Goal: Task Accomplishment & Management: Manage account settings

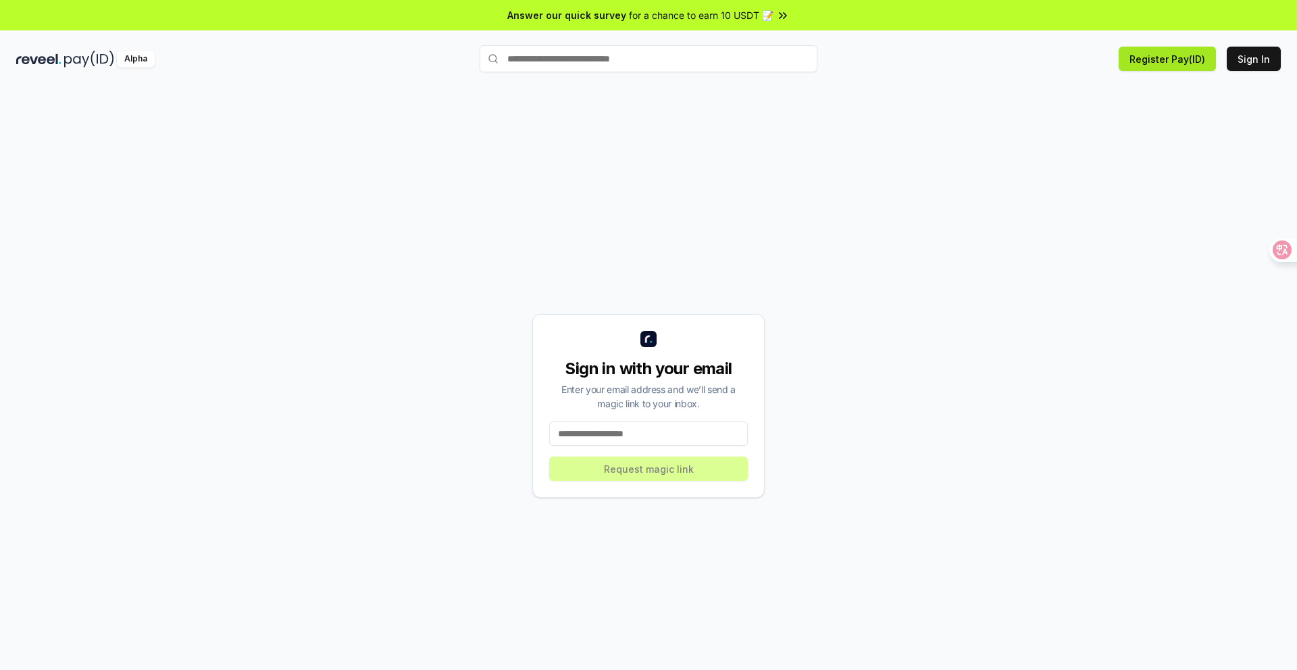
click at [1188, 58] on button "Register Pay(ID)" at bounding box center [1167, 59] width 97 height 24
click at [1188, 59] on button "Register Pay(ID)" at bounding box center [1167, 59] width 97 height 24
click at [620, 441] on input at bounding box center [648, 433] width 199 height 24
click at [1252, 58] on button "Sign In" at bounding box center [1254, 59] width 54 height 24
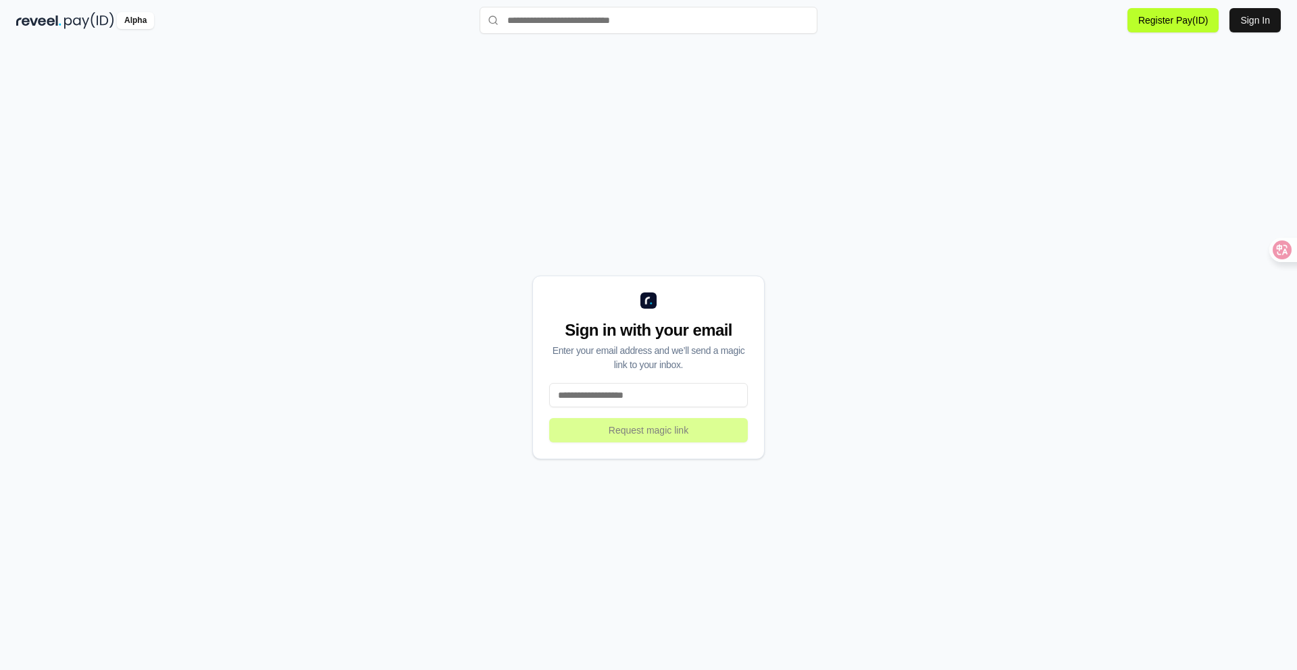
click at [681, 396] on input at bounding box center [648, 395] width 199 height 24
type input "**********"
click at [689, 432] on button "Request magic link" at bounding box center [648, 430] width 199 height 24
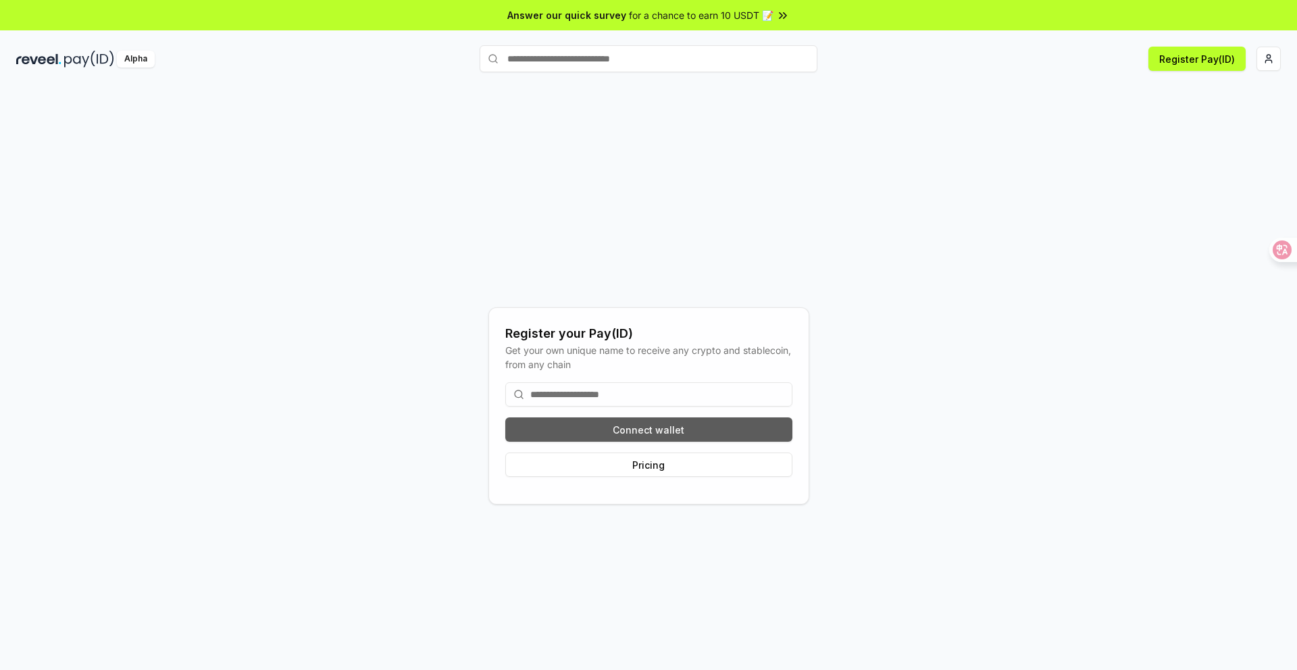
click at [666, 438] on button "Connect wallet" at bounding box center [648, 429] width 287 height 24
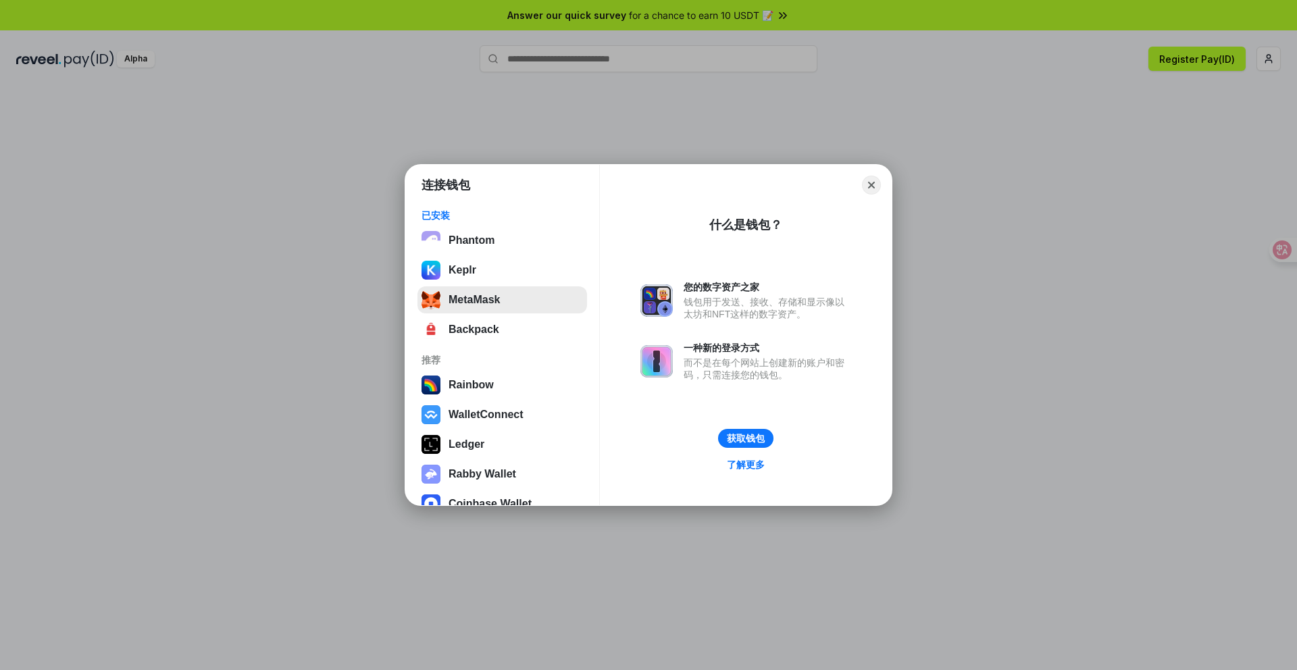
click at [505, 303] on button "MetaMask" at bounding box center [502, 299] width 170 height 27
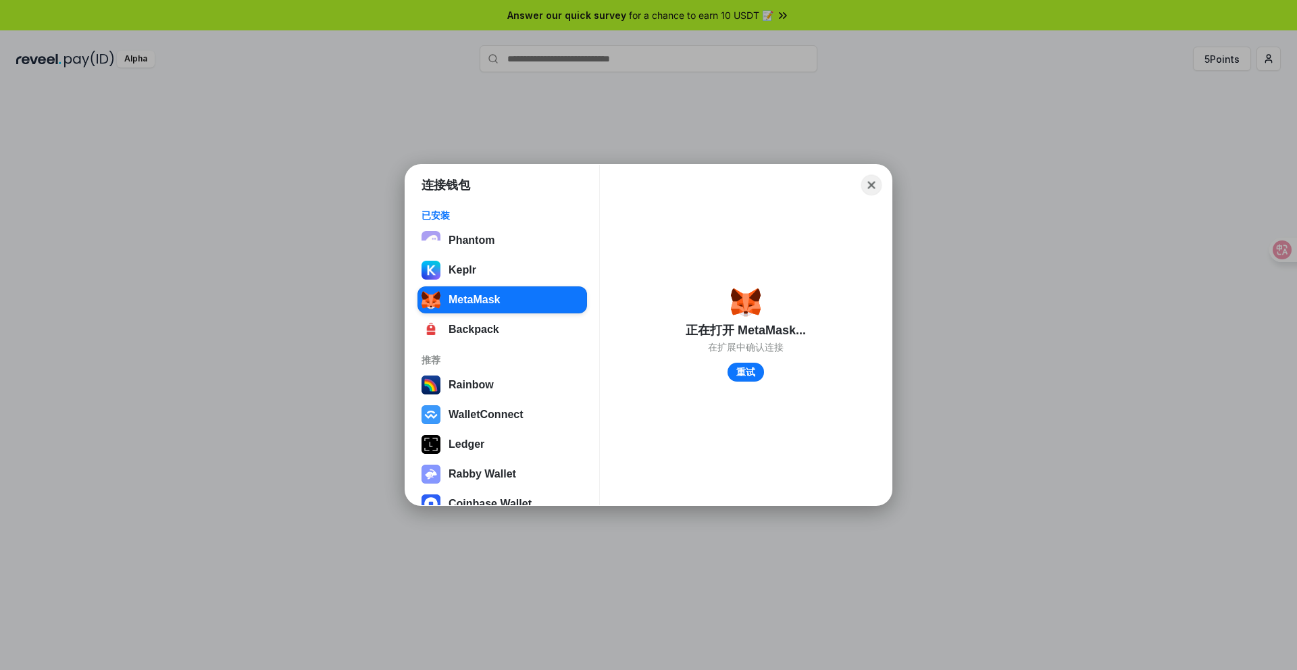
click at [873, 185] on button "Close" at bounding box center [871, 185] width 21 height 21
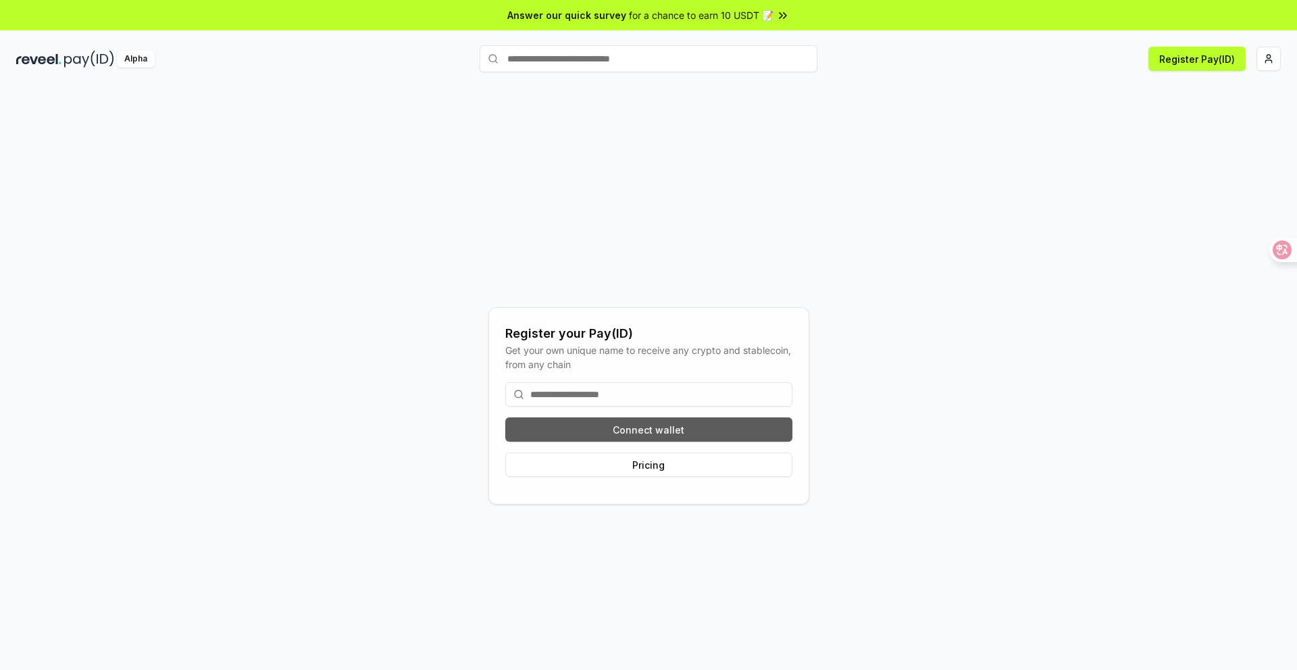
click at [680, 435] on button "Connect wallet" at bounding box center [648, 429] width 287 height 24
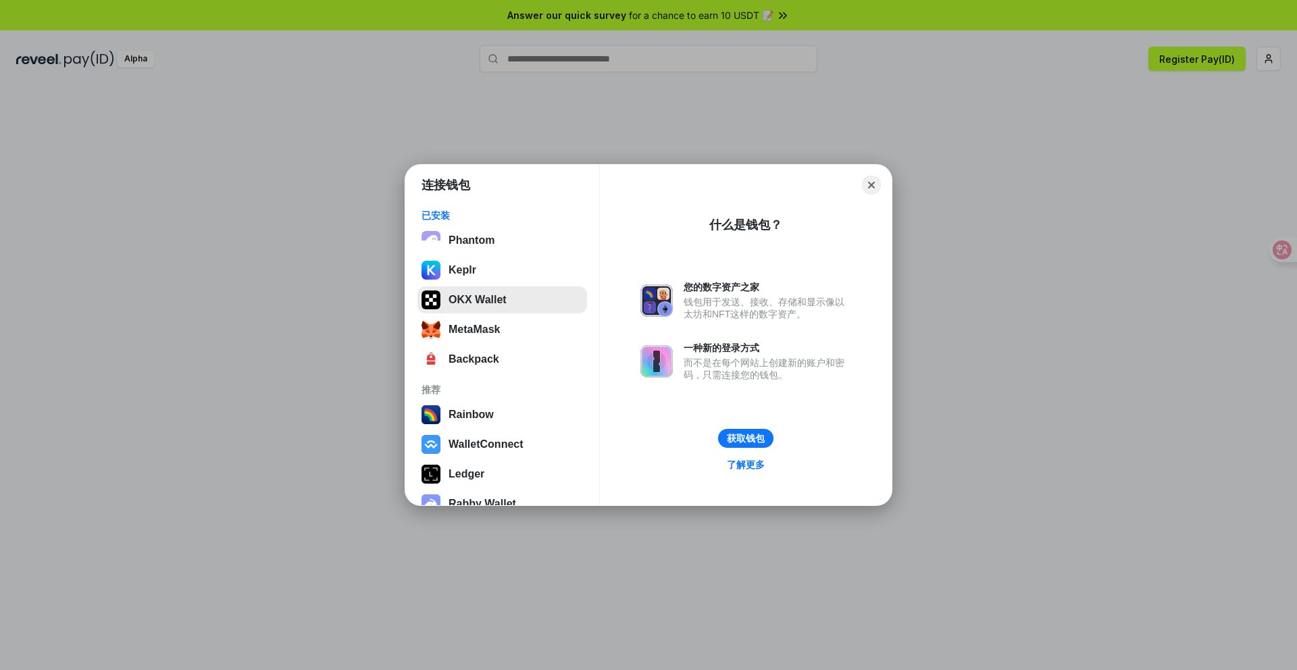
click at [499, 303] on button "OKX Wallet" at bounding box center [502, 299] width 170 height 27
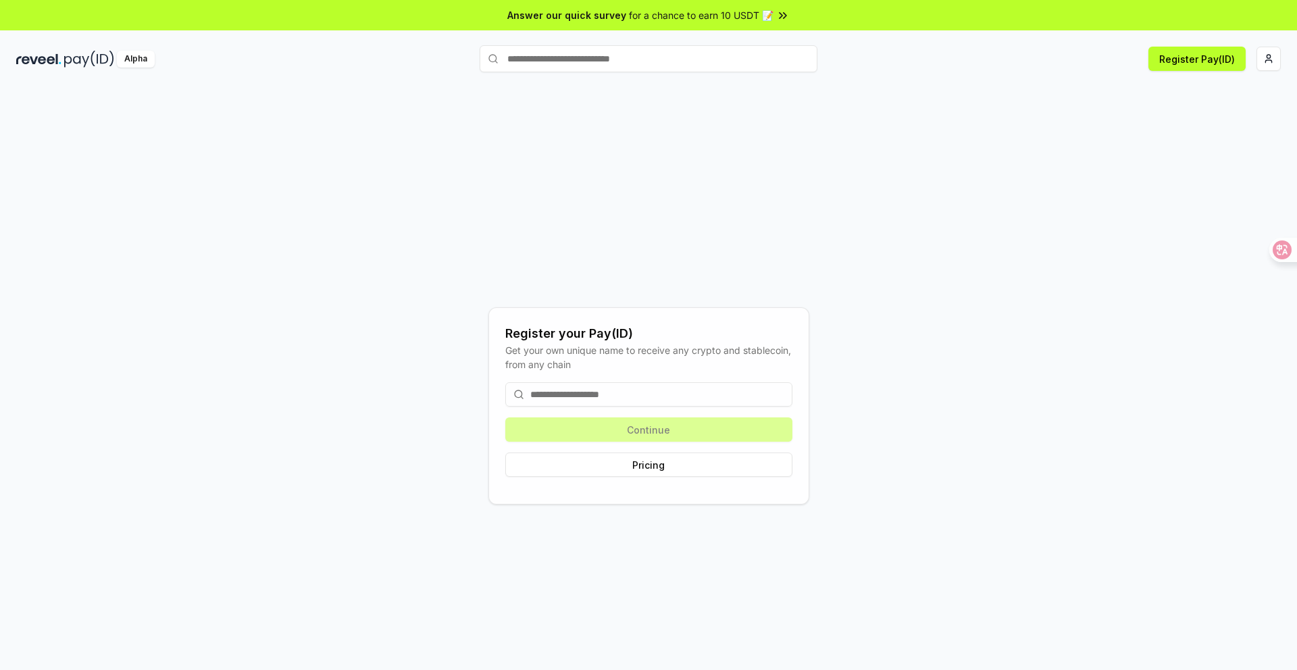
click at [696, 391] on input at bounding box center [648, 394] width 287 height 24
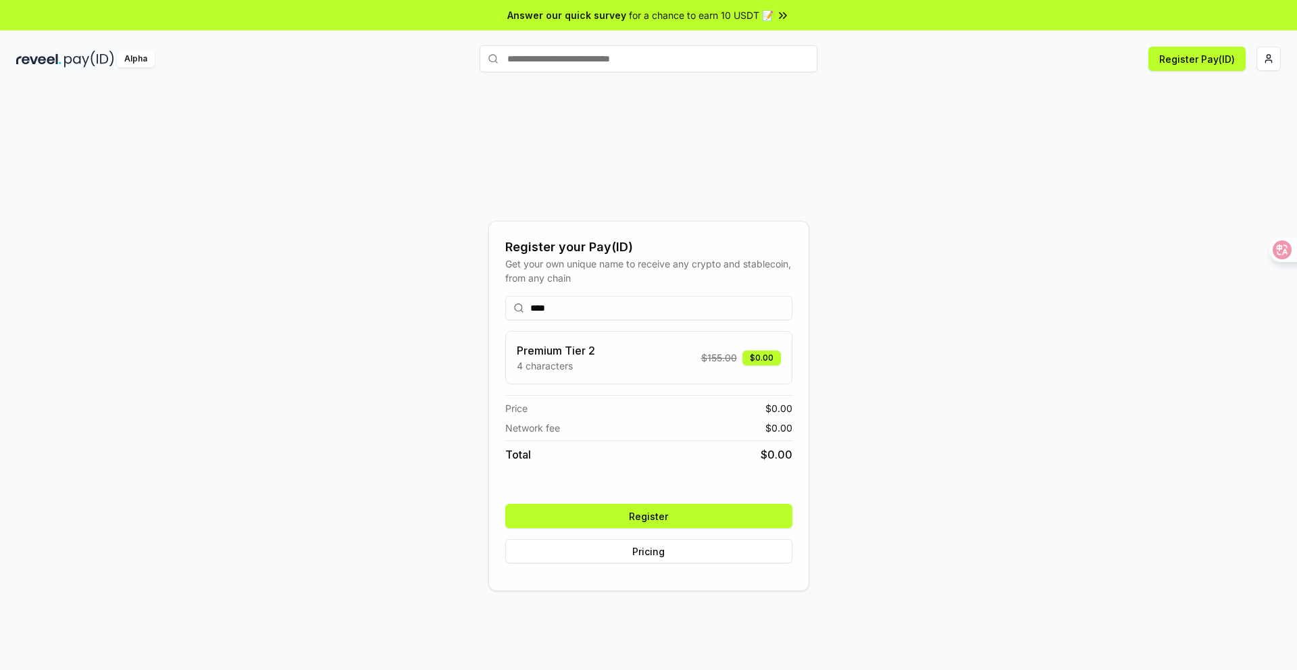
type input "****"
click at [727, 509] on button "Register" at bounding box center [648, 516] width 287 height 24
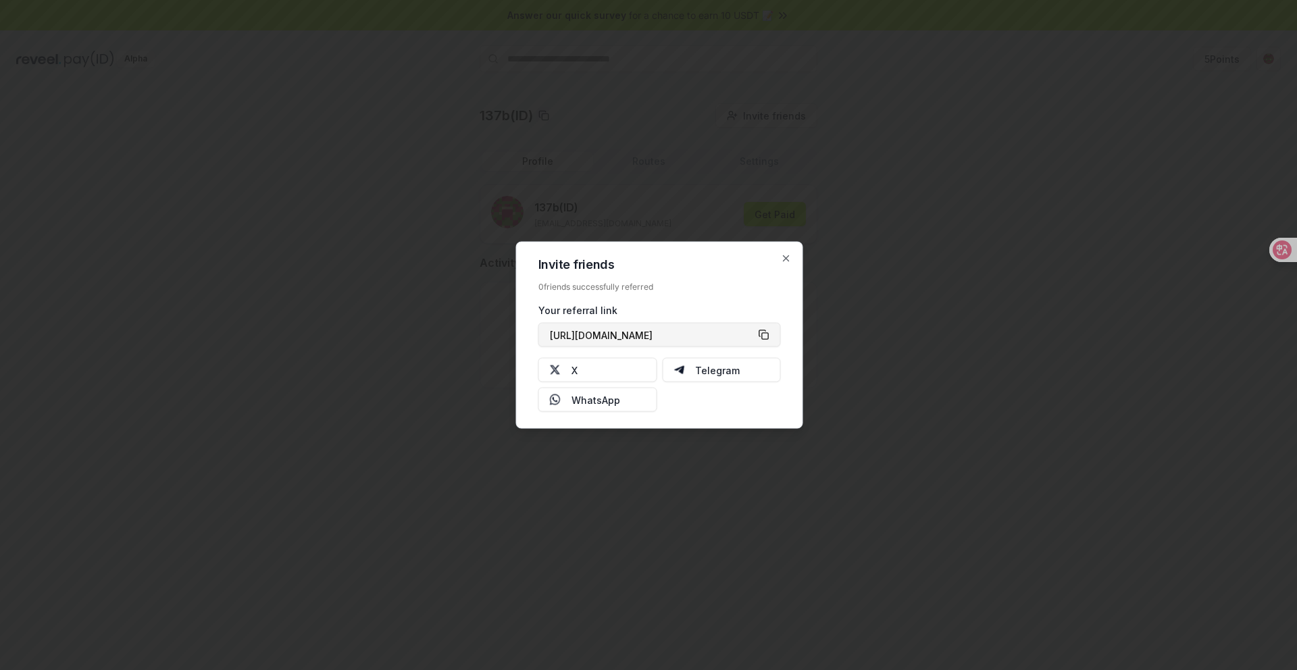
click at [765, 330] on button "https://reveel.id/refer/137b" at bounding box center [659, 335] width 242 height 24
click at [783, 255] on icon "button" at bounding box center [786, 258] width 11 height 11
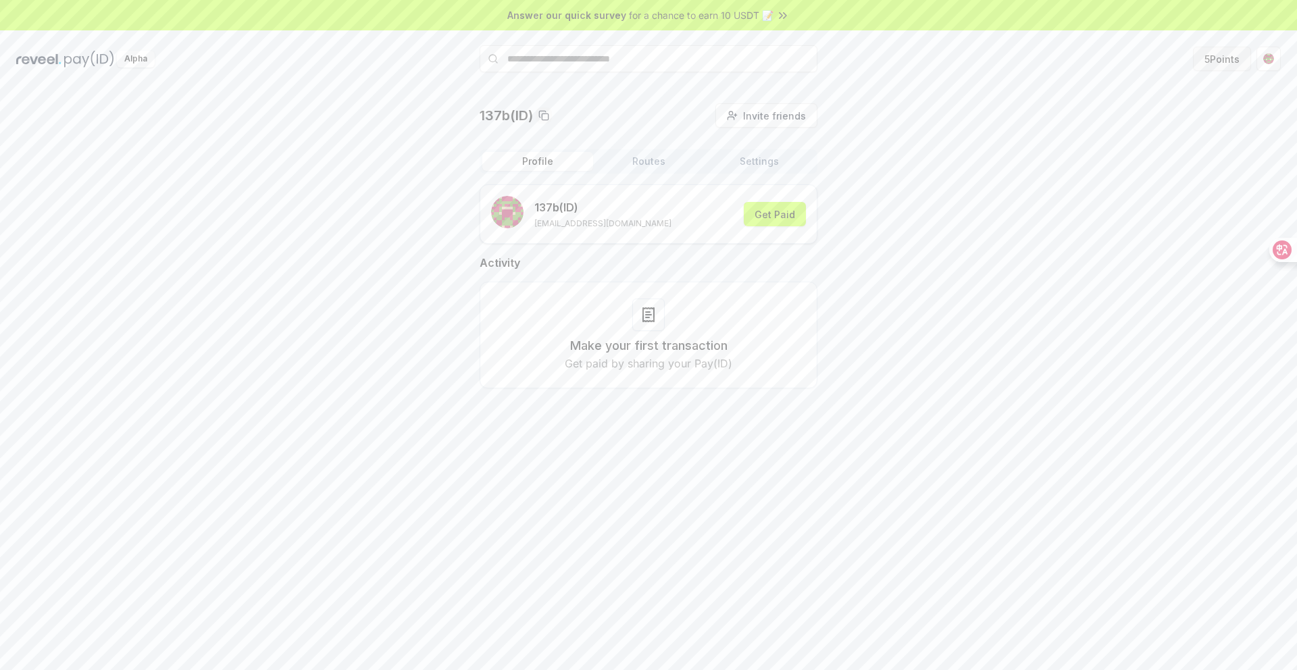
click at [1215, 61] on button "5 Points" at bounding box center [1222, 59] width 58 height 24
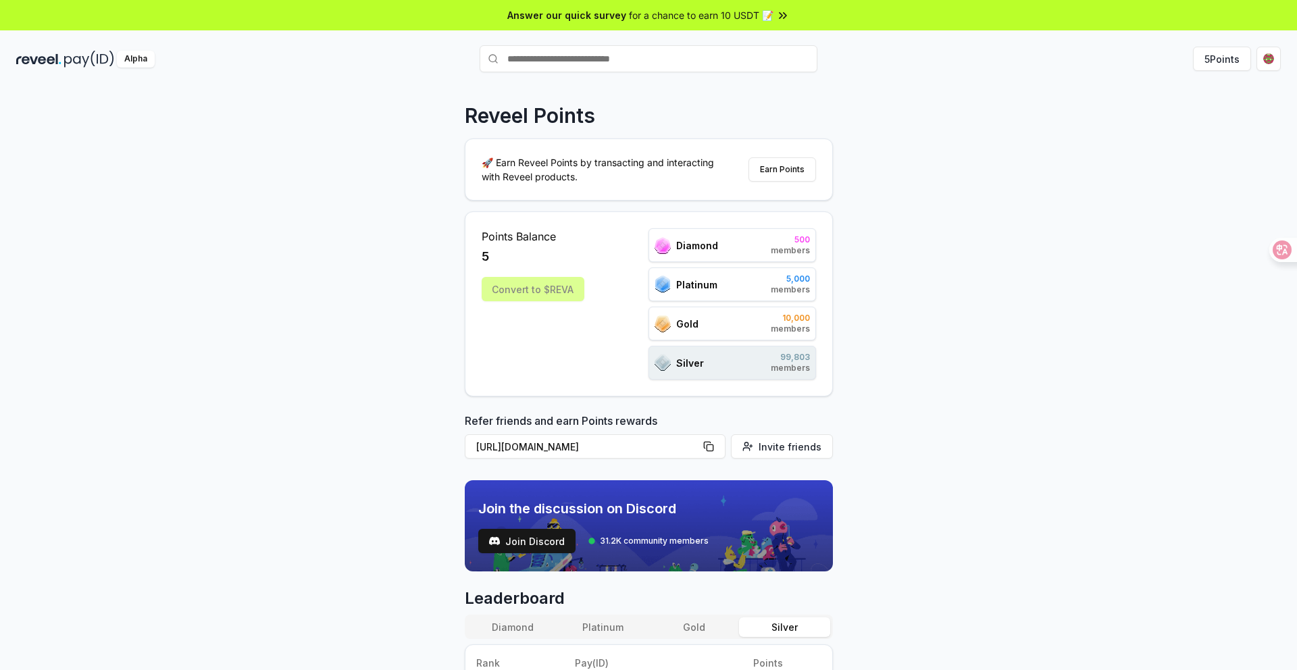
click at [791, 251] on span "members" at bounding box center [790, 250] width 39 height 11
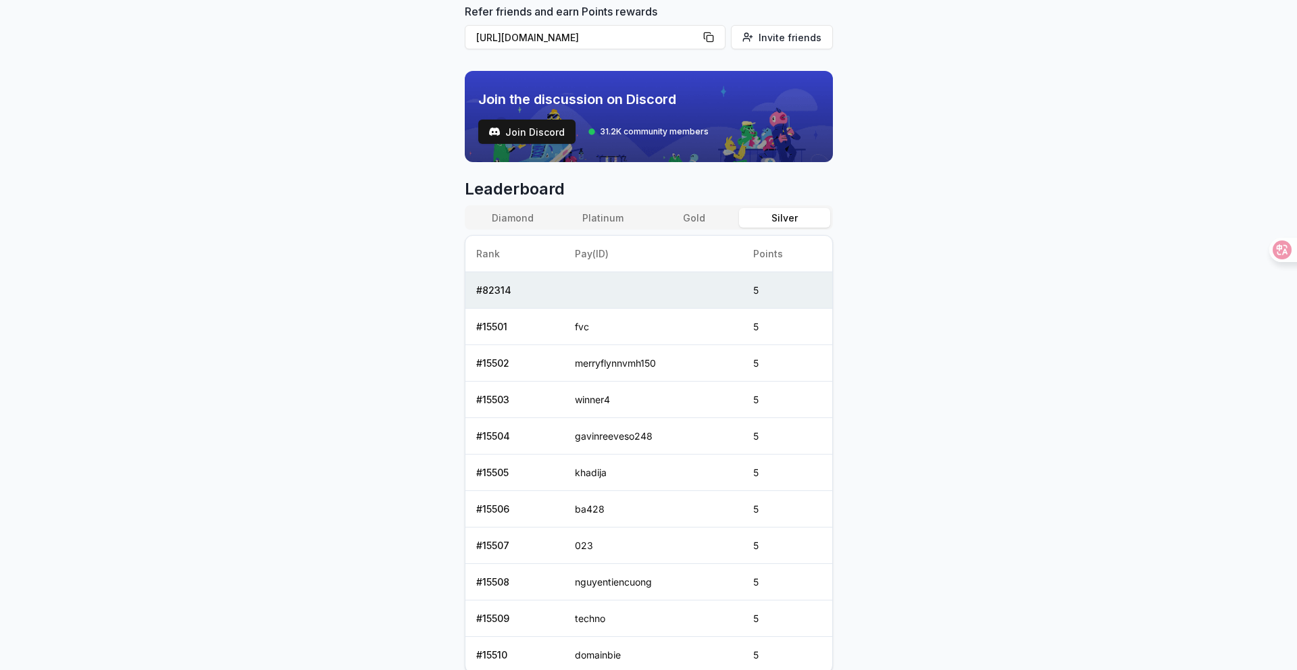
scroll to position [457, 0]
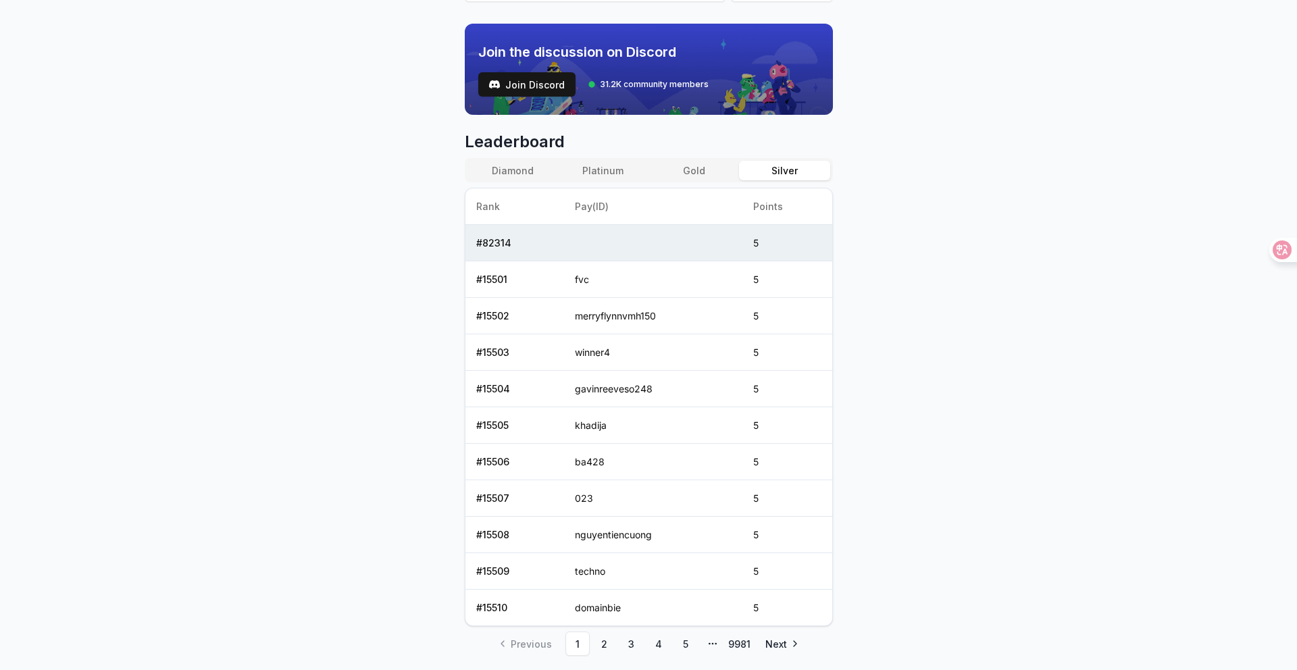
click at [530, 174] on button "Diamond" at bounding box center [512, 171] width 91 height 20
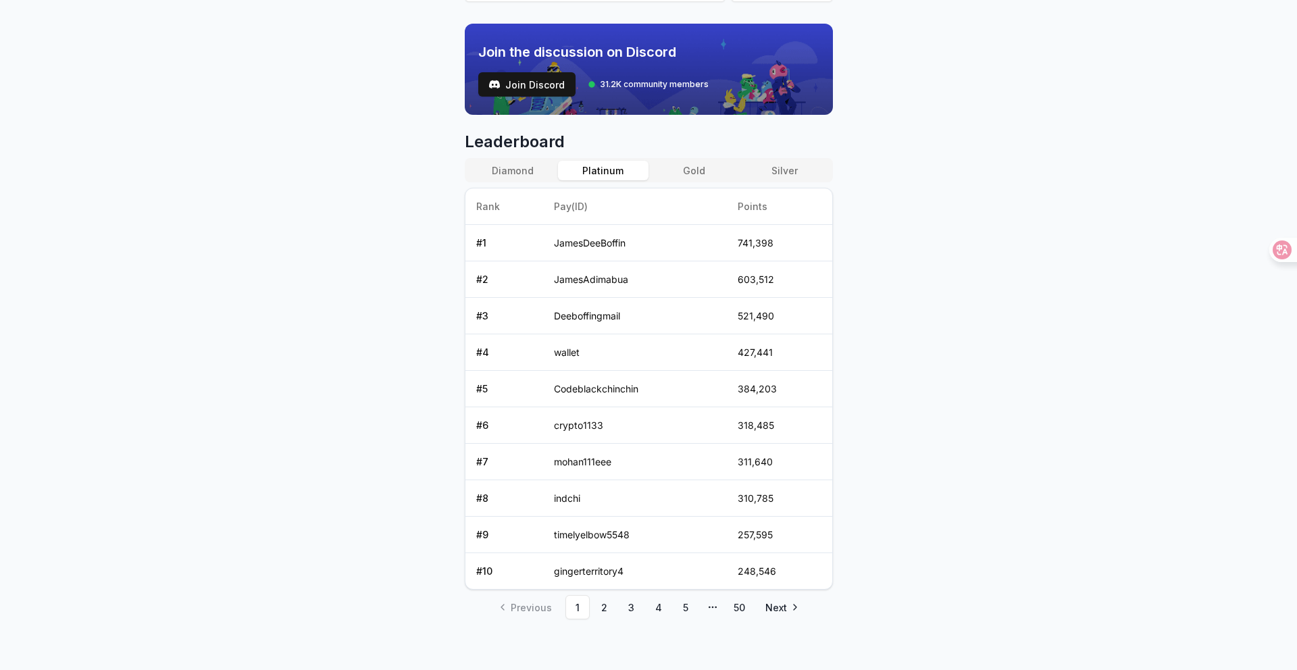
click at [568, 173] on button "Platinum" at bounding box center [603, 171] width 91 height 20
click at [694, 172] on button "Gold" at bounding box center [693, 171] width 91 height 20
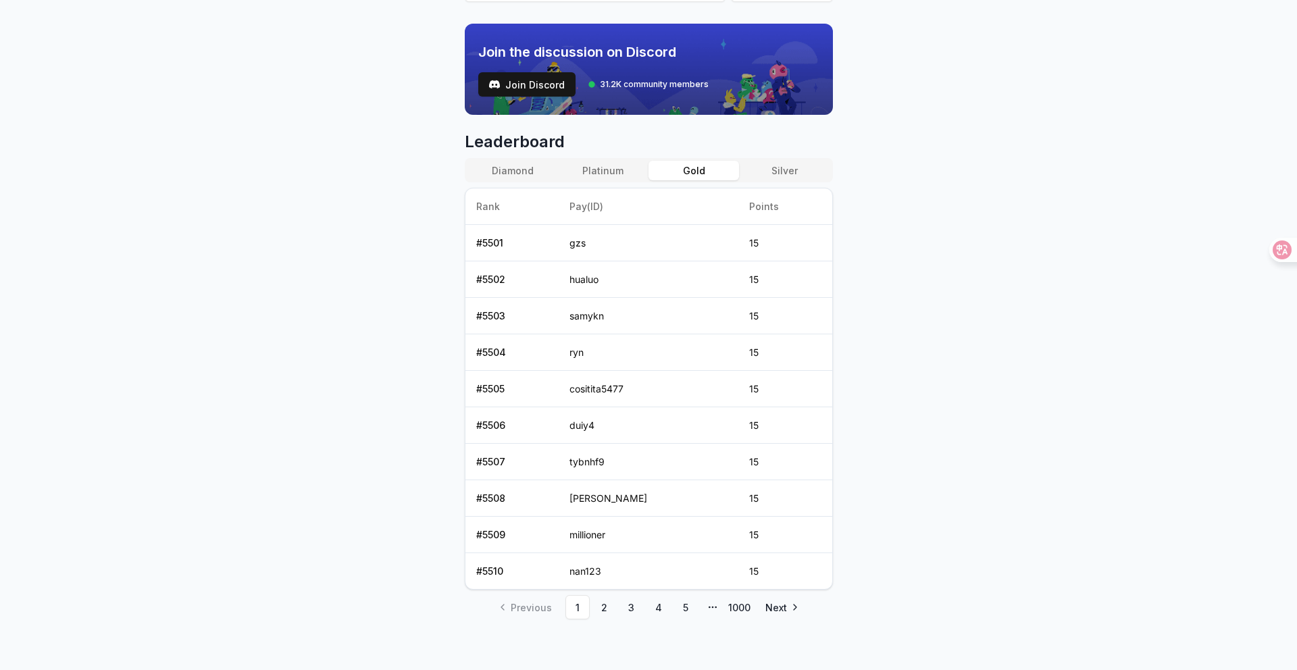
click at [601, 180] on div "Diamond Platinum Gold Silver" at bounding box center [649, 170] width 368 height 24
click at [602, 176] on button "Platinum" at bounding box center [603, 171] width 91 height 20
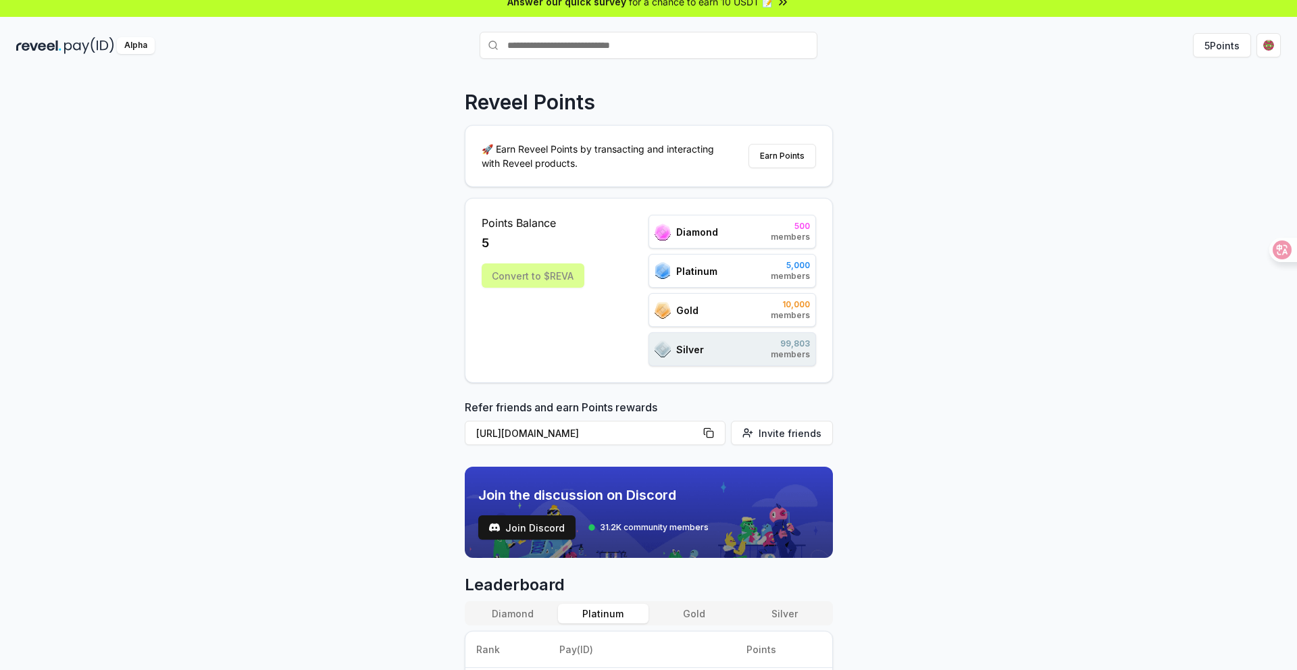
scroll to position [0, 0]
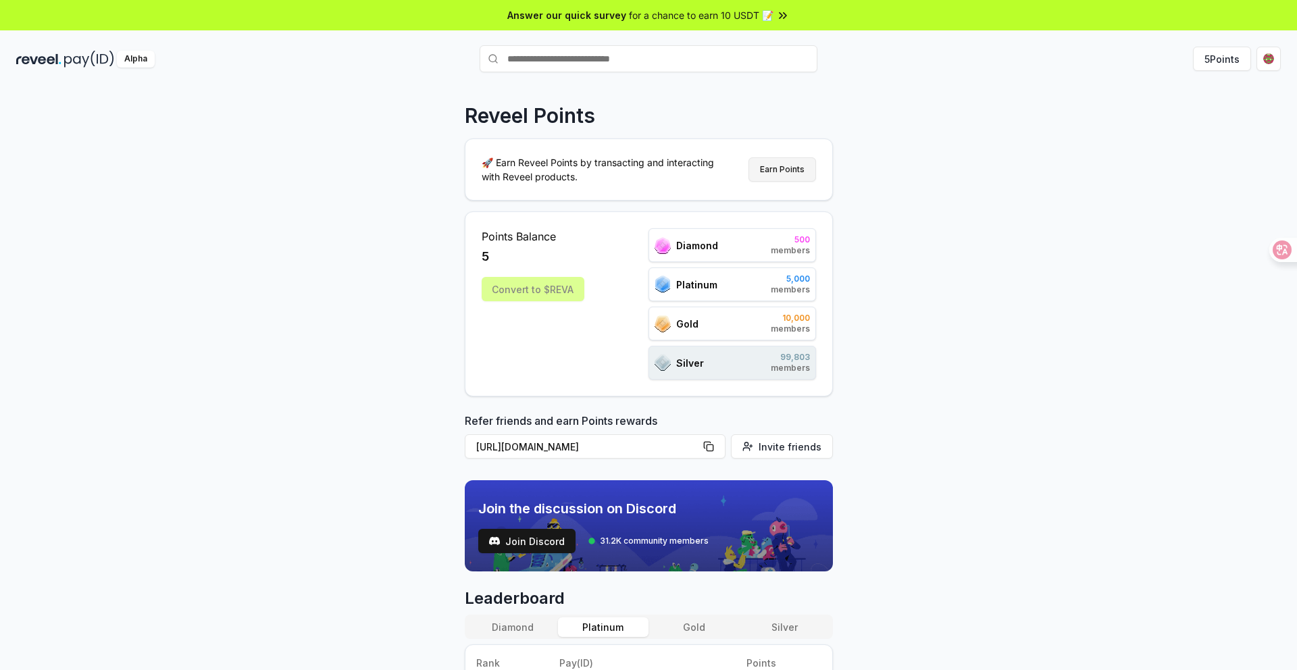
click at [800, 168] on button "Earn Points" at bounding box center [782, 169] width 68 height 24
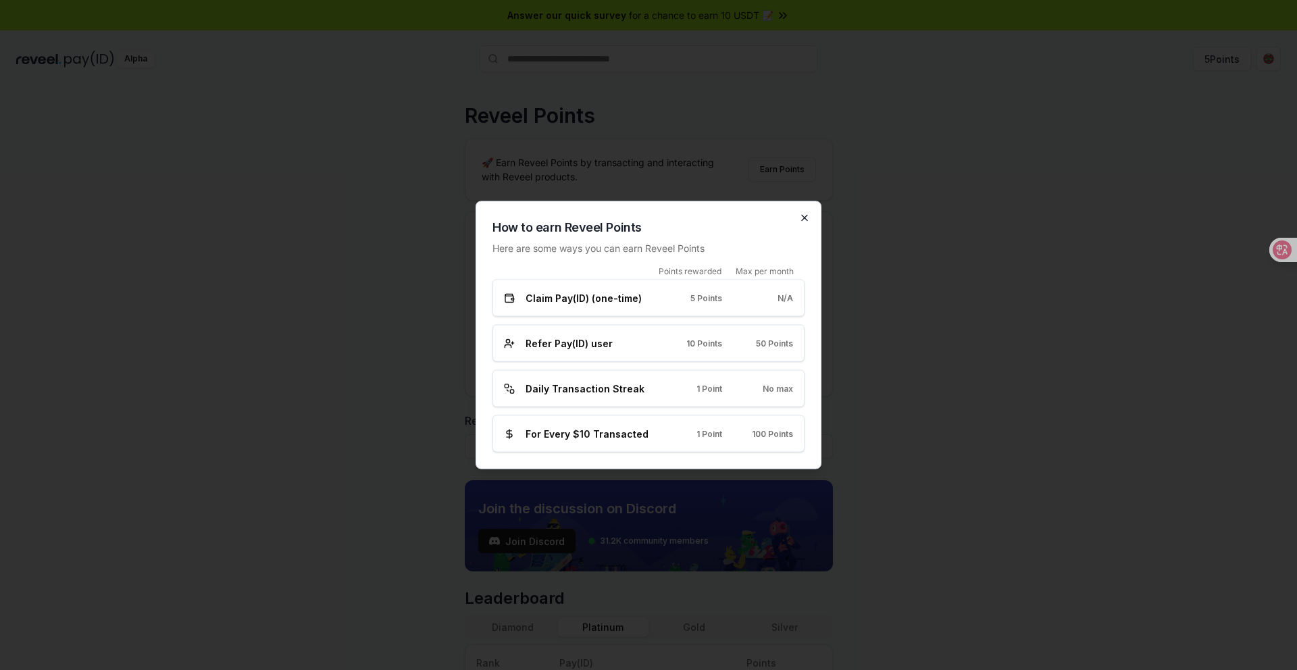
click at [805, 219] on icon "button" at bounding box center [804, 217] width 5 height 5
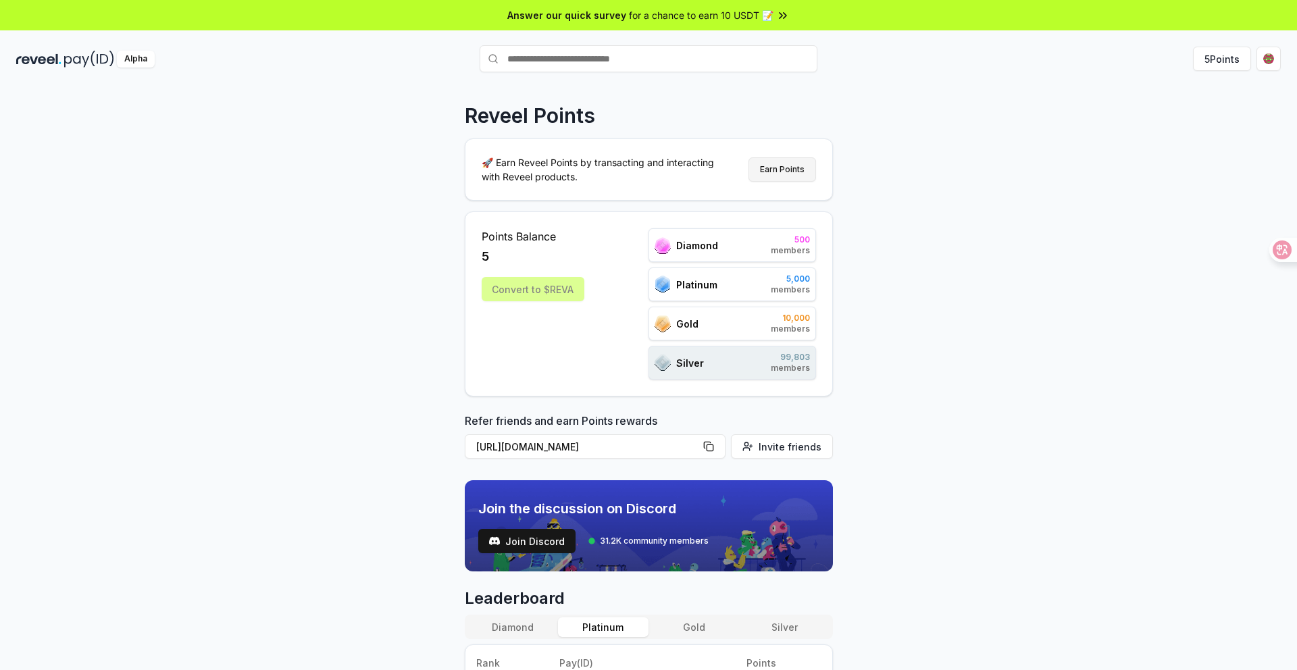
click at [782, 174] on button "Earn Points" at bounding box center [782, 169] width 68 height 24
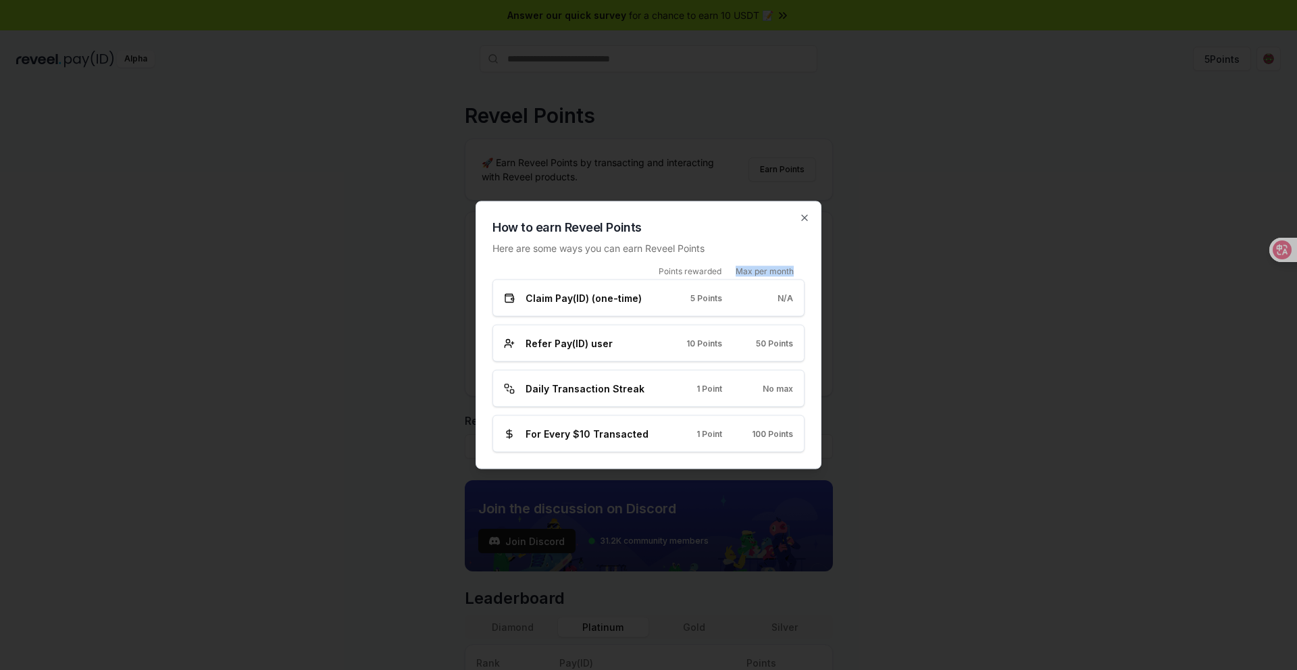
drag, startPoint x: 737, startPoint y: 272, endPoint x: 796, endPoint y: 274, distance: 59.5
click at [796, 274] on div "Points rewarded Max per month" at bounding box center [648, 271] width 312 height 11
click at [802, 220] on icon "button" at bounding box center [804, 218] width 11 height 11
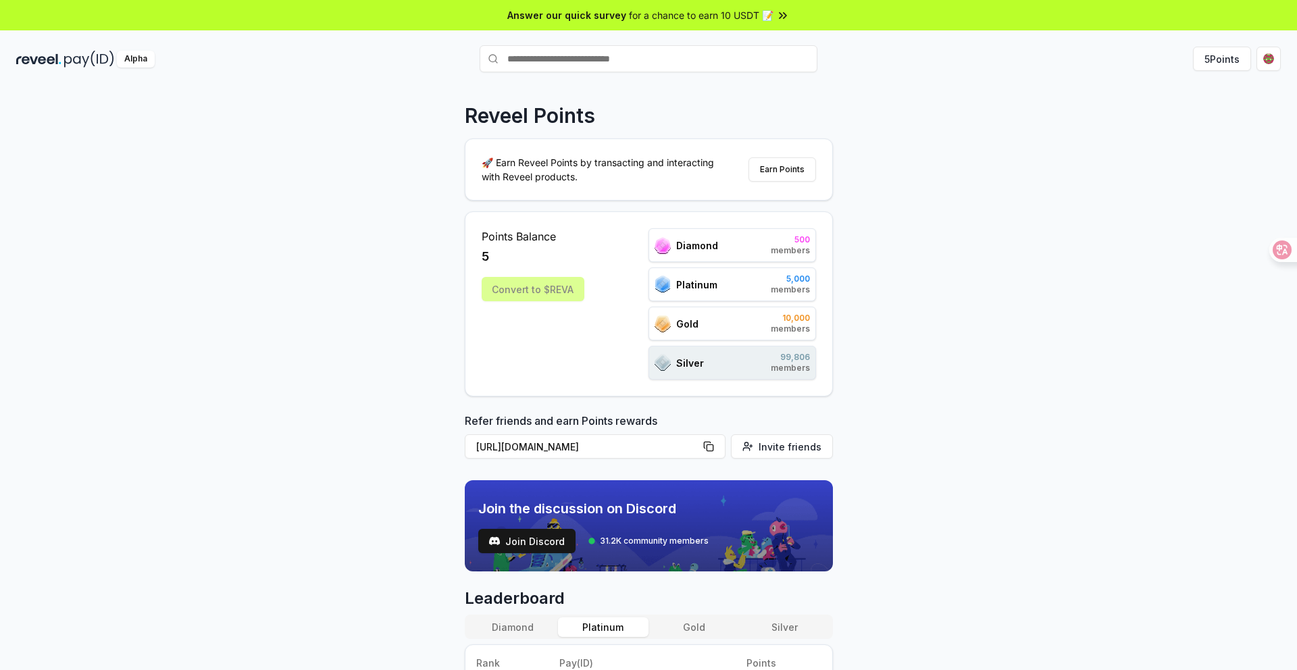
click at [784, 245] on span "500" at bounding box center [790, 239] width 39 height 11
click at [801, 317] on span "10,000" at bounding box center [790, 318] width 39 height 11
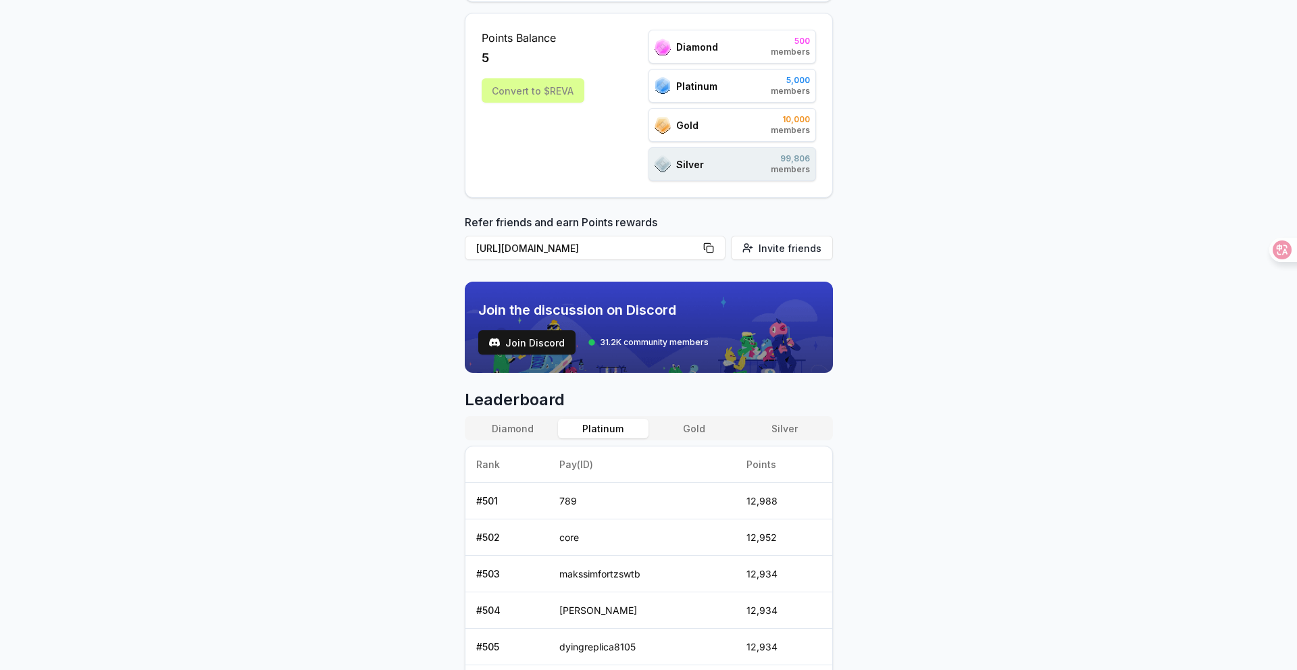
scroll to position [263, 0]
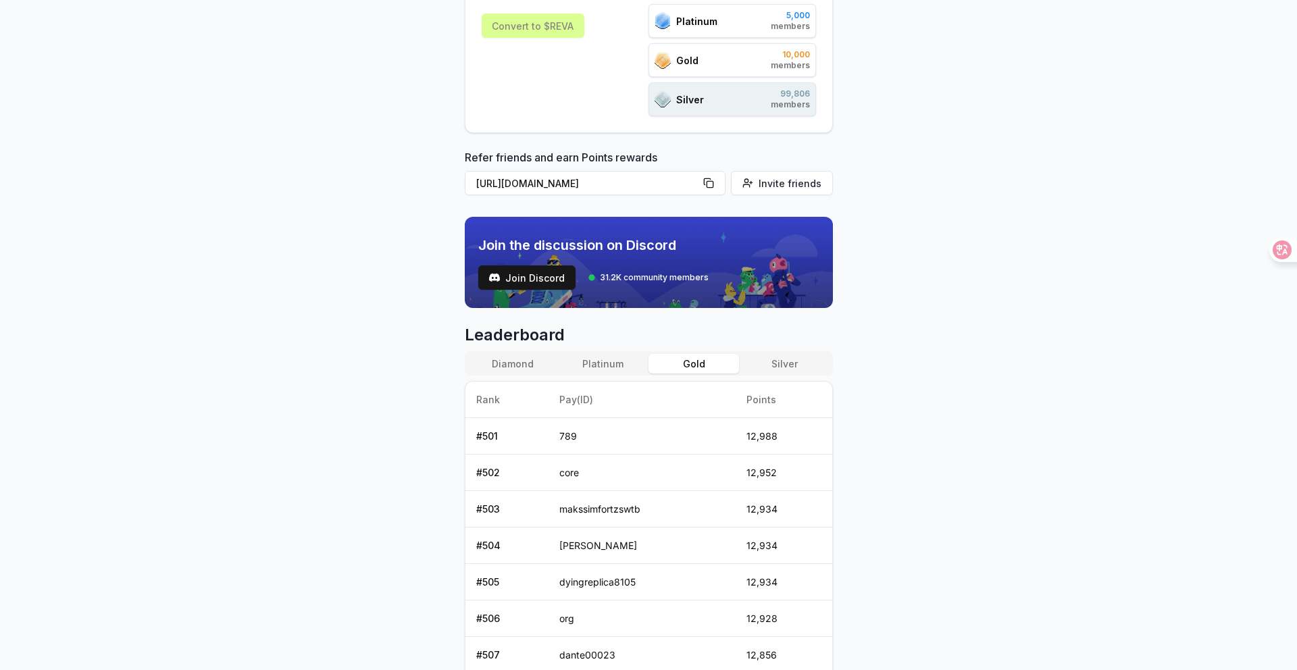
click at [696, 360] on button "Gold" at bounding box center [693, 364] width 91 height 20
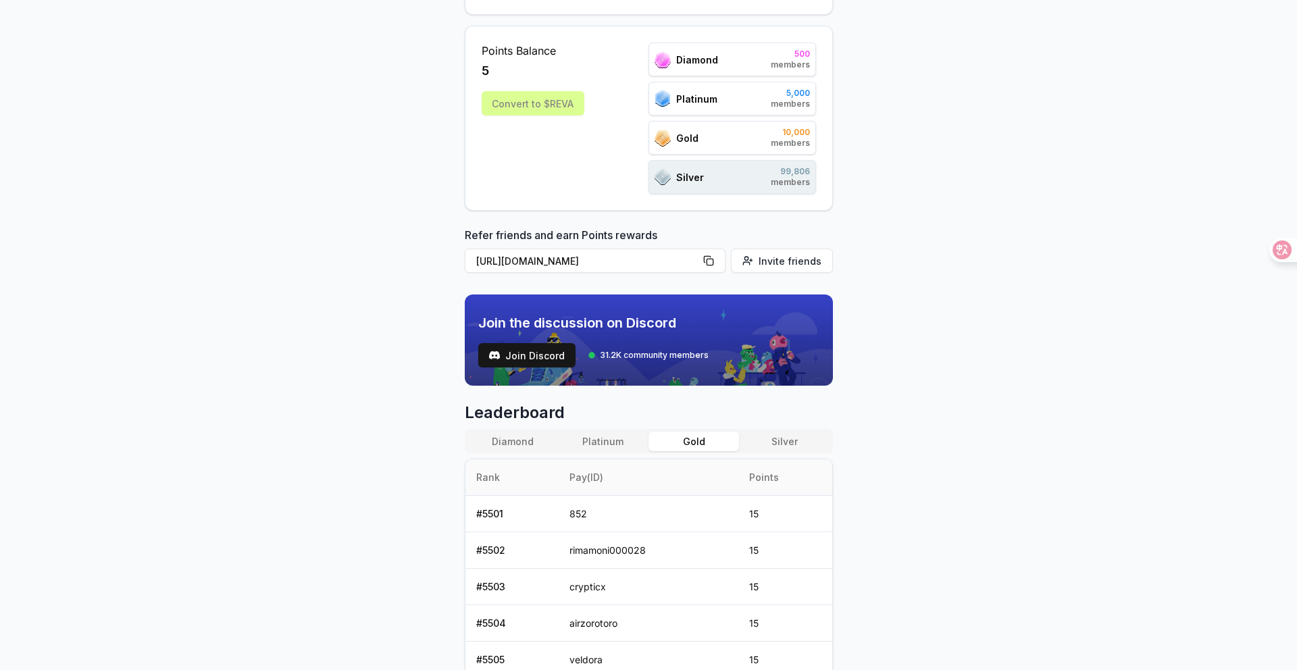
scroll to position [188, 0]
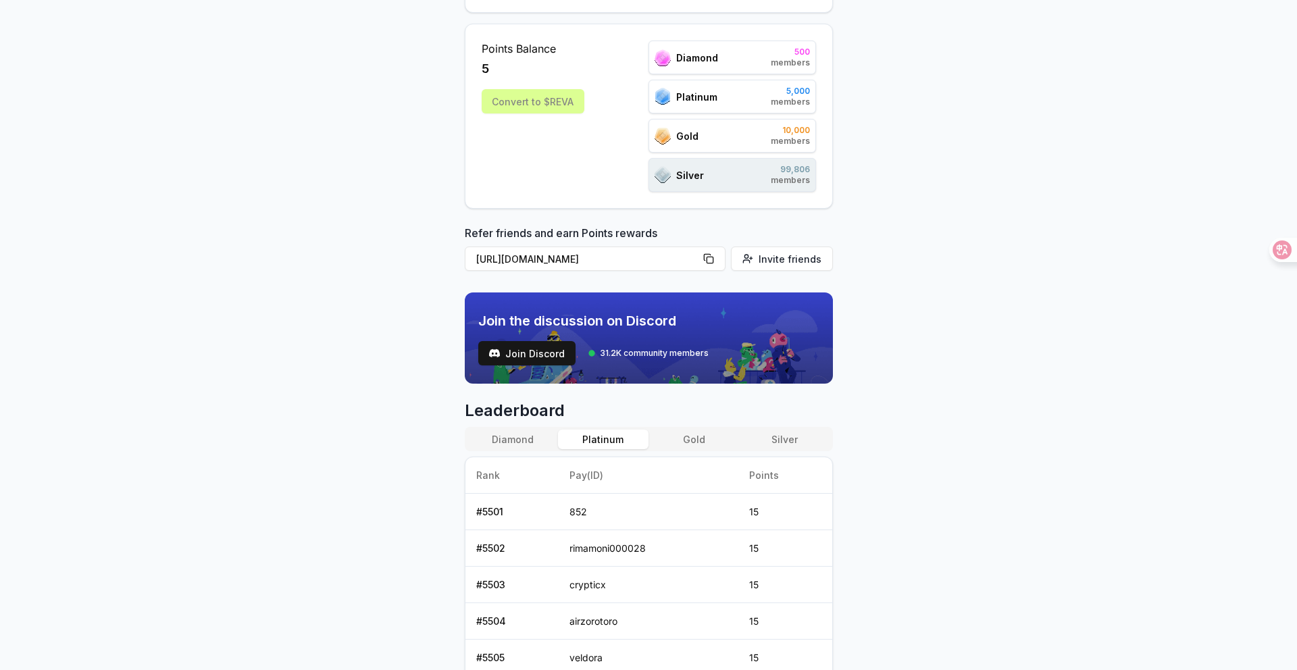
click at [604, 434] on button "Platinum" at bounding box center [603, 440] width 91 height 20
click at [548, 442] on button "Diamond" at bounding box center [512, 440] width 91 height 20
click at [696, 440] on button "Gold" at bounding box center [693, 440] width 91 height 20
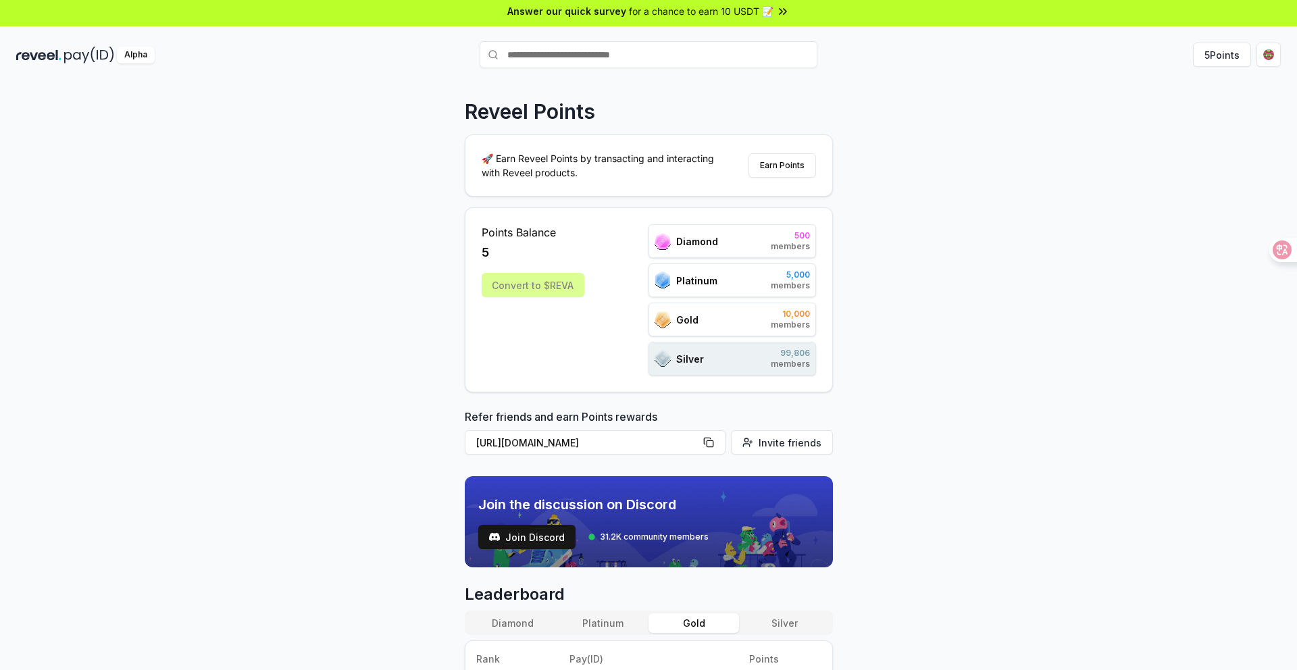
scroll to position [0, 0]
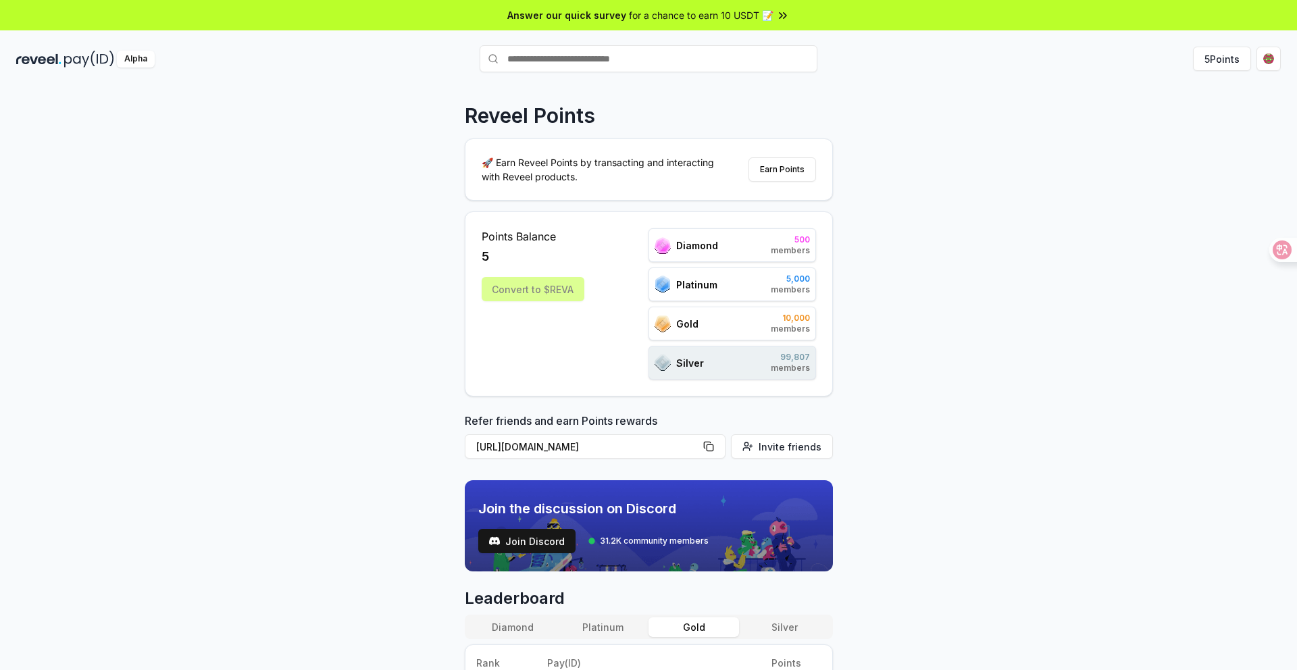
click at [686, 326] on span "Gold" at bounding box center [687, 324] width 22 height 14
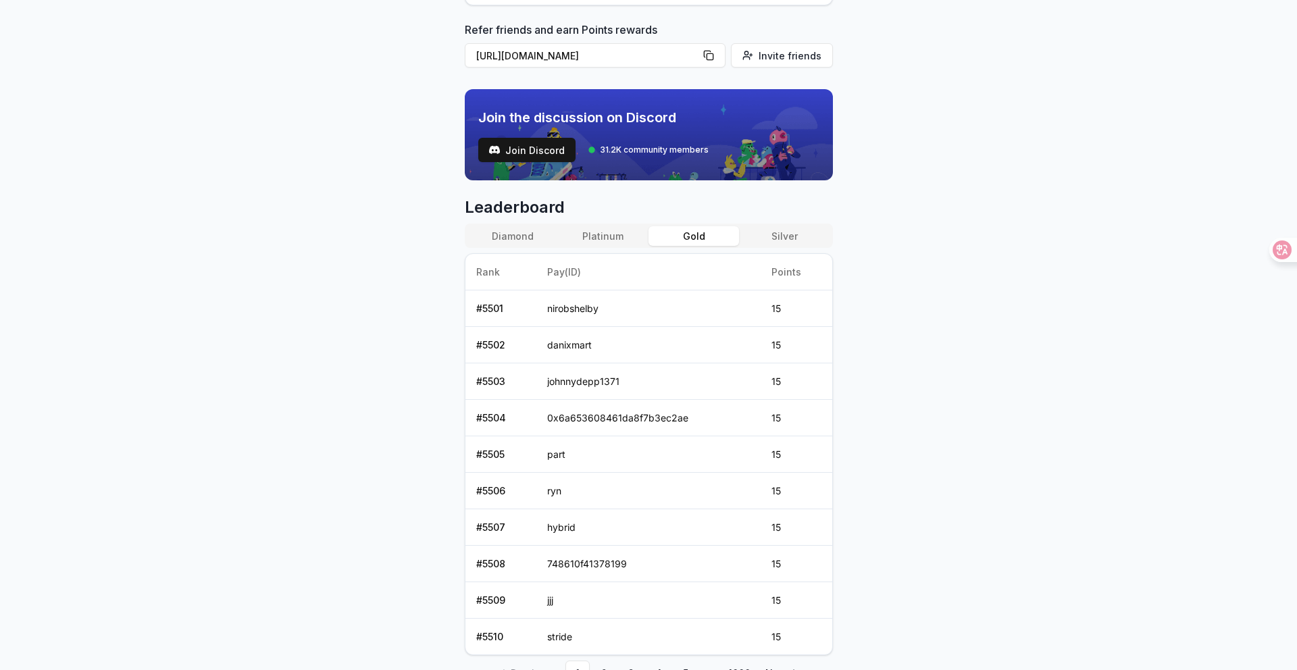
scroll to position [460, 0]
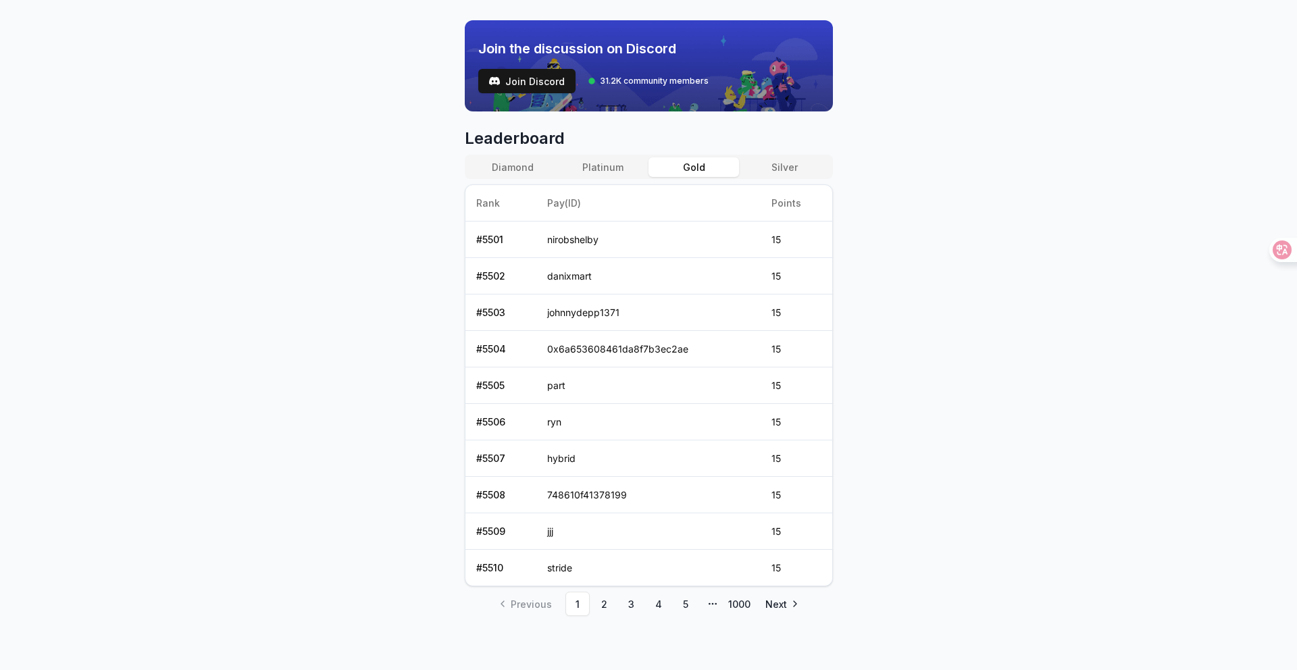
click at [769, 180] on div "Diamond Platinum Gold Silver Rank Pay(ID) Points # 5501 nirobshelby 15 # 5502 d…" at bounding box center [649, 371] width 368 height 432
click at [771, 169] on button "Silver" at bounding box center [784, 167] width 91 height 20
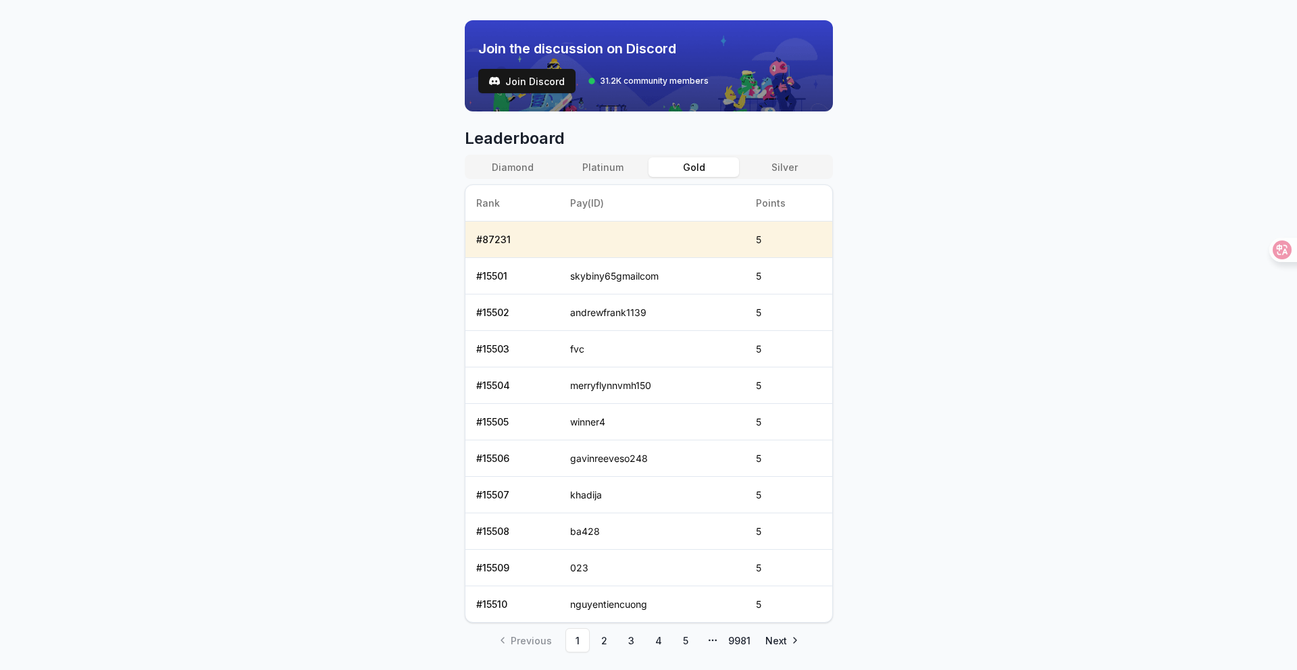
click at [722, 167] on button "Gold" at bounding box center [693, 167] width 91 height 20
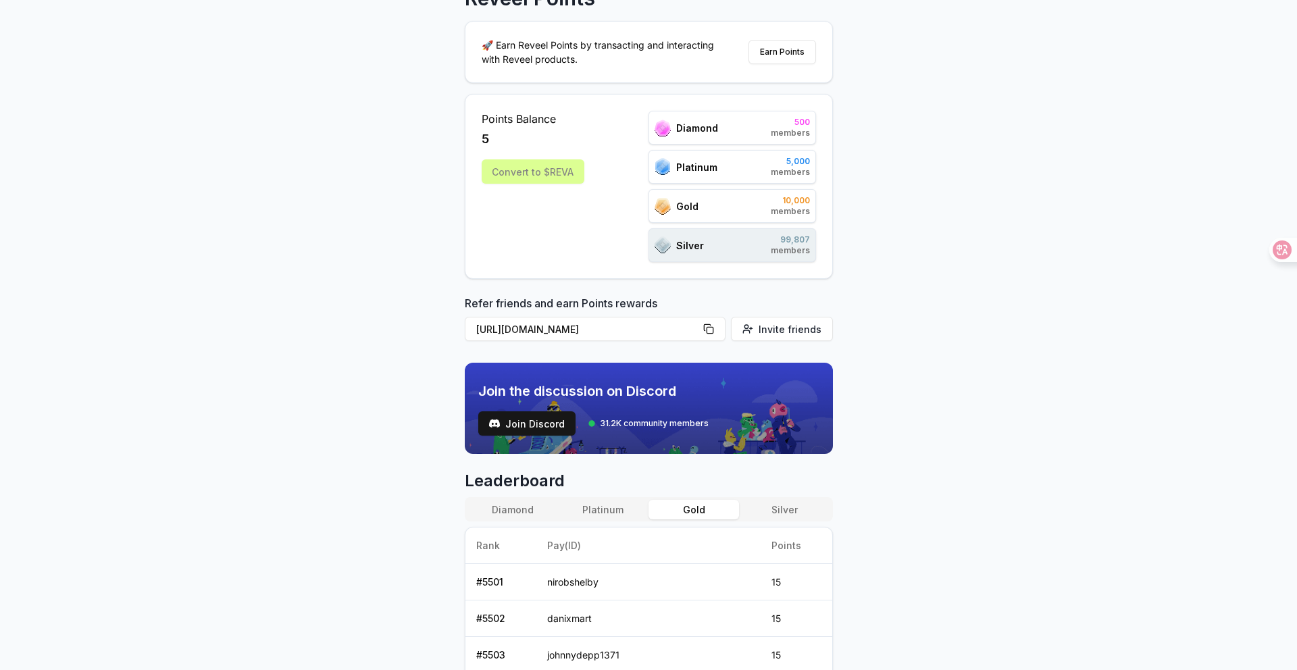
scroll to position [0, 0]
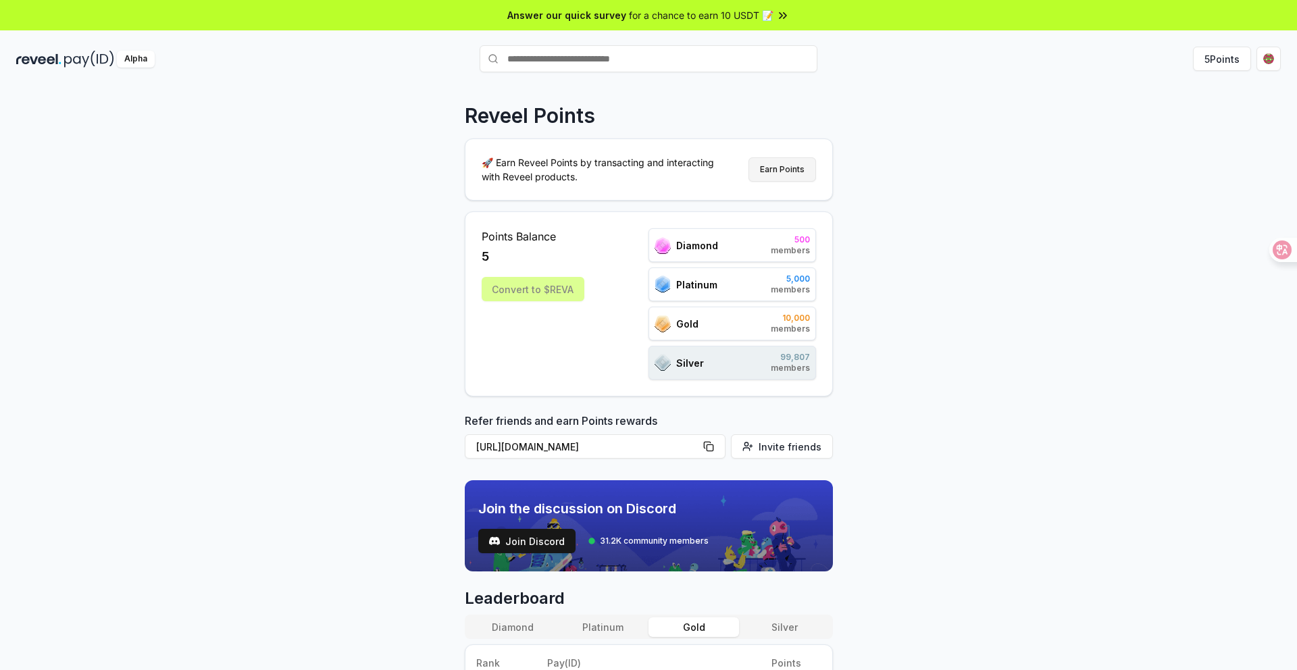
click at [775, 167] on button "Earn Points" at bounding box center [782, 169] width 68 height 24
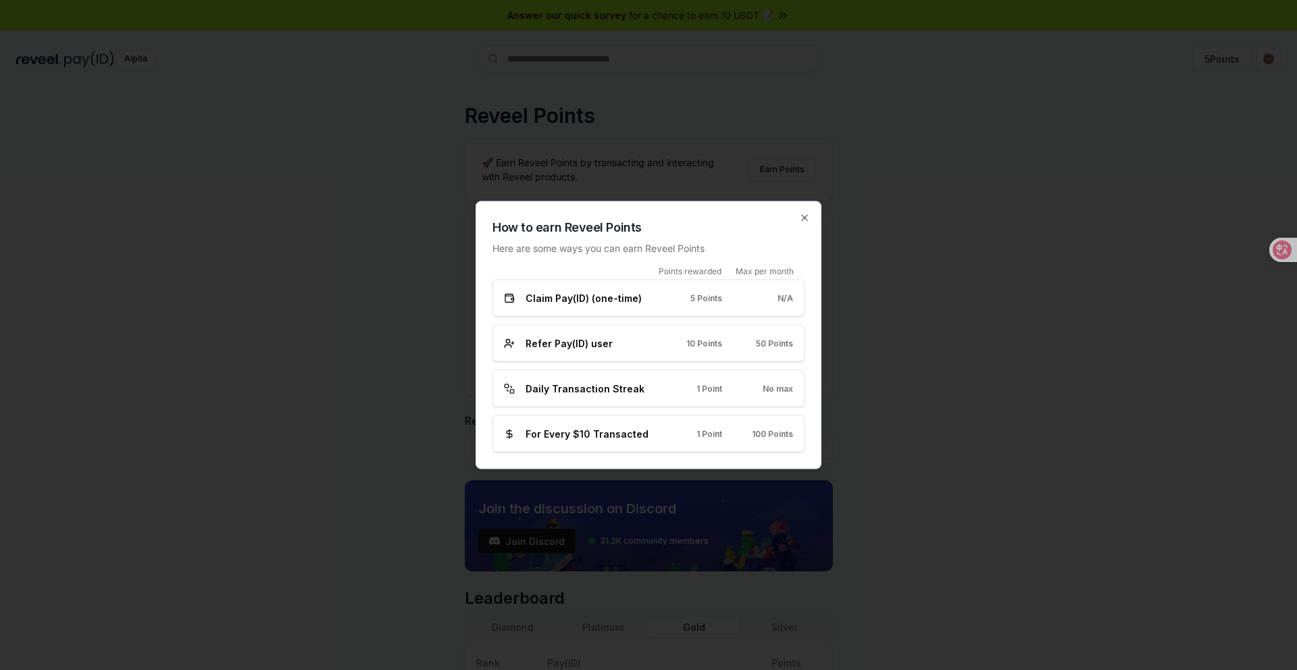
click at [397, 58] on div at bounding box center [648, 335] width 1297 height 670
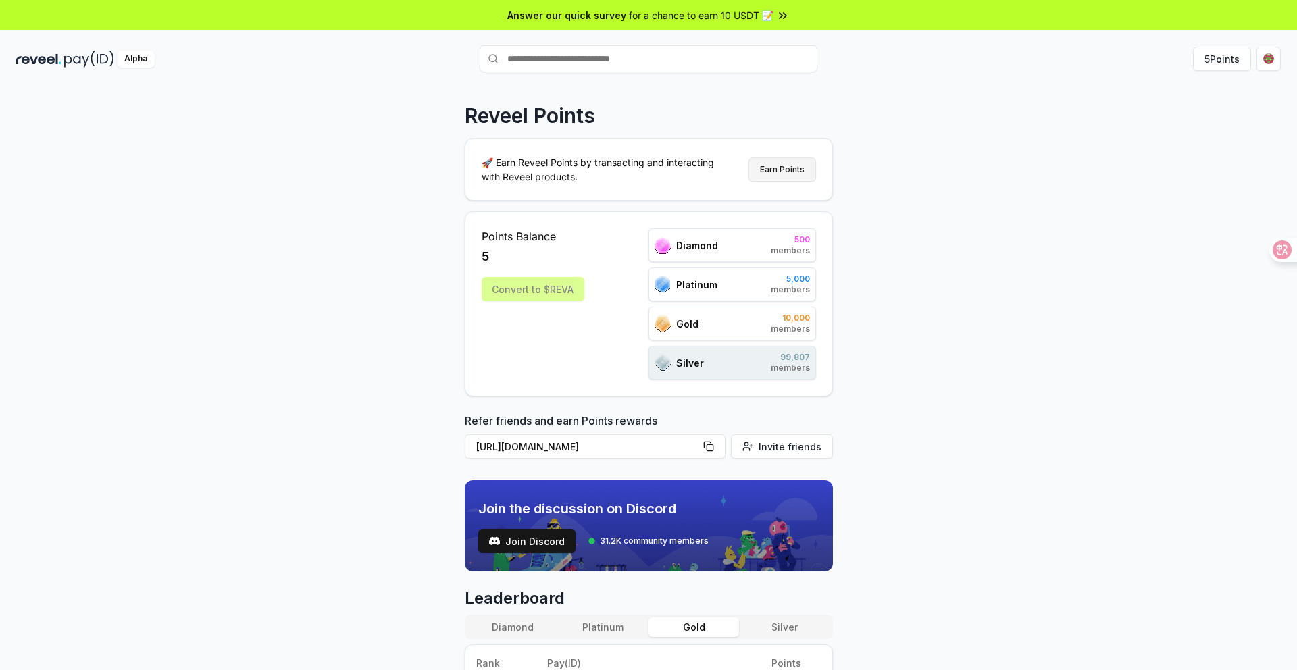
click at [780, 170] on button "Earn Points" at bounding box center [782, 169] width 68 height 24
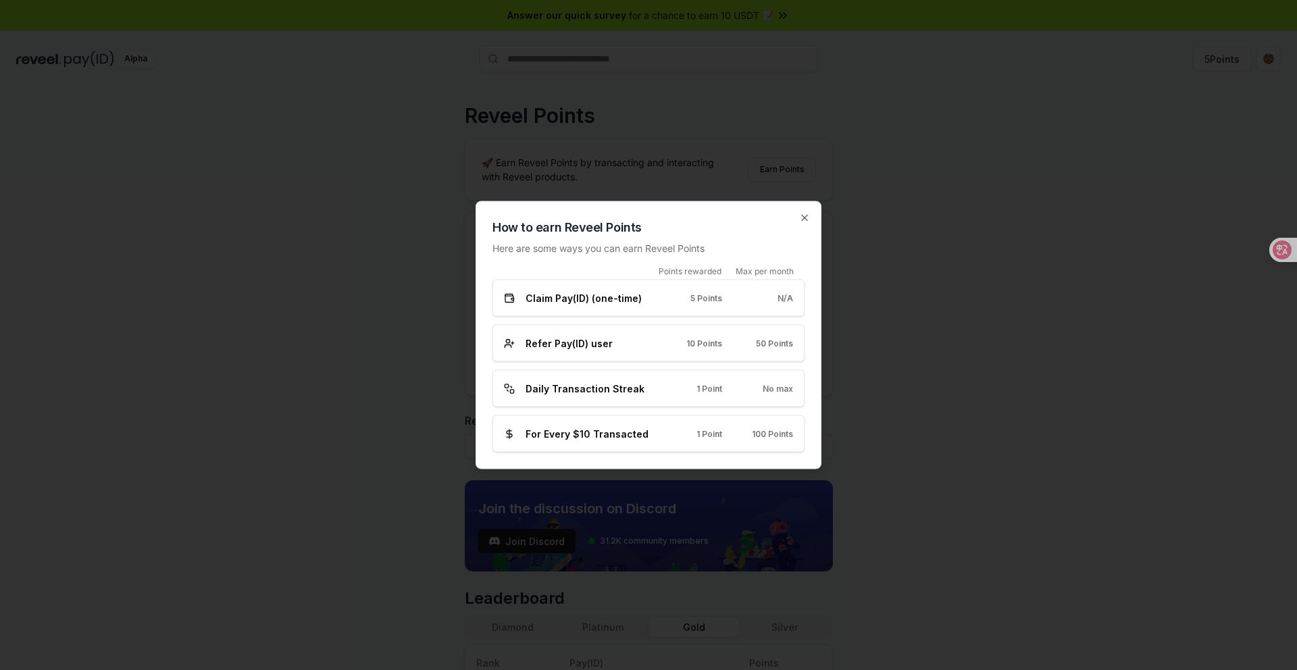
click at [555, 101] on div at bounding box center [648, 335] width 1297 height 670
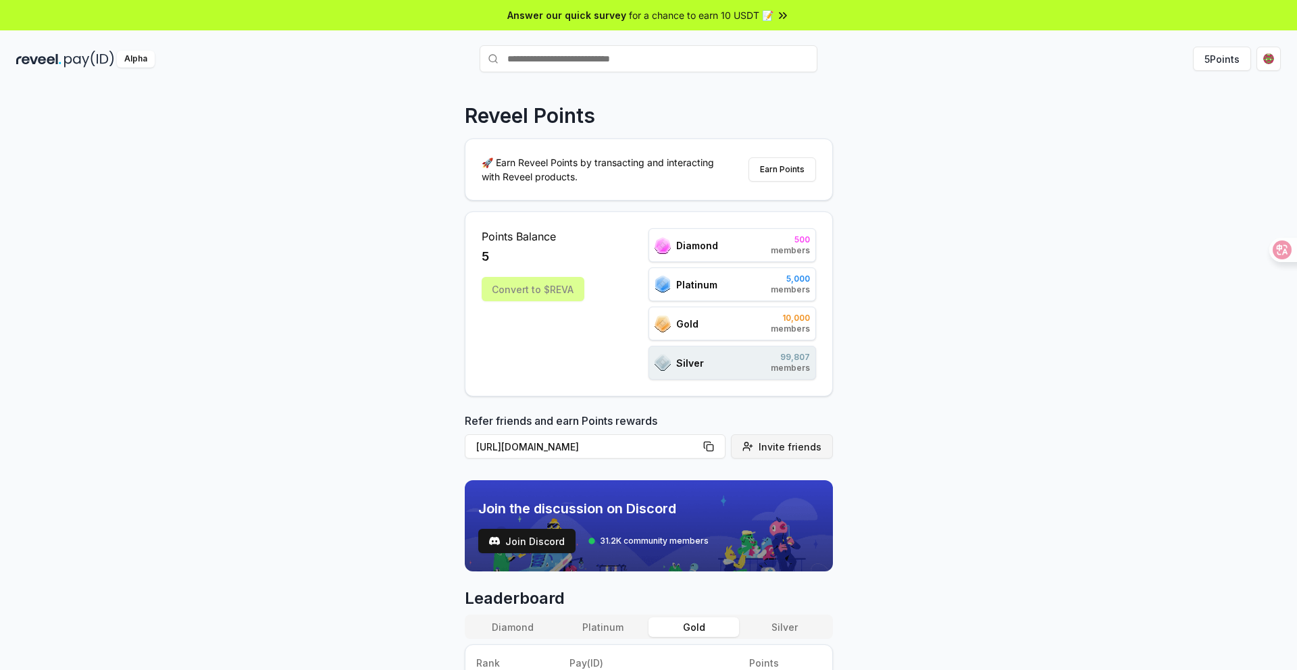
click at [786, 446] on span "Invite friends" at bounding box center [790, 447] width 63 height 14
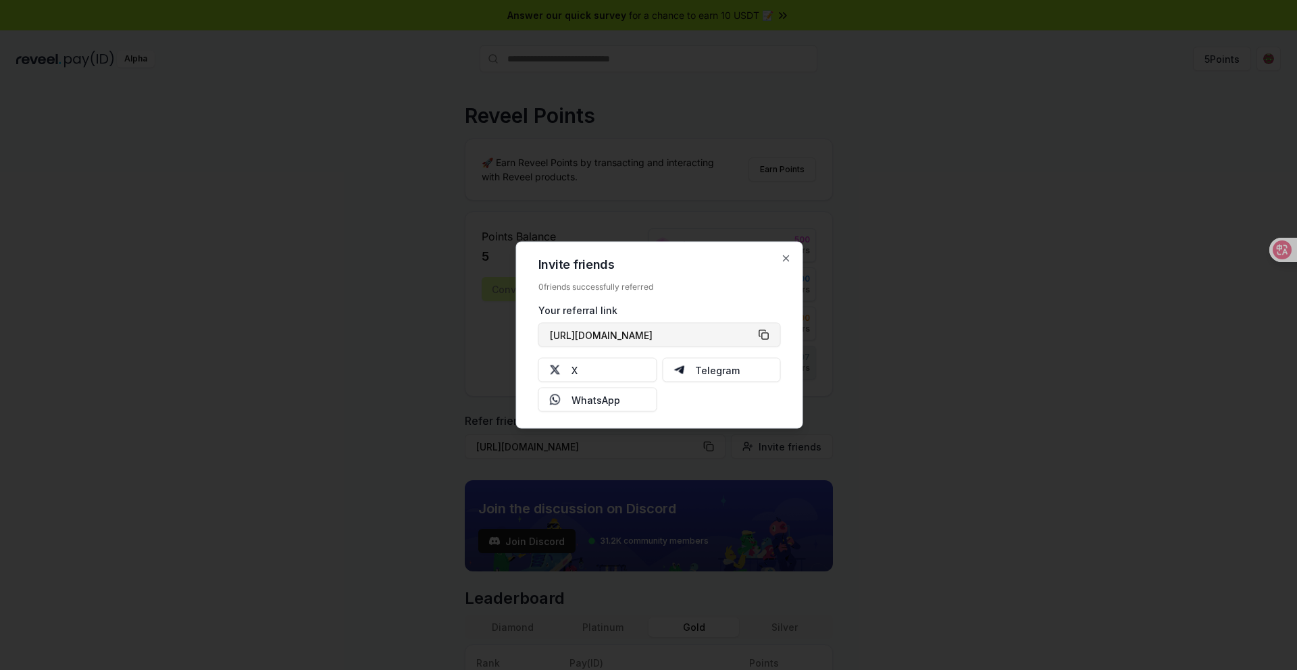
click at [764, 335] on button "[URL][DOMAIN_NAME]" at bounding box center [659, 335] width 242 height 24
click at [765, 332] on button "[URL][DOMAIN_NAME]" at bounding box center [659, 335] width 242 height 24
click at [1028, 216] on div at bounding box center [648, 335] width 1297 height 670
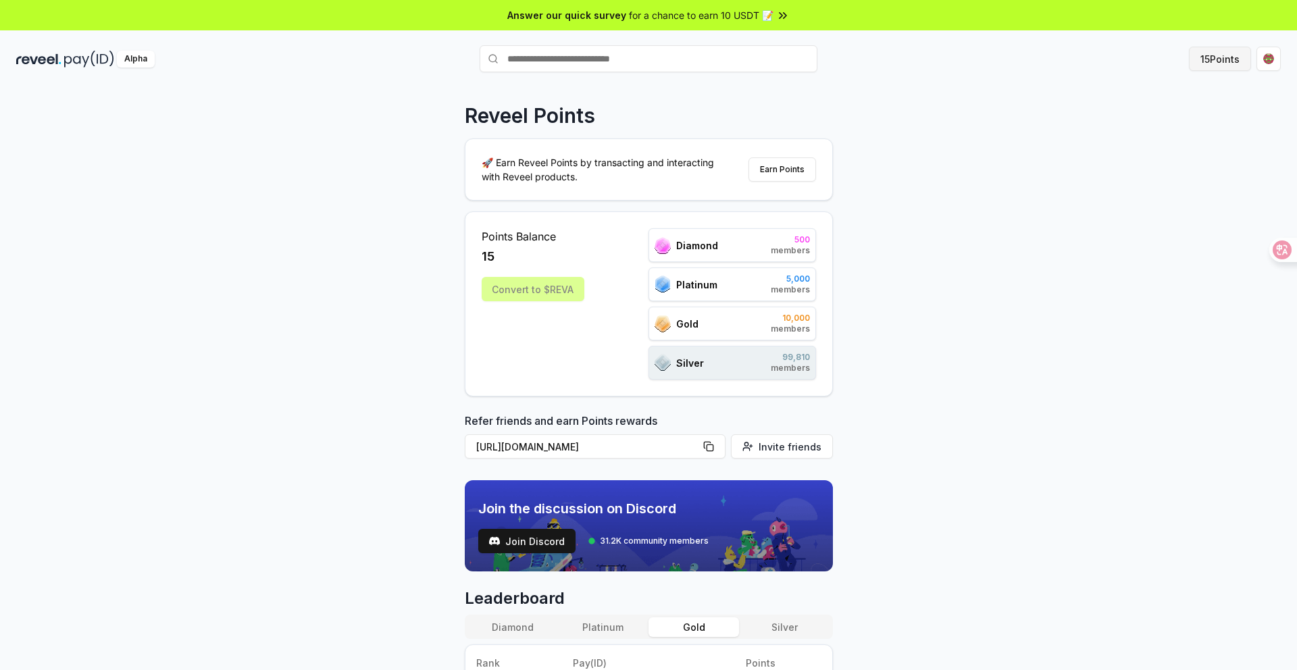
click at [1220, 61] on button "15 Points" at bounding box center [1220, 59] width 62 height 24
click at [1223, 59] on button "15 Points" at bounding box center [1220, 59] width 62 height 24
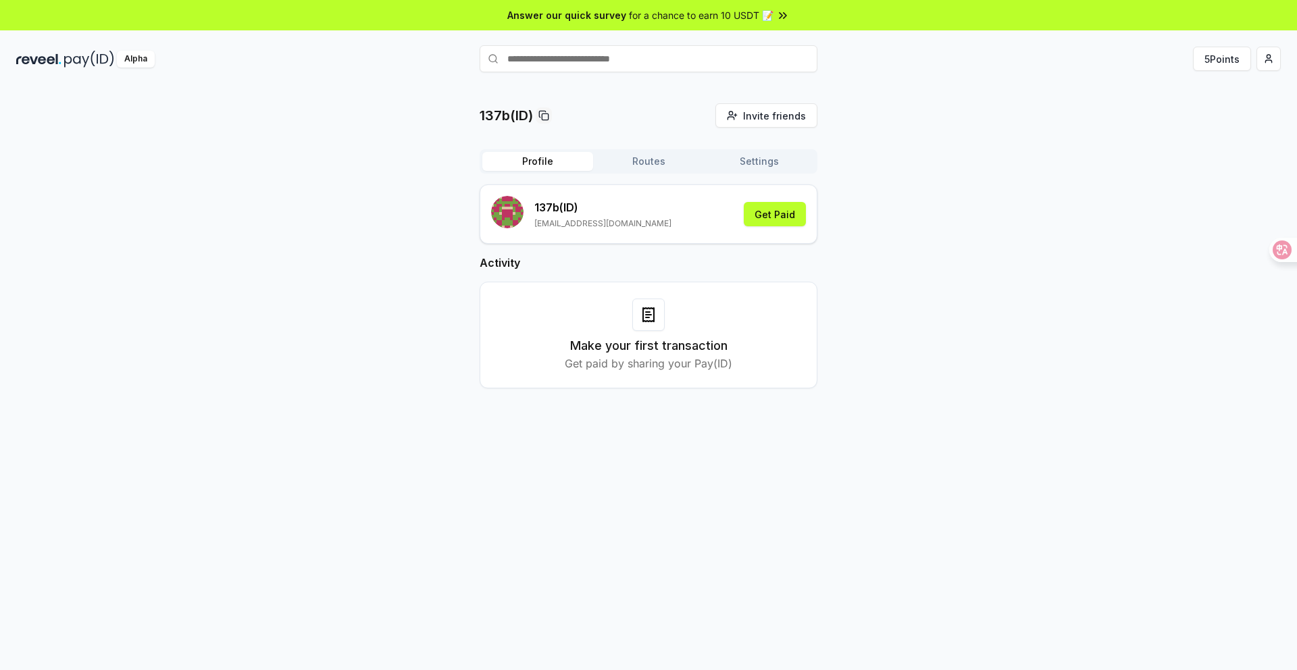
click at [657, 158] on button "Routes" at bounding box center [648, 161] width 111 height 19
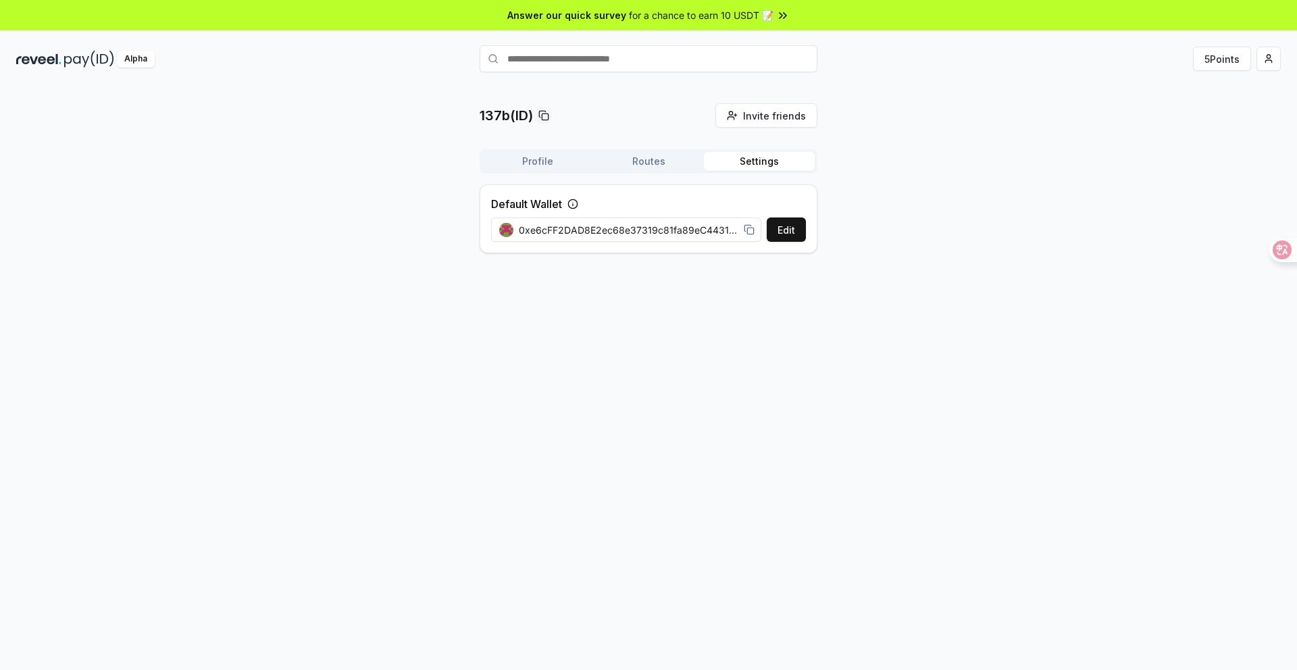
click at [765, 162] on button "Settings" at bounding box center [759, 161] width 111 height 19
click at [553, 161] on button "Profile" at bounding box center [537, 161] width 111 height 19
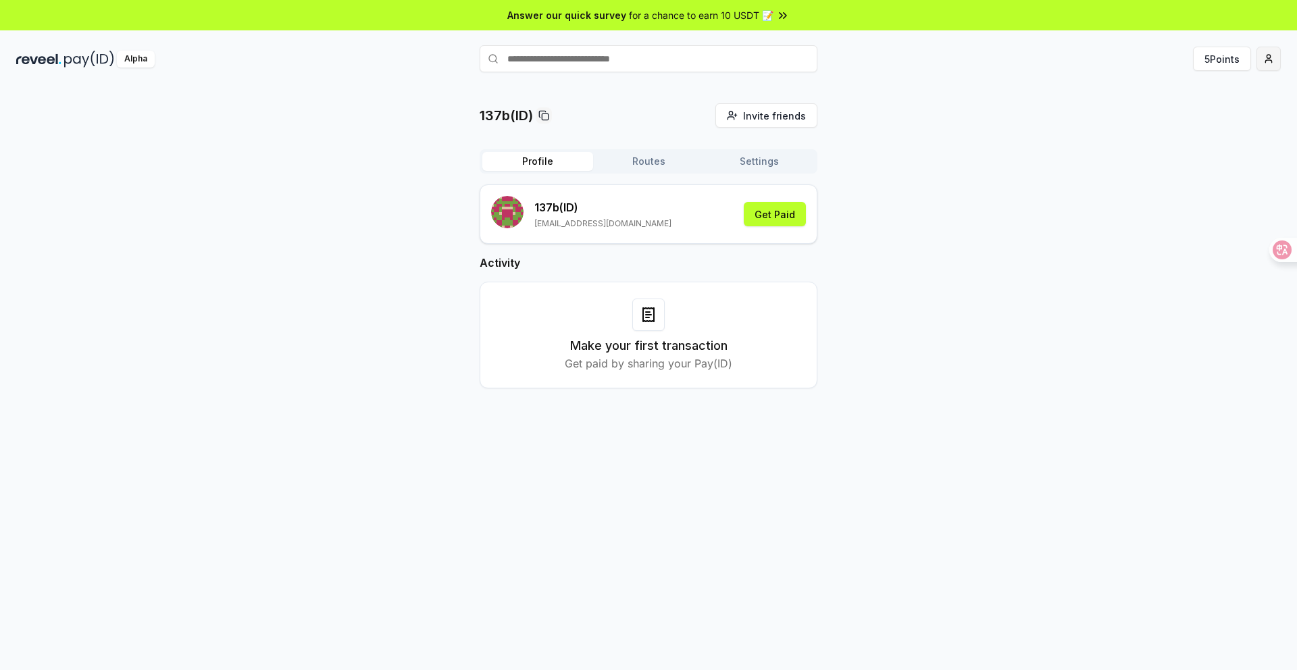
click at [1273, 60] on html "Answer our quick survey for a chance to earn 10 USDT 📝 Alpha 5 Points 137b(ID) …" at bounding box center [648, 335] width 1297 height 670
click at [1188, 119] on div "View Profile" at bounding box center [1205, 116] width 150 height 22
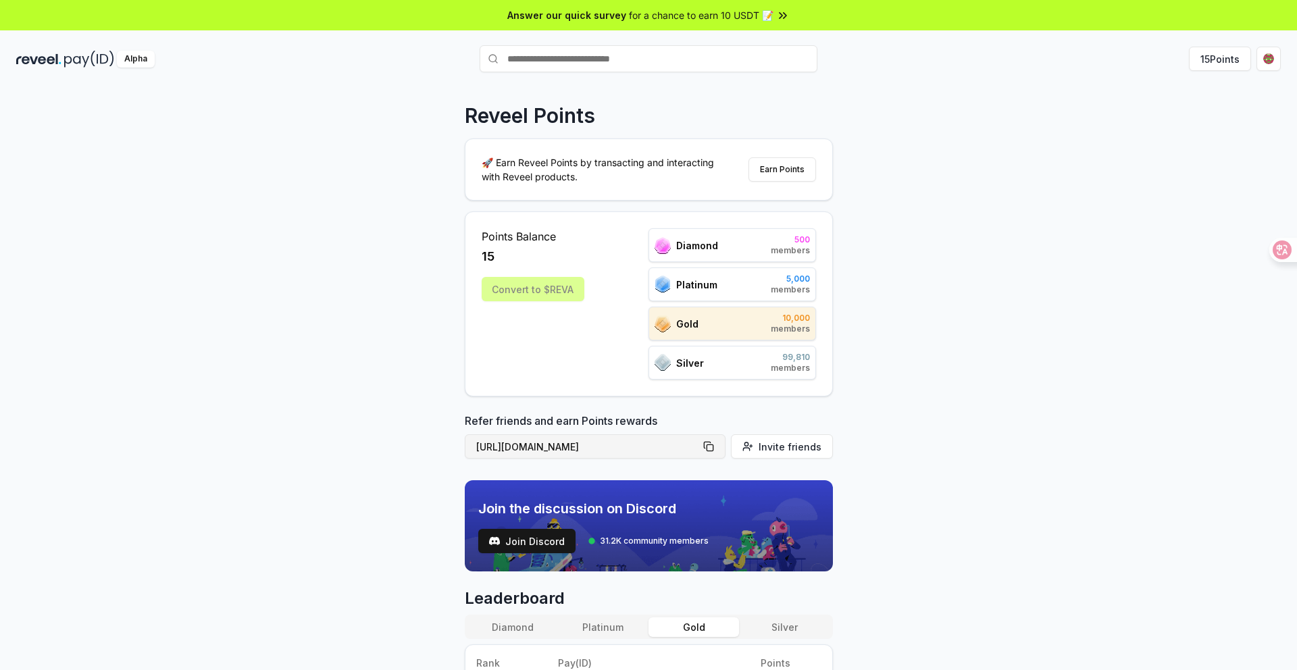
click at [717, 451] on button "[URL][DOMAIN_NAME]" at bounding box center [595, 446] width 261 height 24
click at [899, 176] on div "Reveel Points 🚀 Earn Reveel Points by transacting and interacting with Reveel p…" at bounding box center [648, 392] width 1297 height 632
click at [1223, 63] on button "35 Points" at bounding box center [1219, 59] width 64 height 24
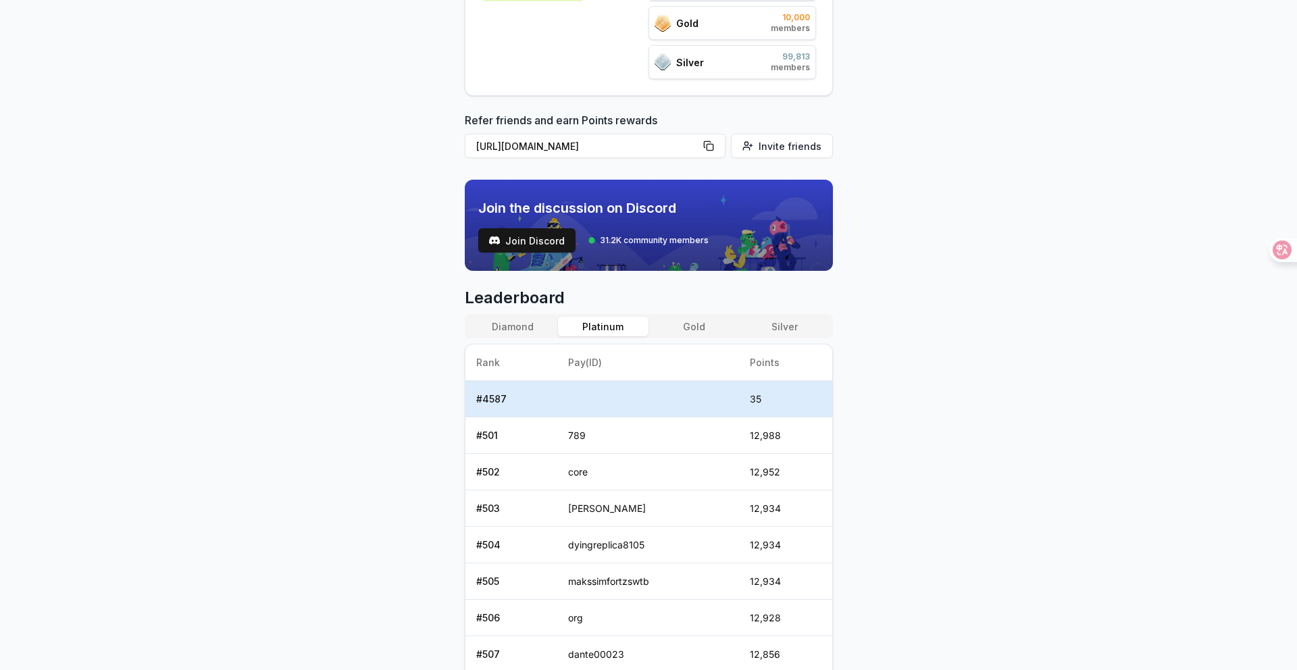
scroll to position [300, 0]
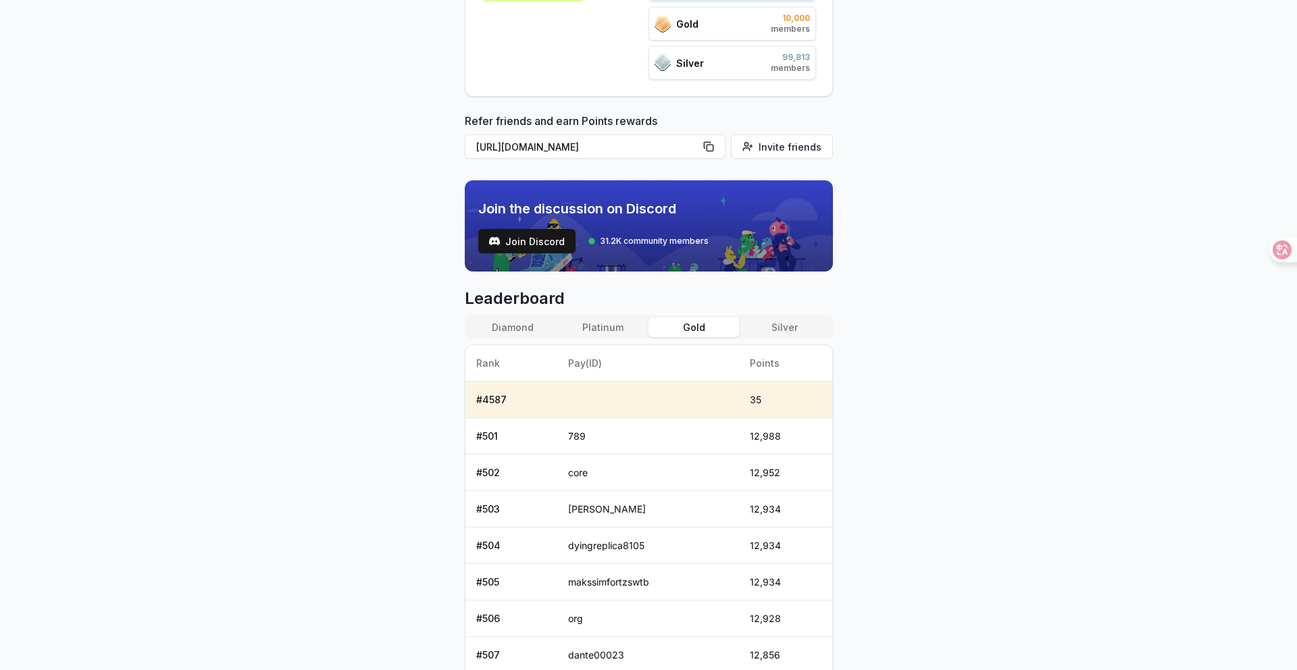
click at [702, 320] on button "Gold" at bounding box center [693, 327] width 91 height 20
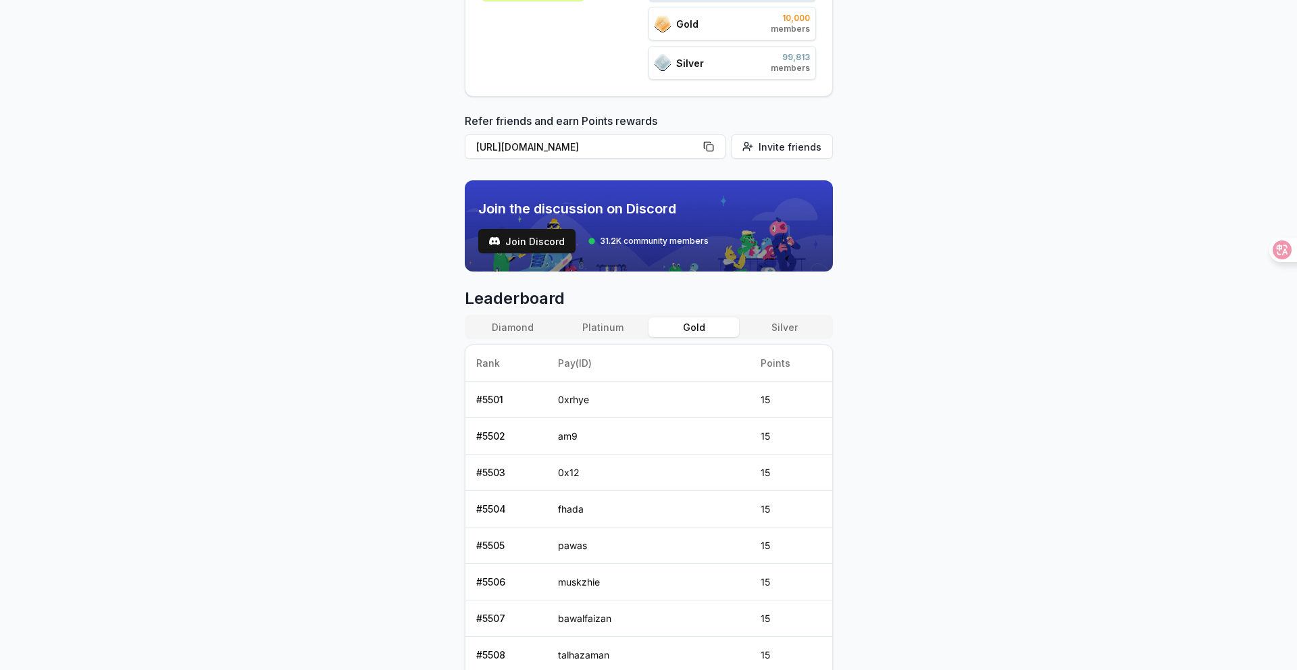
click at [614, 330] on button "Platinum" at bounding box center [603, 327] width 91 height 20
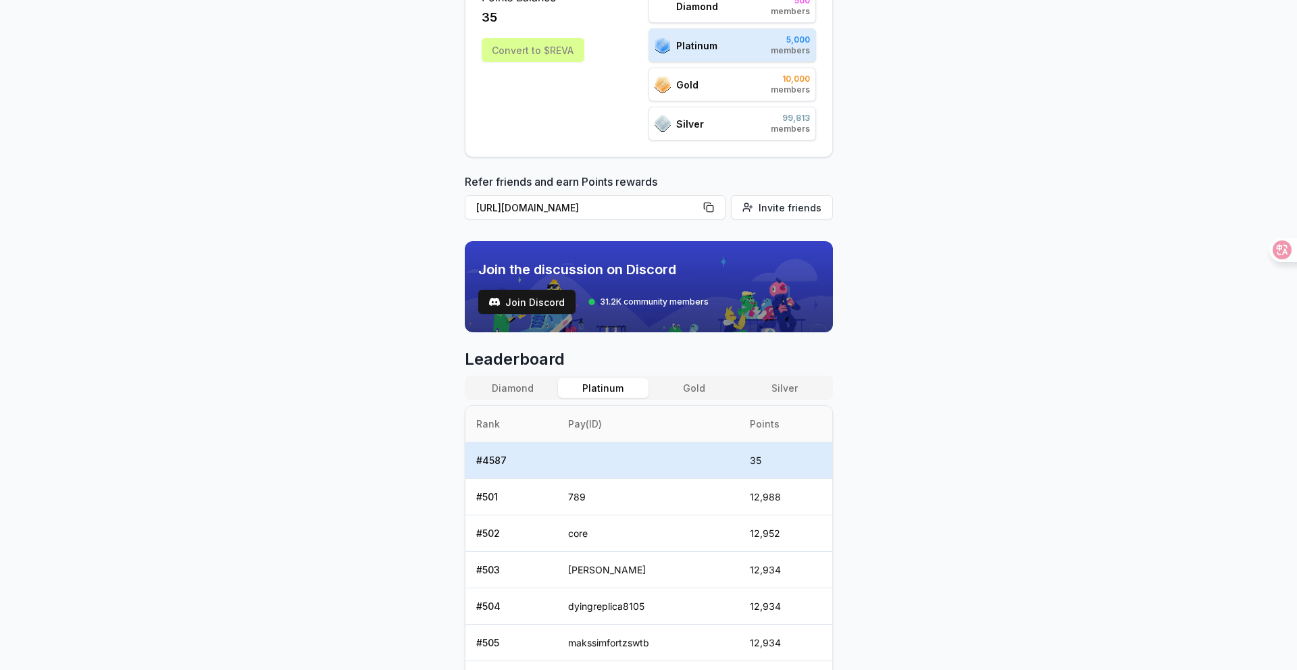
scroll to position [316, 0]
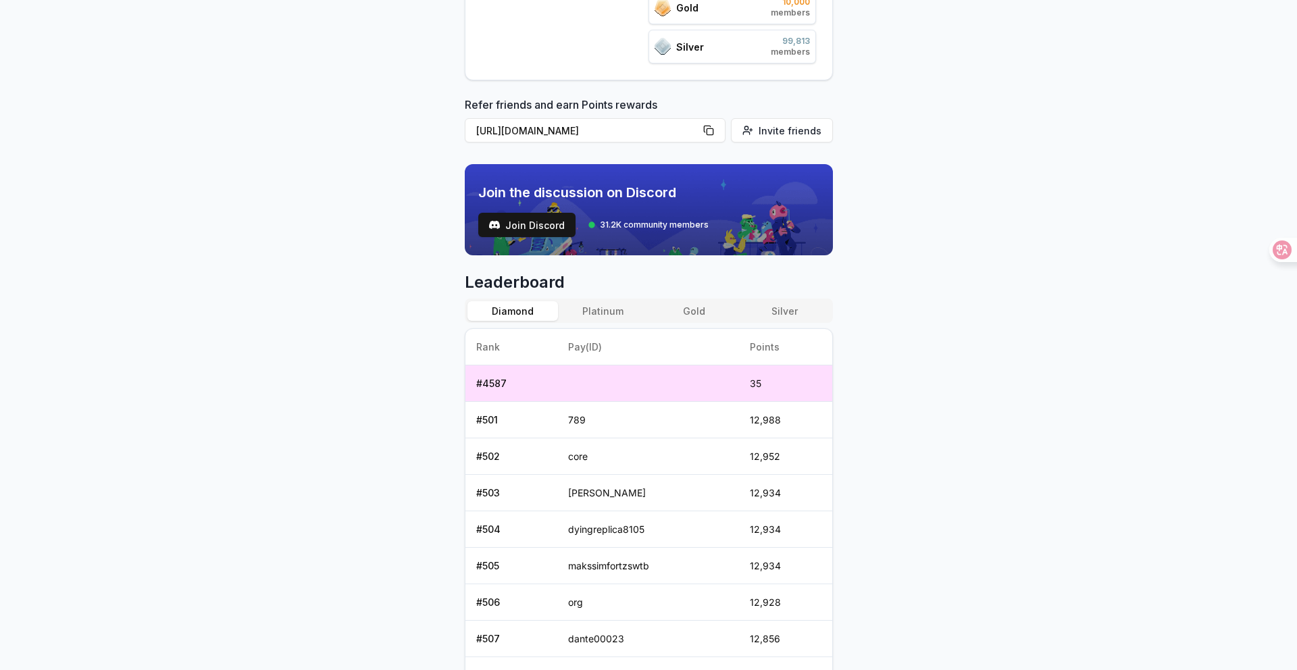
click at [516, 314] on button "Diamond" at bounding box center [512, 311] width 91 height 20
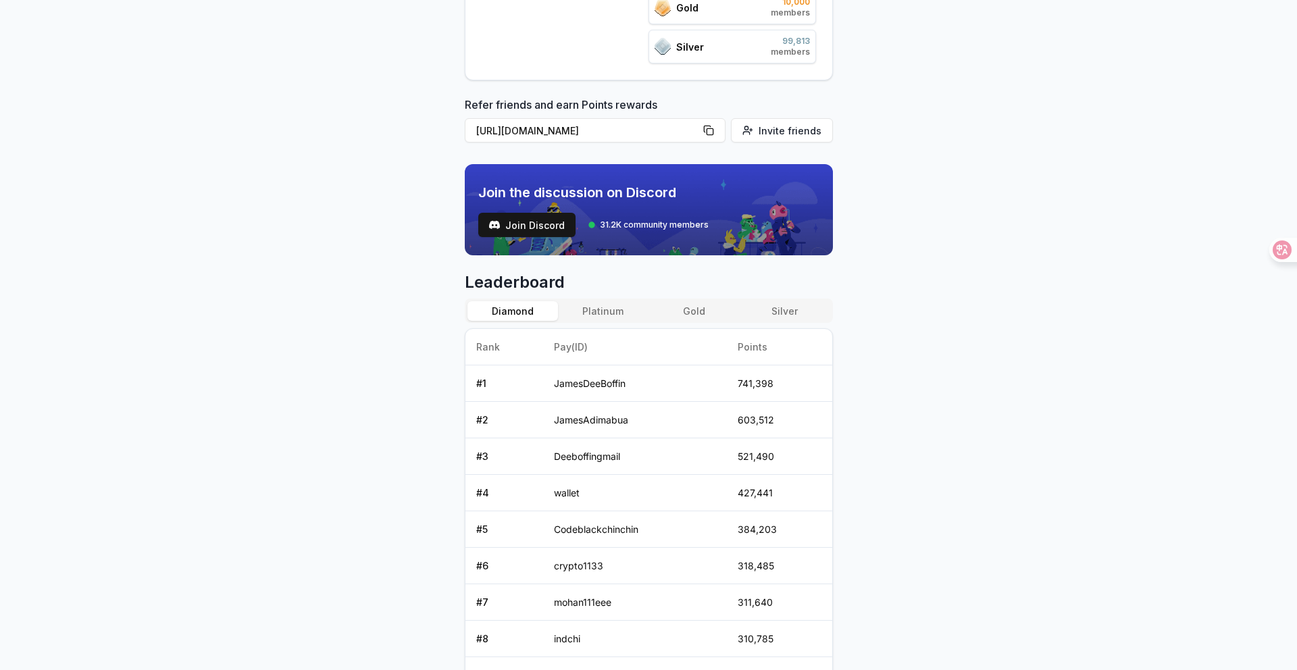
click at [595, 313] on button "Platinum" at bounding box center [603, 311] width 91 height 20
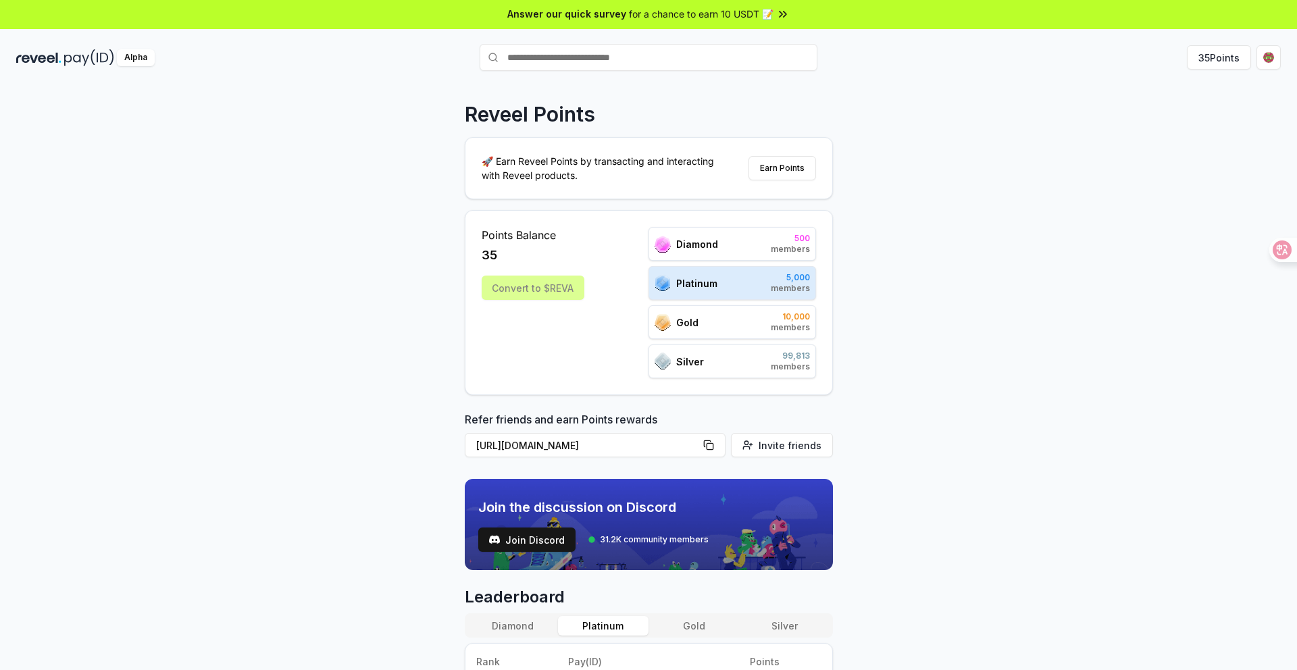
scroll to position [0, 0]
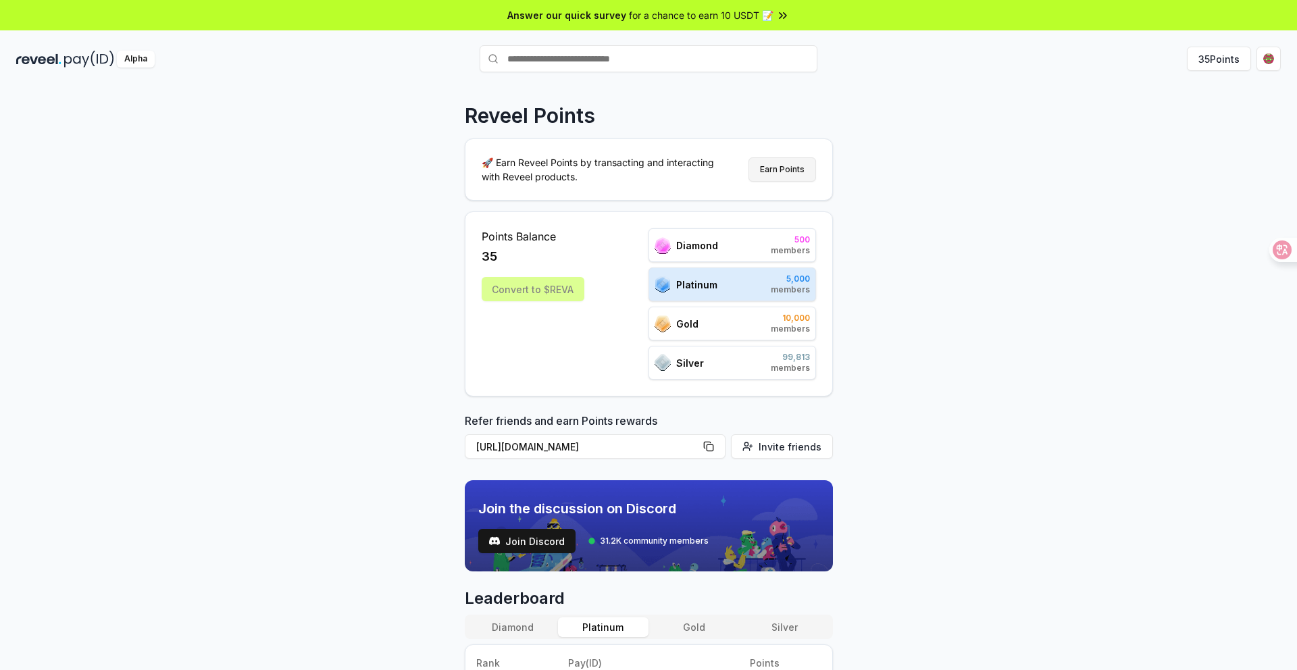
click at [770, 172] on button "Earn Points" at bounding box center [782, 169] width 68 height 24
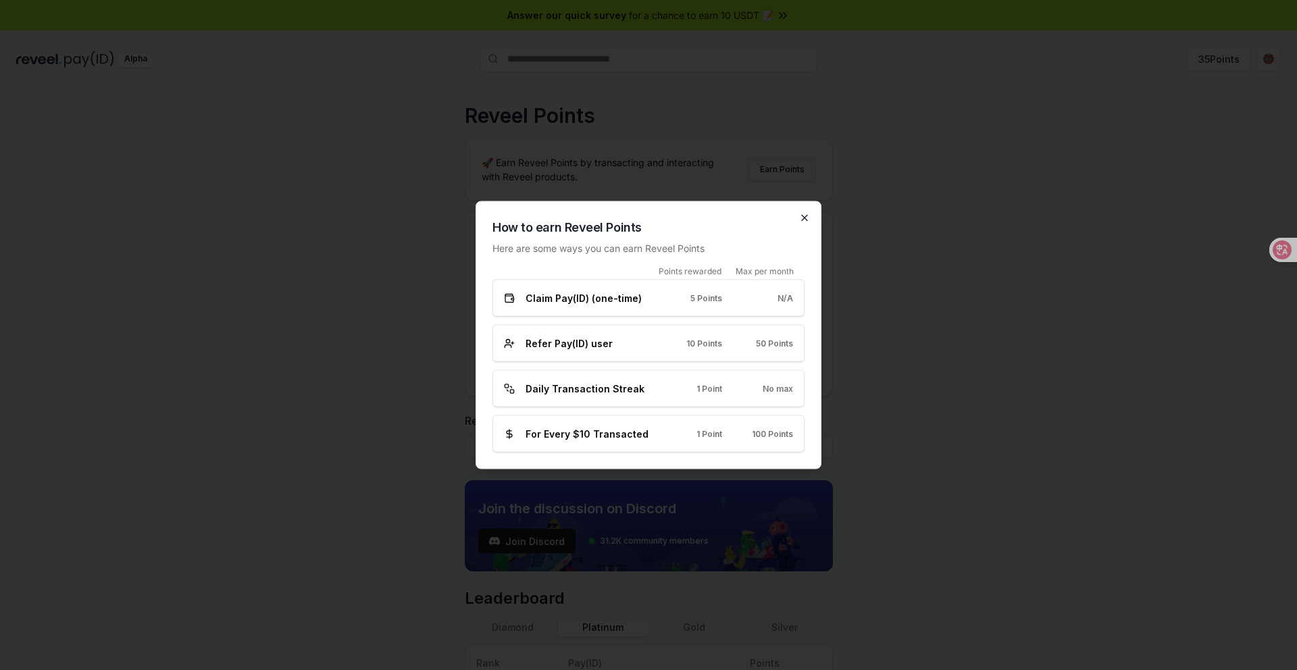
click at [808, 220] on icon "button" at bounding box center [804, 218] width 11 height 11
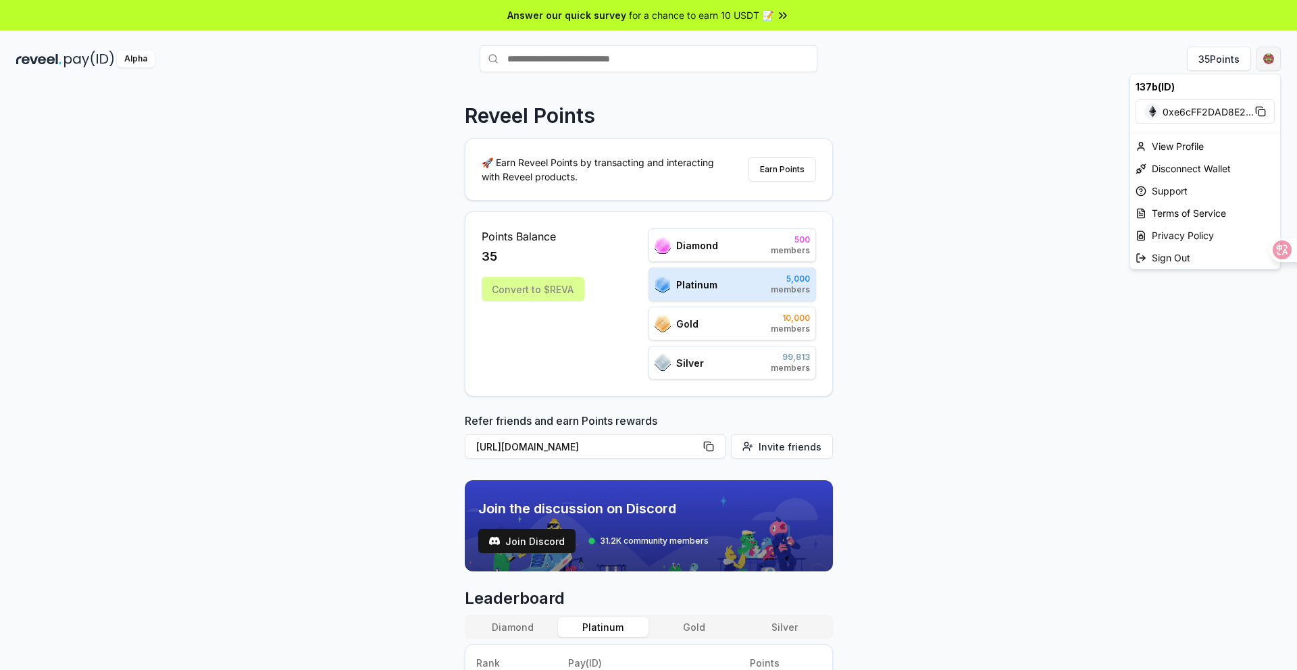
click at [1268, 63] on html "Answer our quick survey for a chance to earn 10 USDT 📝 Alpha 35 Points Reveel P…" at bounding box center [648, 335] width 1297 height 670
click at [1196, 149] on div "View Profile" at bounding box center [1205, 146] width 150 height 22
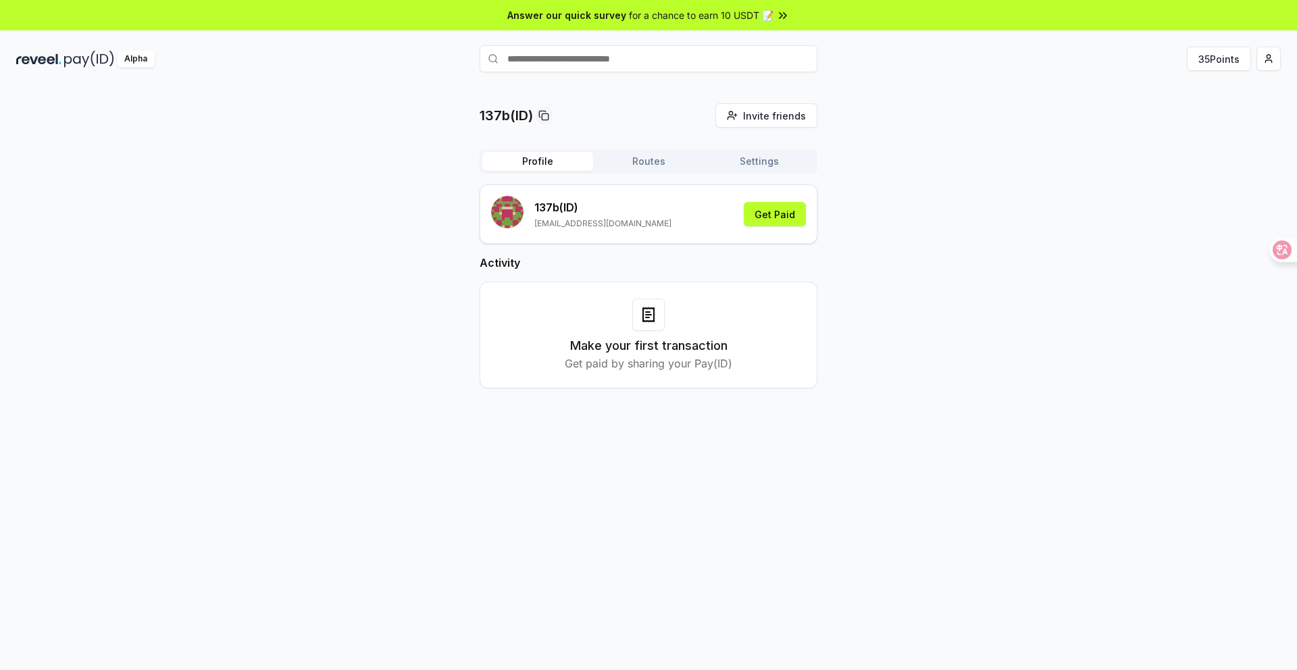
click at [657, 162] on button "Routes" at bounding box center [648, 161] width 111 height 19
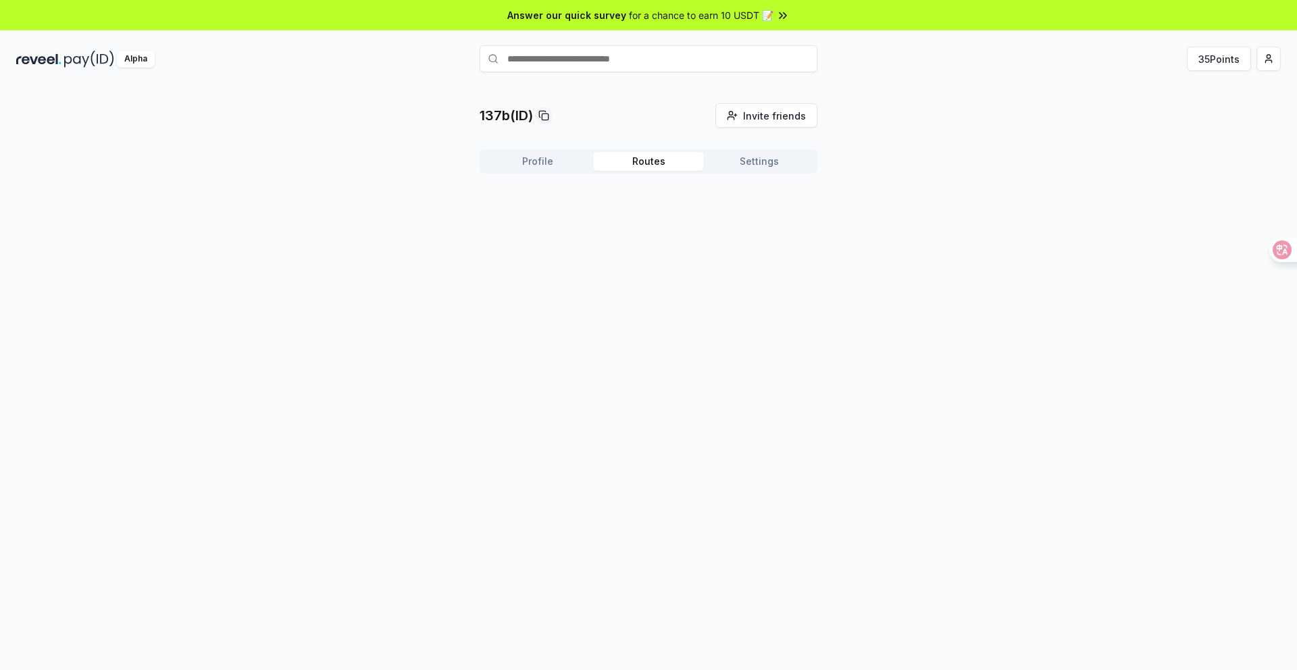
click at [735, 157] on button "Settings" at bounding box center [759, 161] width 111 height 19
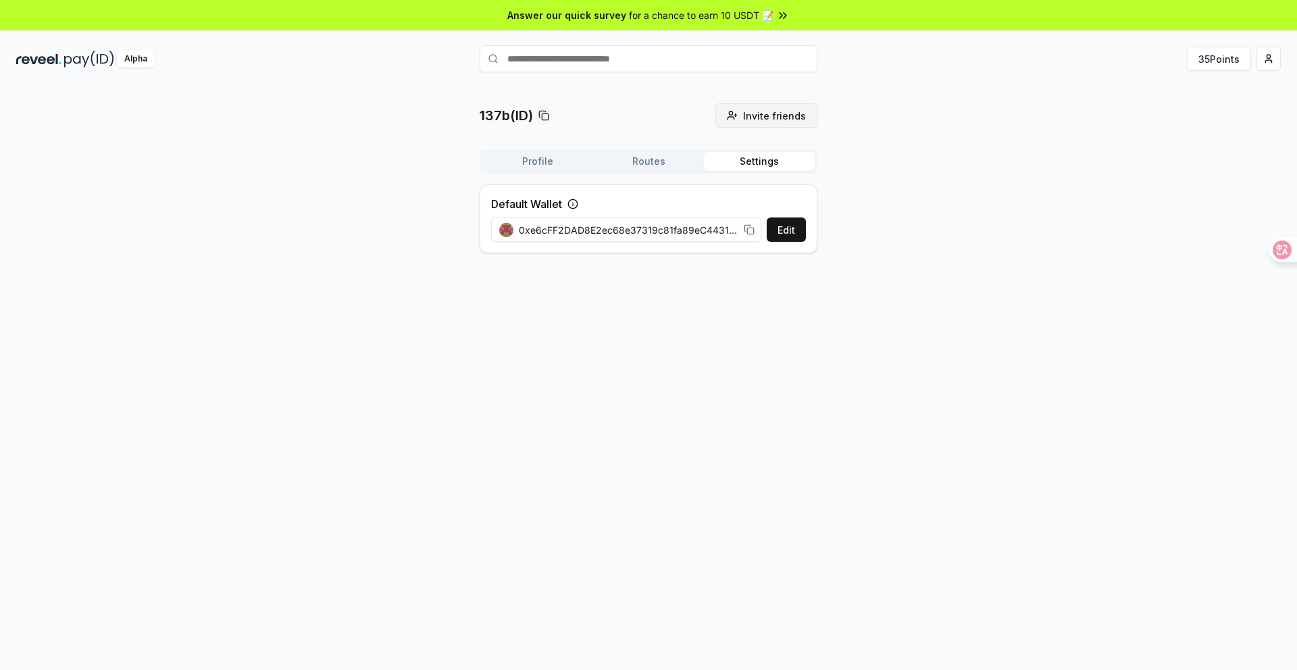
click at [780, 119] on span "Invite friends" at bounding box center [774, 116] width 63 height 14
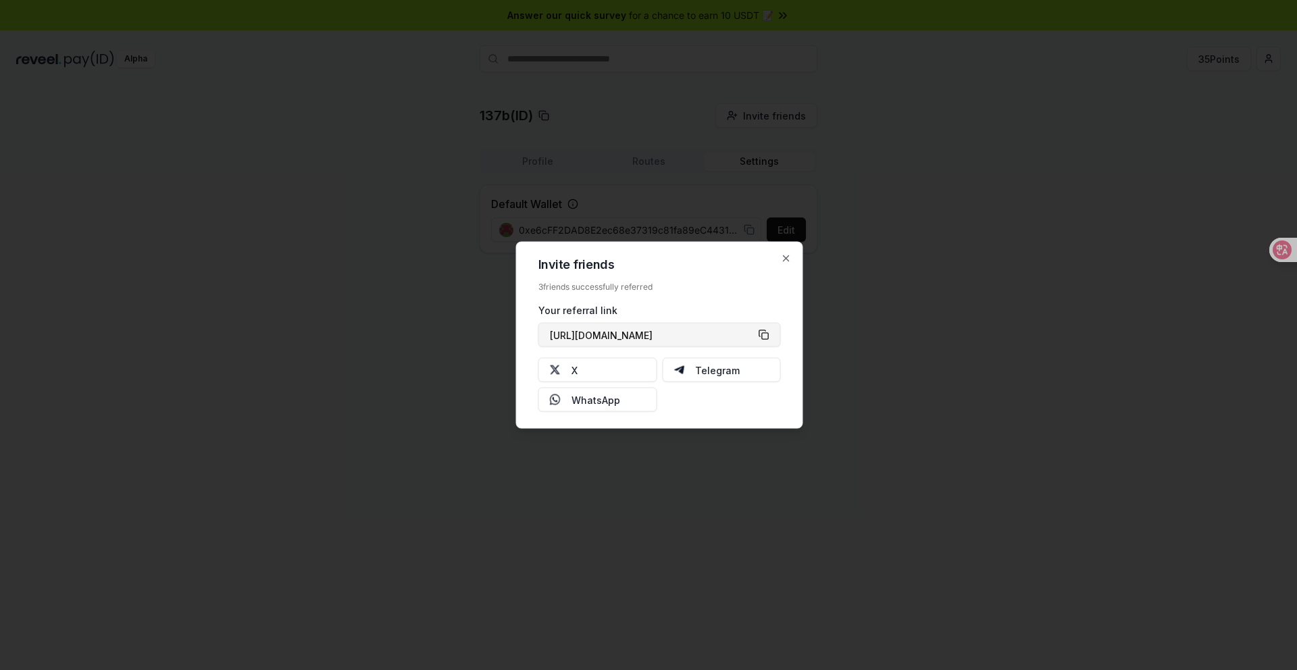
click at [765, 338] on button "[URL][DOMAIN_NAME]" at bounding box center [659, 335] width 242 height 24
click at [786, 259] on icon "button" at bounding box center [786, 258] width 11 height 11
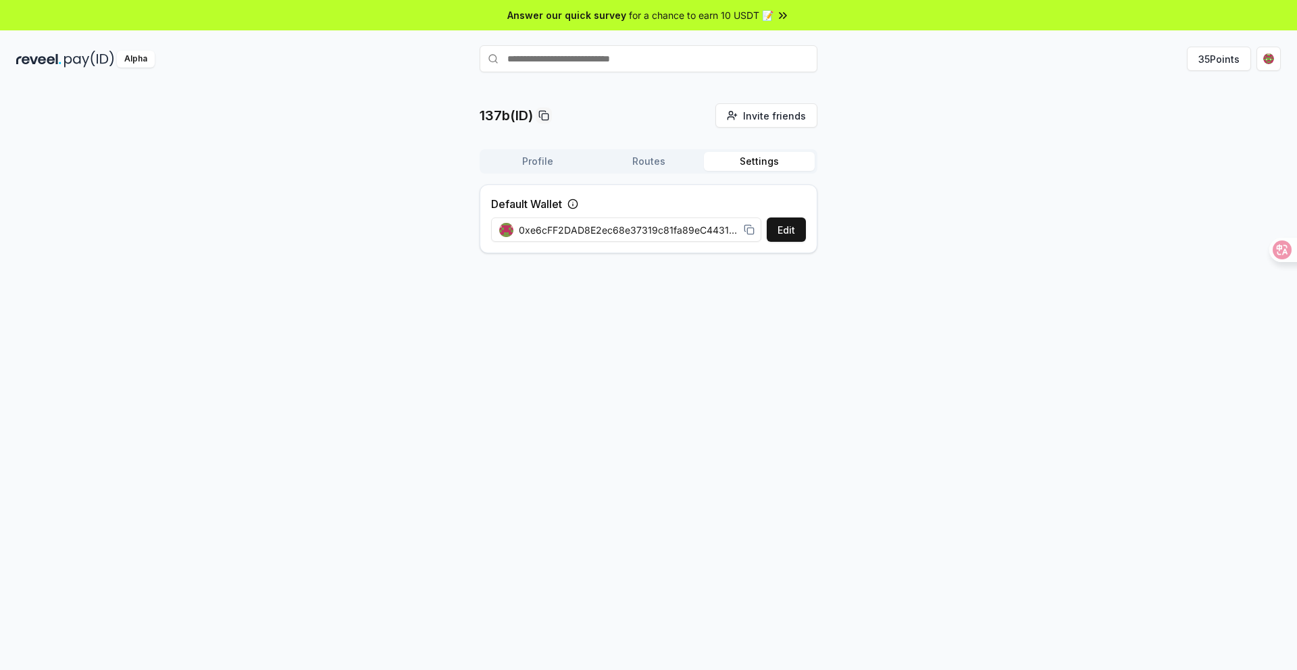
click at [885, 249] on div "137b(ID) Invite friends Invite Profile Routes Settings Default Wallet Edit 0xe6…" at bounding box center [648, 183] width 1264 height 161
click at [1209, 57] on button "35 Points" at bounding box center [1219, 59] width 64 height 24
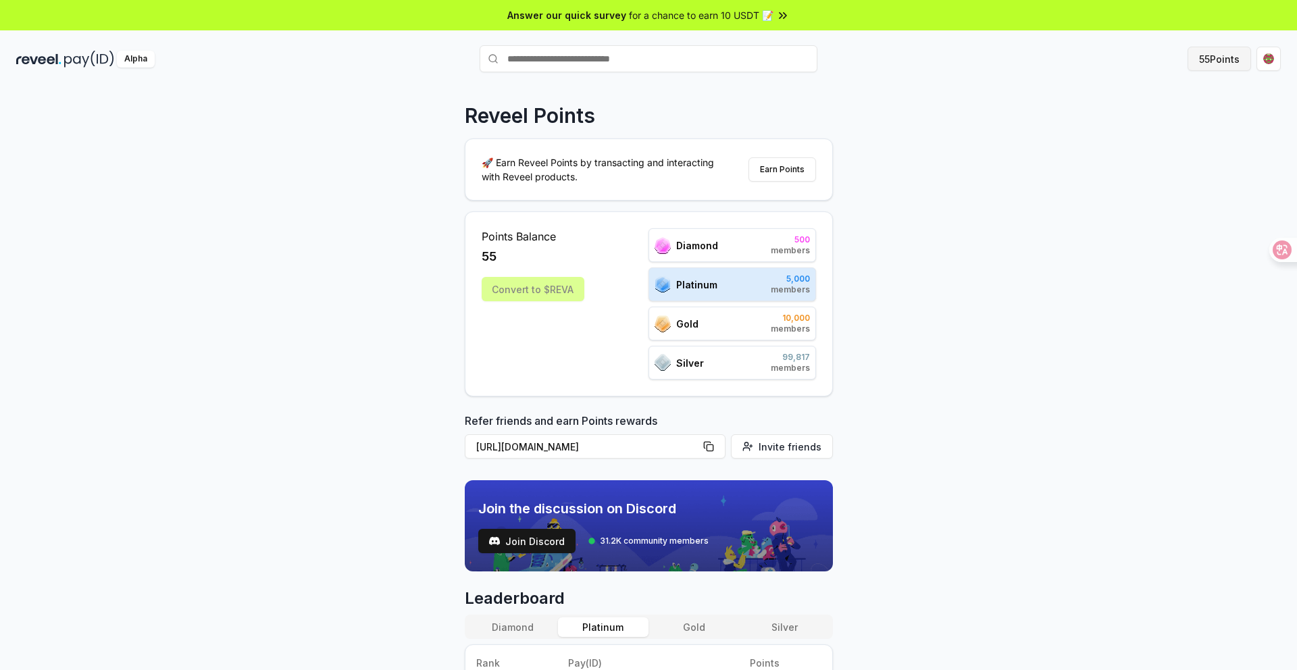
click at [1210, 66] on button "55 Points" at bounding box center [1218, 59] width 63 height 24
click at [960, 186] on div "Reveel Points 🚀 Earn Reveel Points by transacting and interacting with Reveel p…" at bounding box center [648, 392] width 1297 height 632
click at [1200, 62] on button "55 Points" at bounding box center [1218, 59] width 63 height 24
click at [784, 174] on button "Earn Points" at bounding box center [782, 169] width 68 height 24
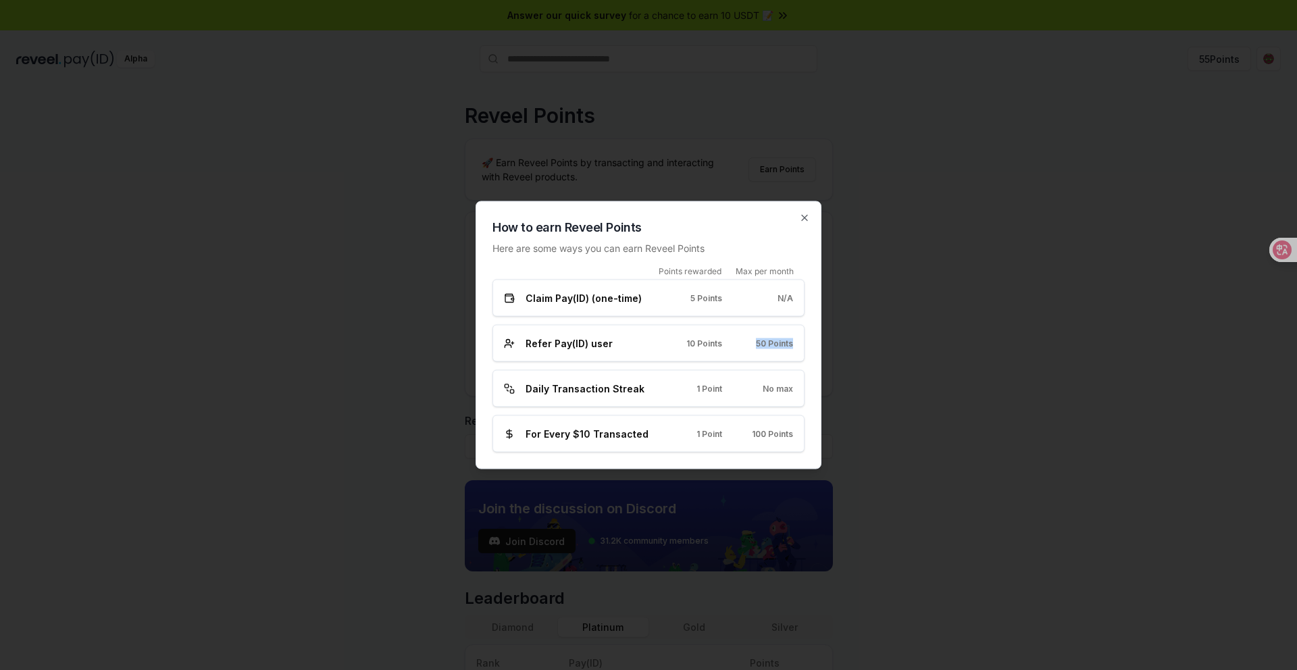
drag, startPoint x: 740, startPoint y: 338, endPoint x: 815, endPoint y: 342, distance: 74.4
click at [812, 342] on div "How to earn Reveel Points Here are some ways you can earn Reveel Points Points …" at bounding box center [649, 335] width 346 height 268
drag, startPoint x: 740, startPoint y: 272, endPoint x: 798, endPoint y: 271, distance: 58.8
click at [798, 271] on div "Points rewarded Max per month" at bounding box center [648, 271] width 312 height 11
click at [779, 348] on span "50 Points" at bounding box center [774, 343] width 37 height 11
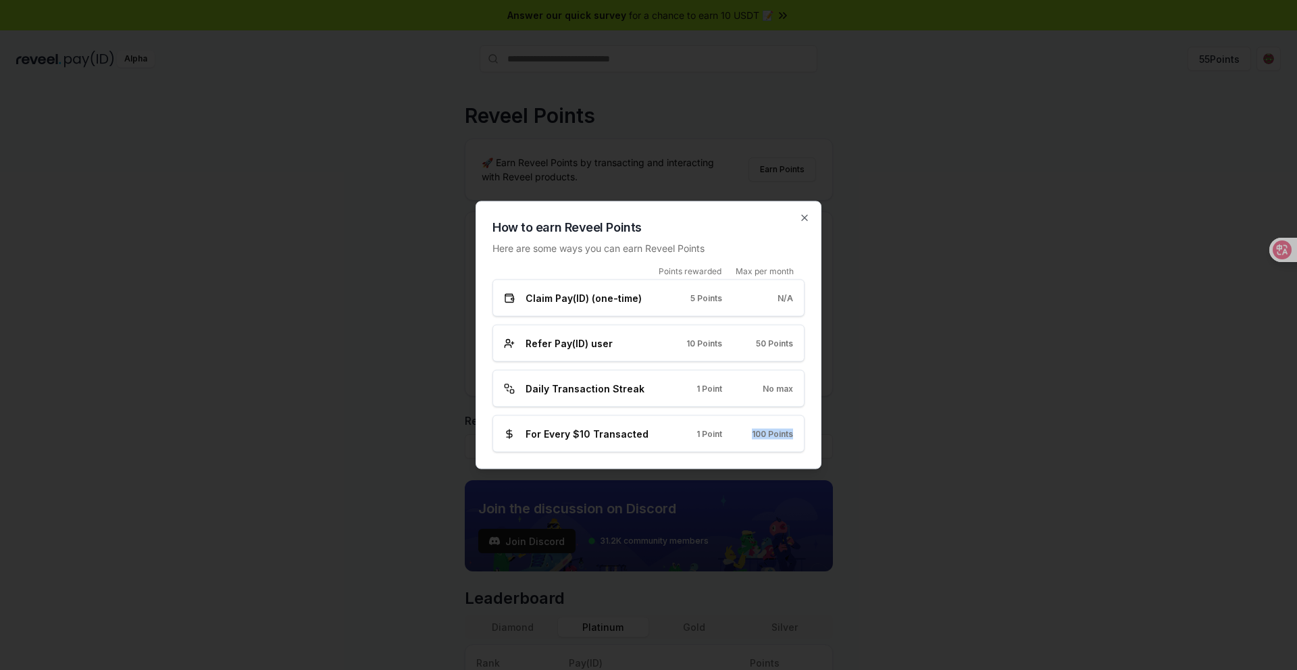
drag, startPoint x: 753, startPoint y: 436, endPoint x: 809, endPoint y: 434, distance: 56.1
click at [807, 434] on div "How to earn Reveel Points Here are some ways you can earn Reveel Points Points …" at bounding box center [649, 335] width 346 height 268
click at [1279, 250] on icon at bounding box center [1271, 249] width 19 height 19
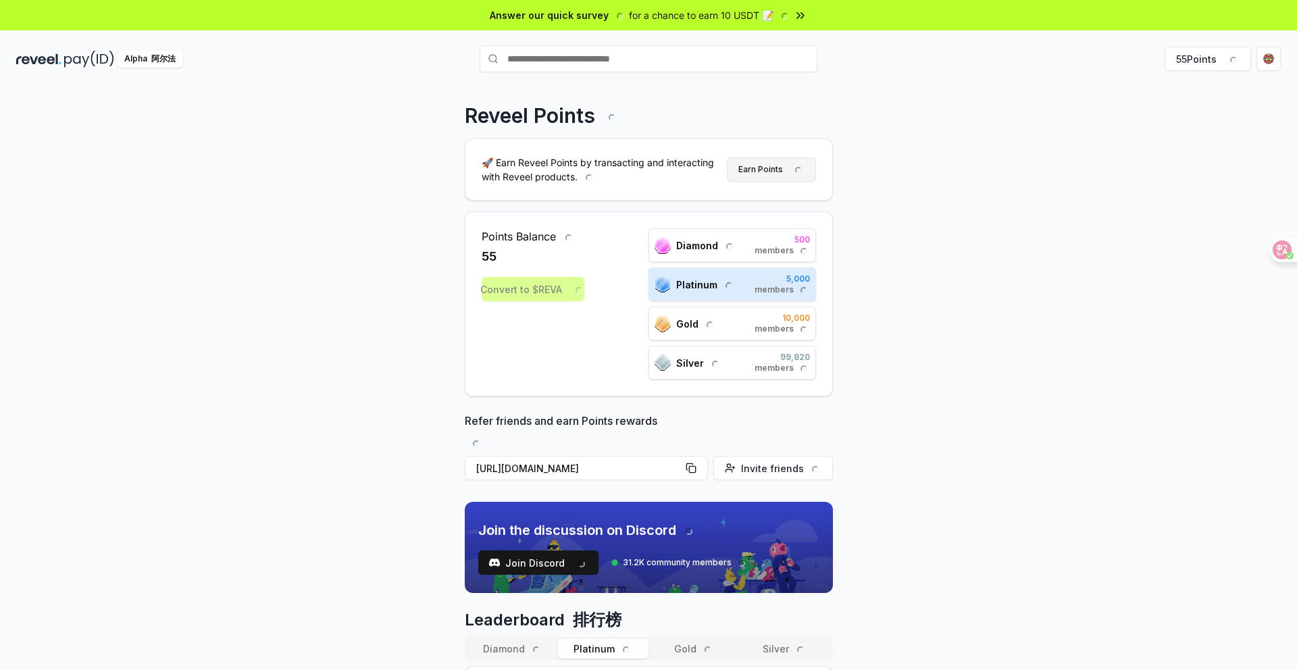
click at [762, 173] on button "Earn Points" at bounding box center [771, 169] width 89 height 24
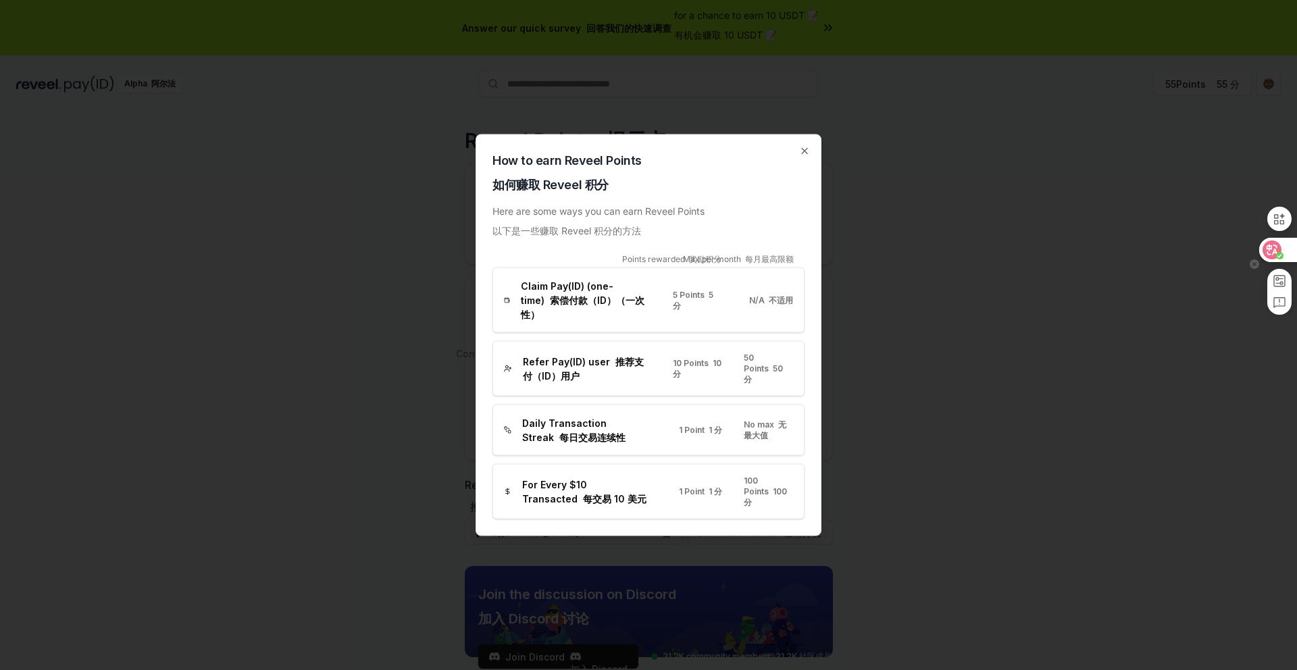
click at [1271, 248] on icon at bounding box center [1272, 250] width 11 height 11
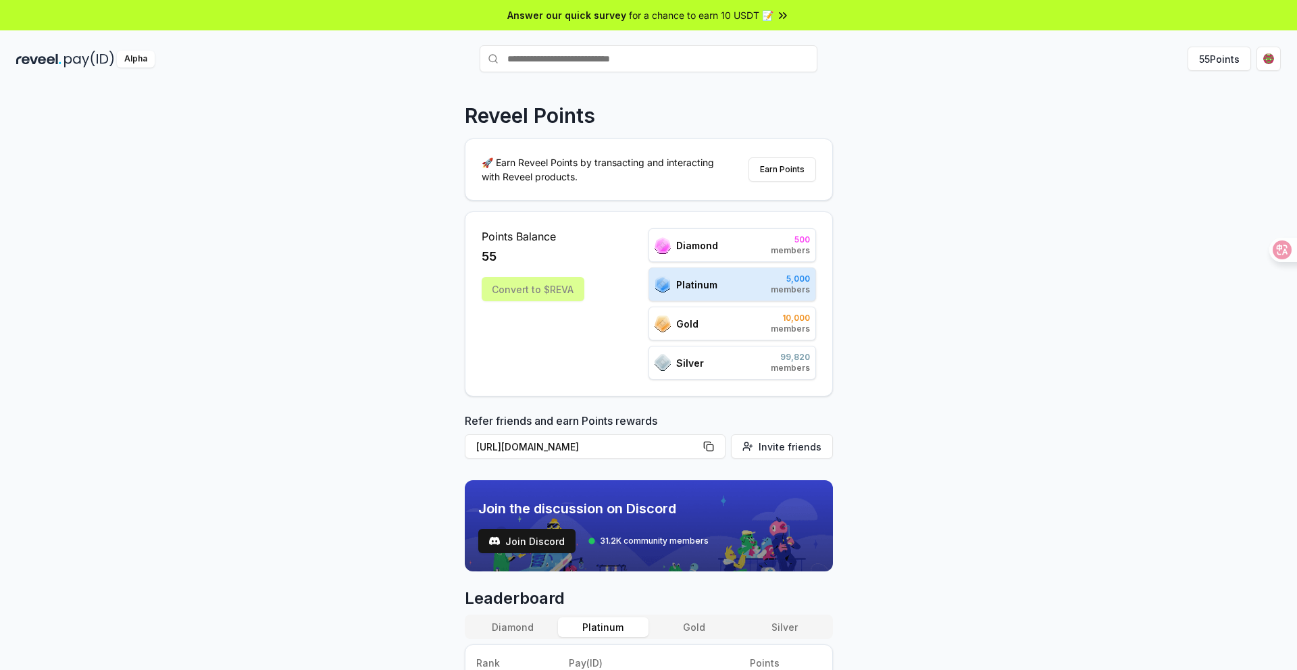
click at [943, 427] on div "Reveel Points 🚀 Earn Reveel Points by transacting and interacting with Reveel p…" at bounding box center [648, 392] width 1297 height 632
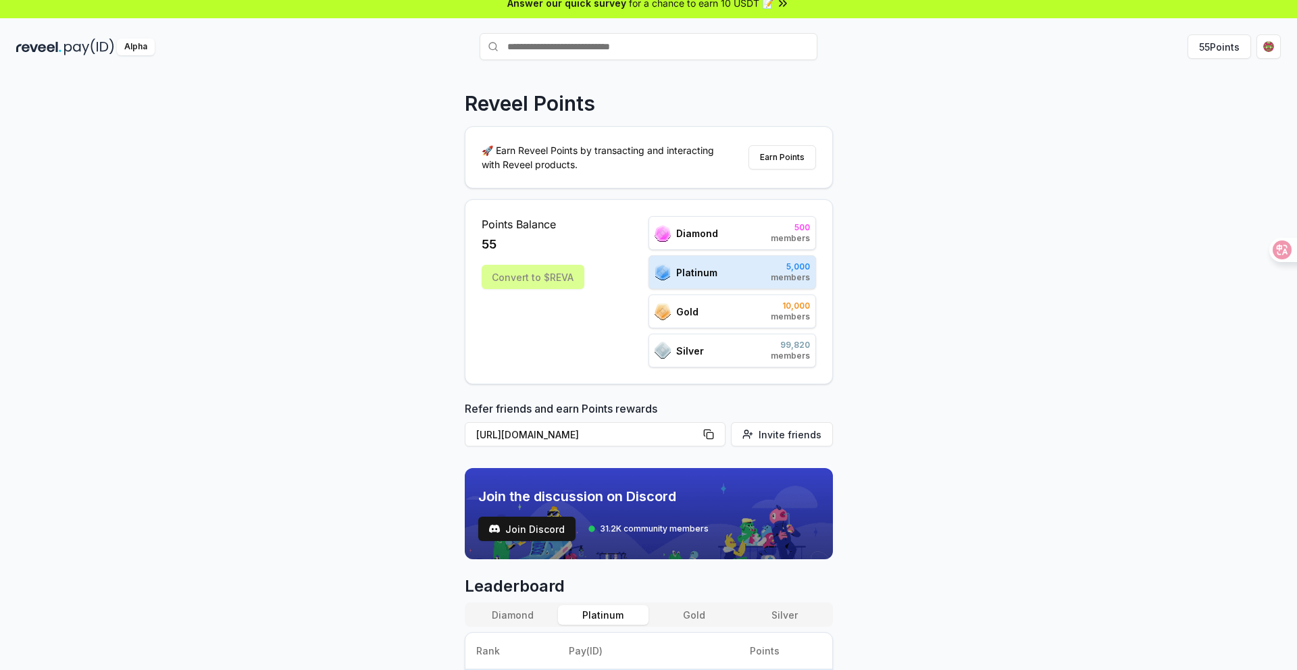
scroll to position [13, 0]
click at [786, 306] on span "10,000" at bounding box center [790, 305] width 39 height 11
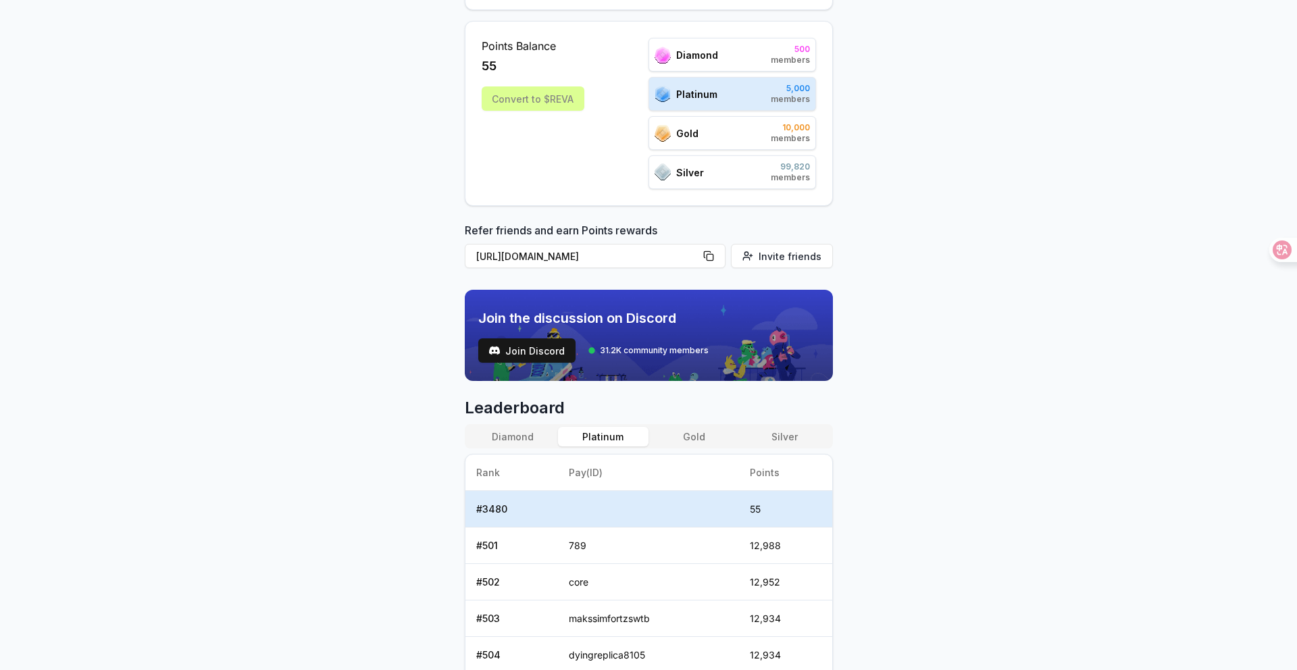
scroll to position [302, 0]
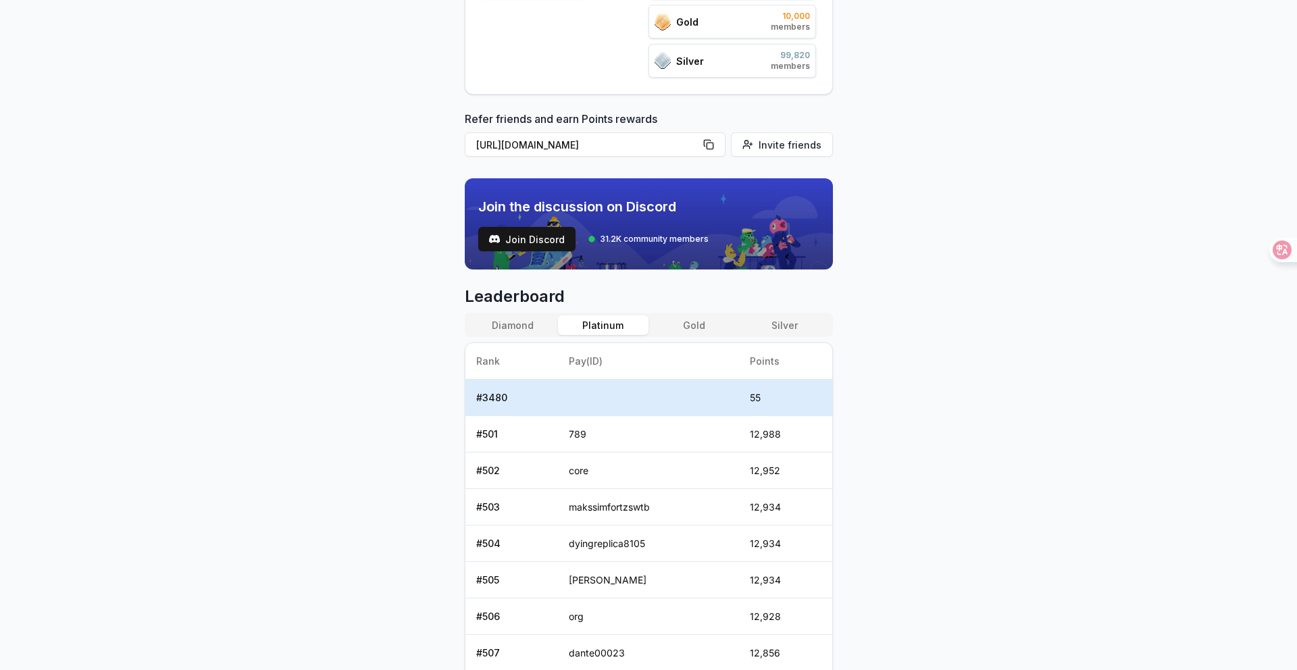
click at [692, 324] on button "Gold" at bounding box center [693, 325] width 91 height 20
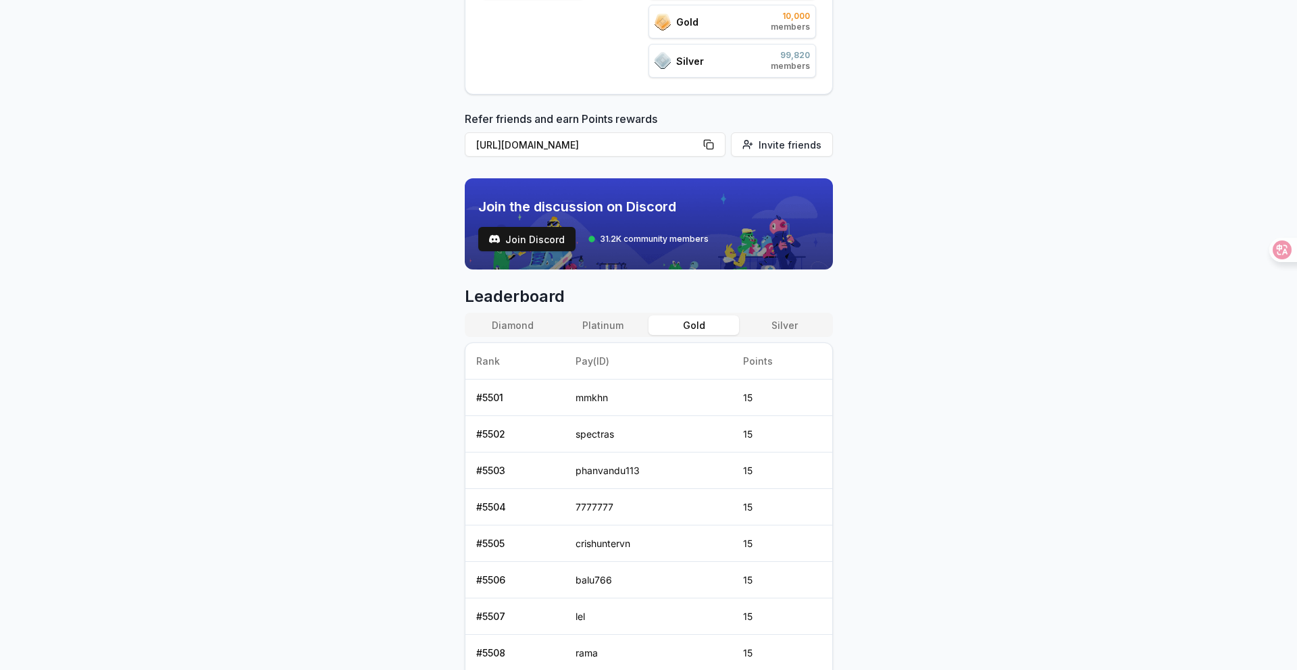
click at [622, 330] on button "Platinum" at bounding box center [603, 325] width 91 height 20
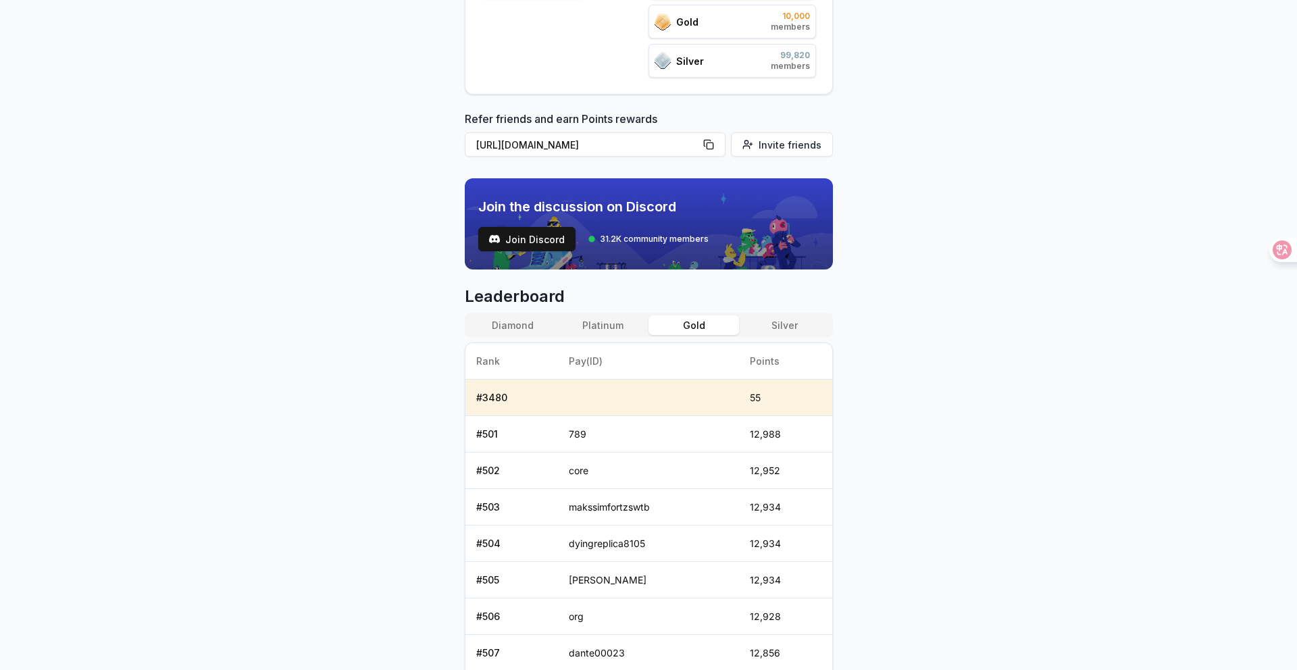
click at [691, 324] on button "Gold" at bounding box center [693, 325] width 91 height 20
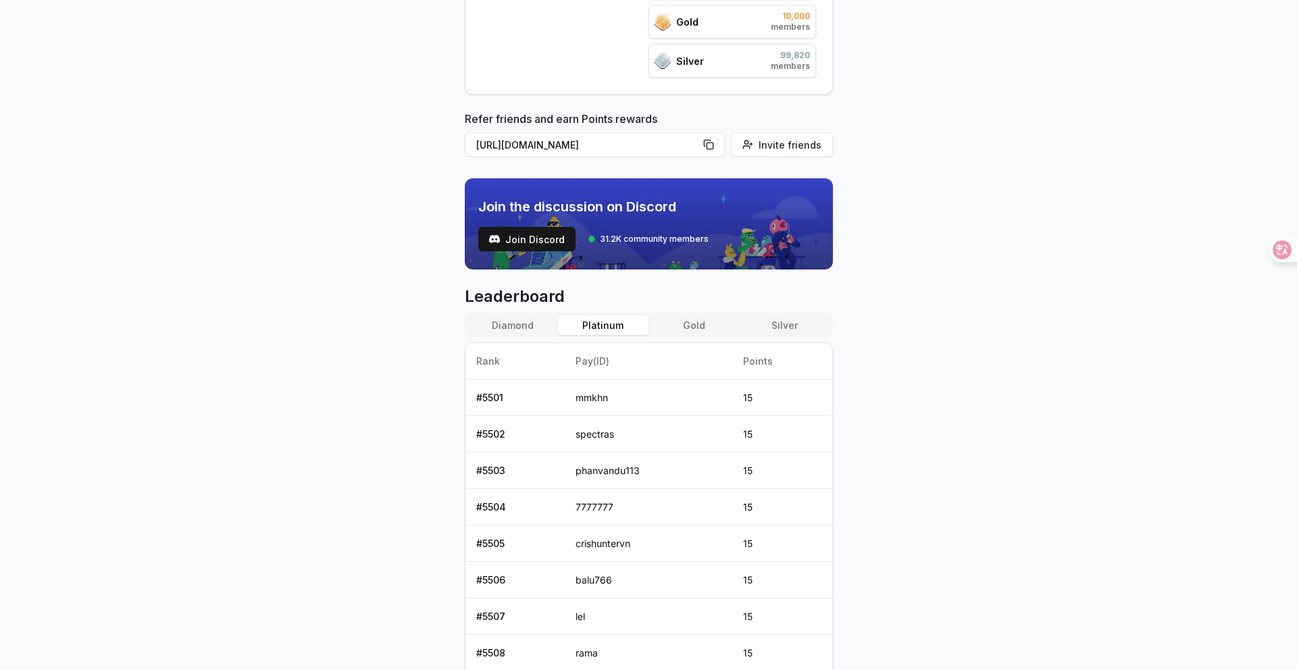
click at [617, 333] on button "Platinum" at bounding box center [603, 325] width 91 height 20
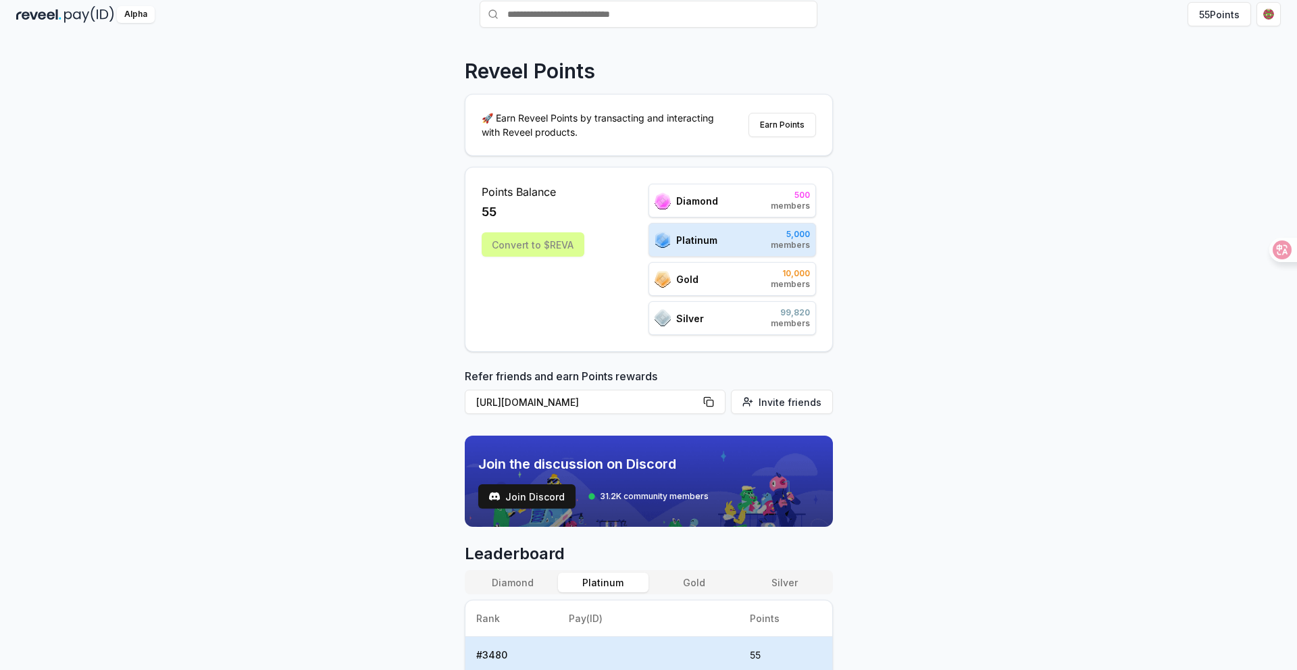
scroll to position [0, 0]
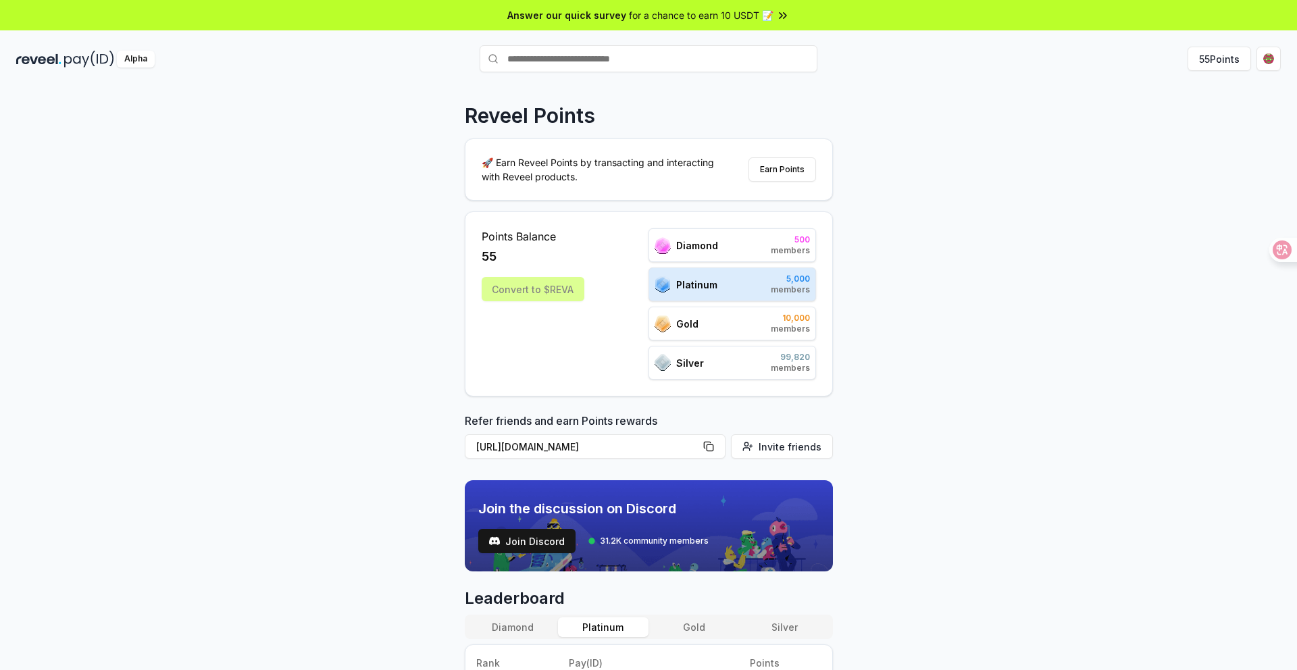
click at [1081, 136] on div "Reveel Points 🚀 Earn Reveel Points by transacting and interacting with Reveel p…" at bounding box center [648, 392] width 1297 height 632
click at [1049, 221] on div "Reveel Points 🚀 Earn Reveel Points by transacting and interacting with Reveel p…" at bounding box center [648, 392] width 1297 height 632
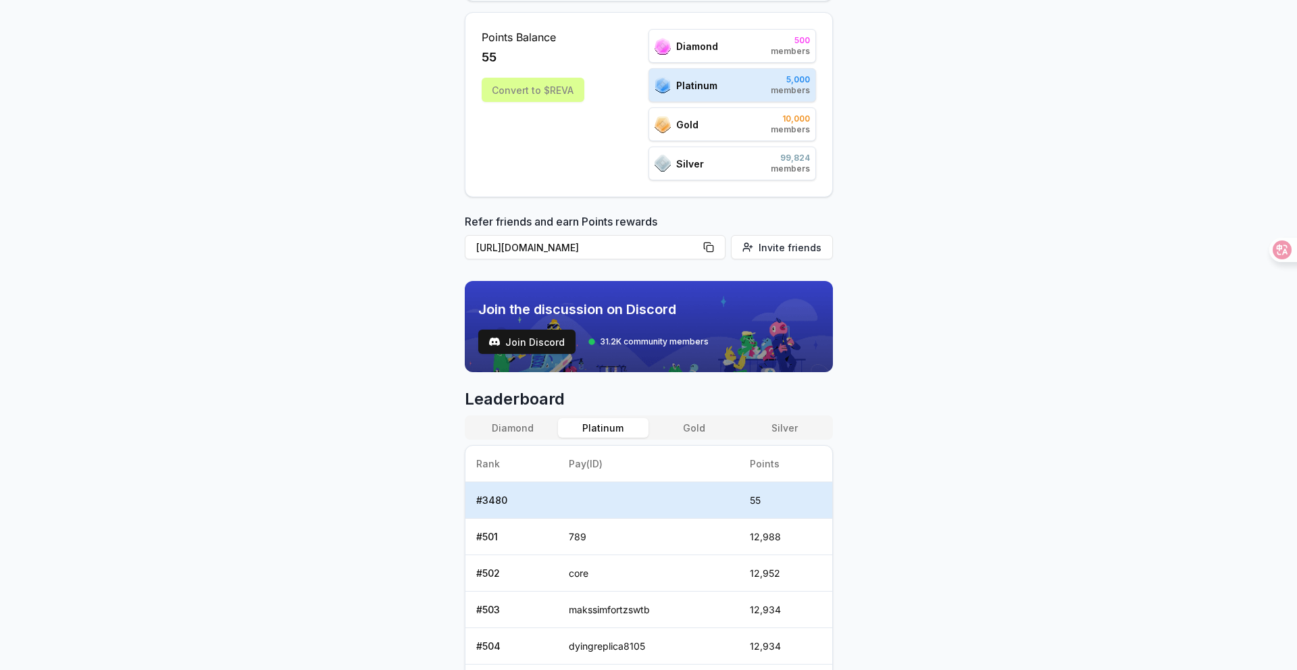
scroll to position [246, 0]
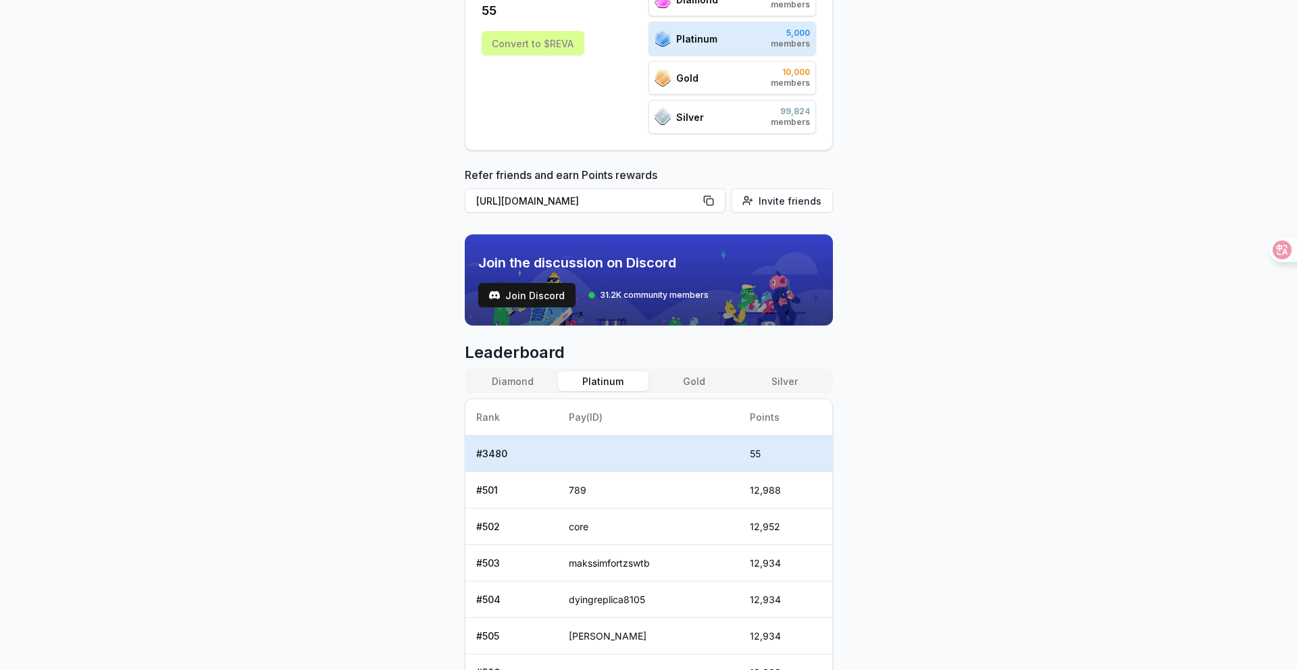
click at [695, 384] on button "Gold" at bounding box center [693, 382] width 91 height 20
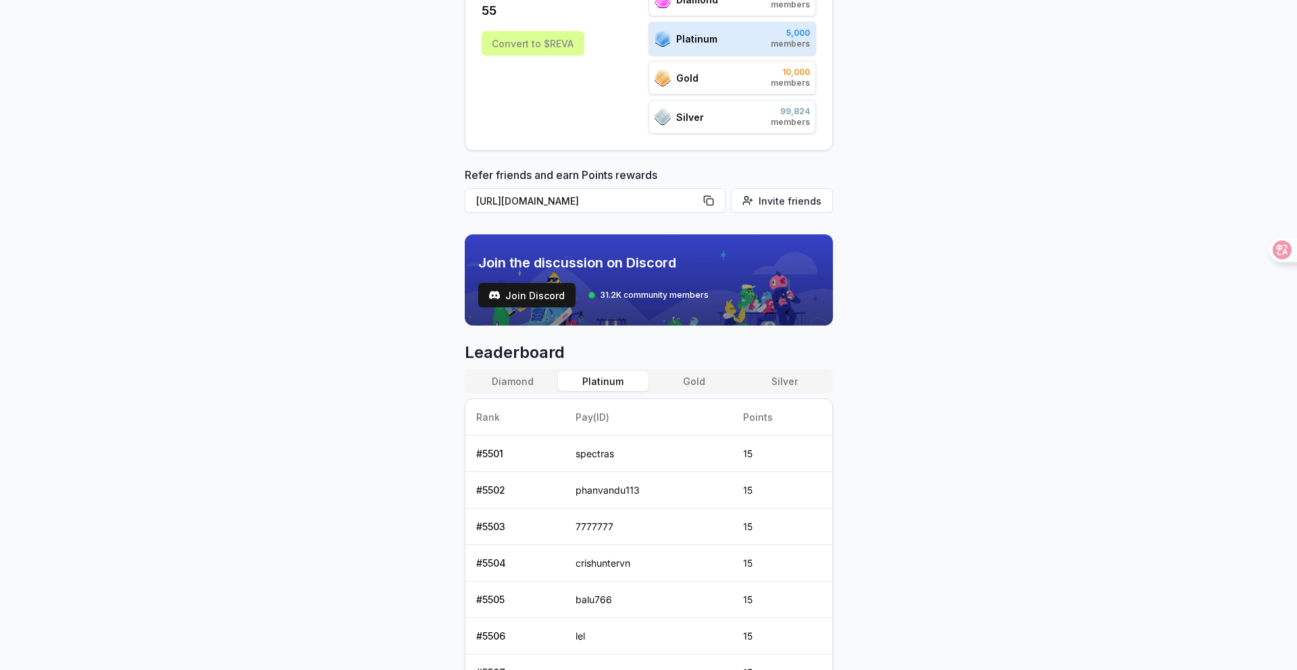
click at [635, 381] on button "Platinum" at bounding box center [603, 382] width 91 height 20
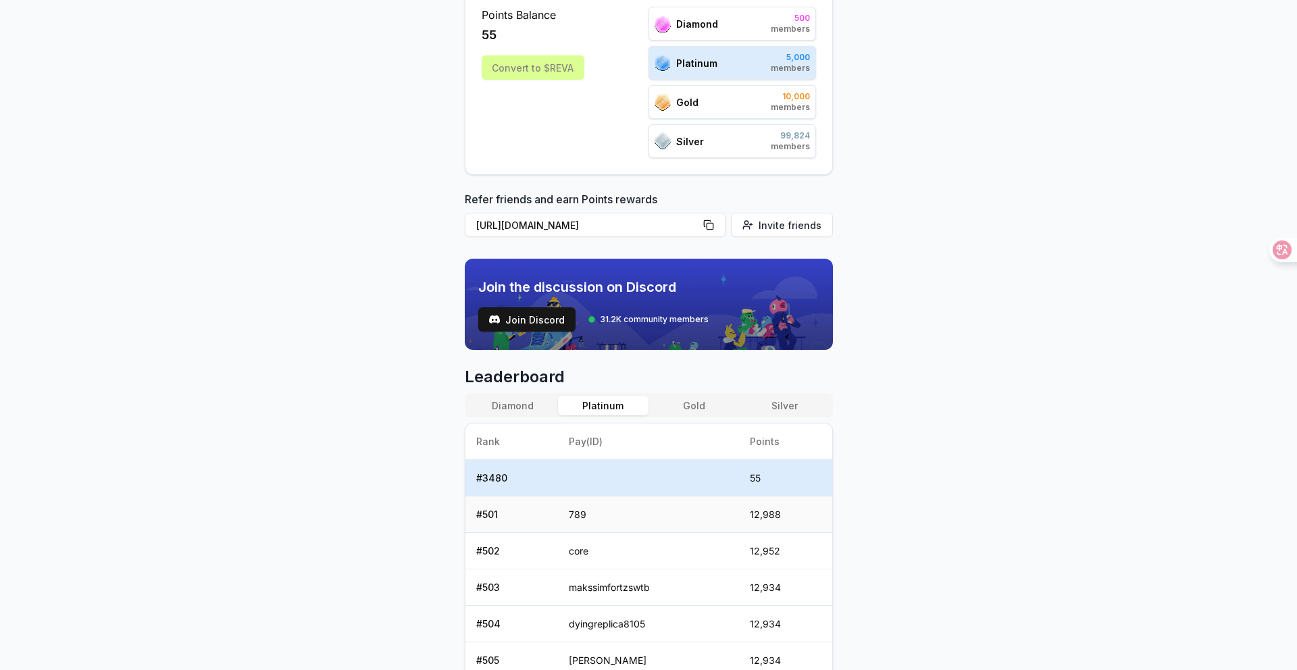
scroll to position [215, 0]
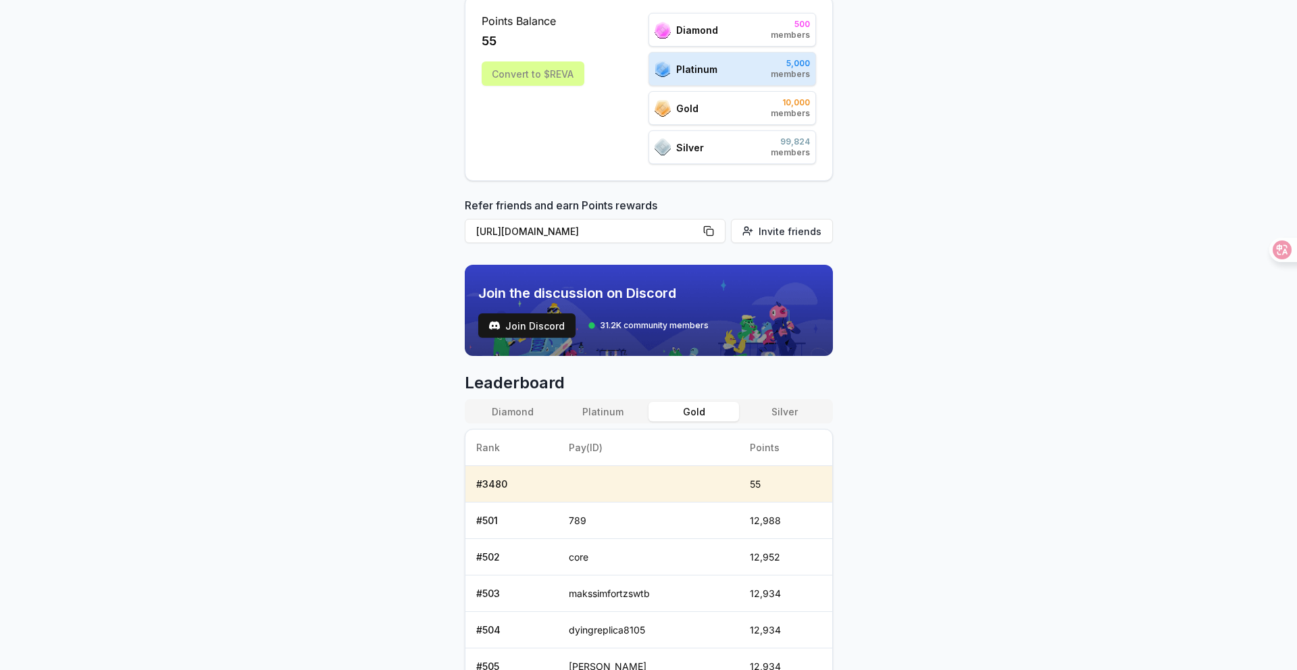
click at [699, 413] on button "Gold" at bounding box center [693, 412] width 91 height 20
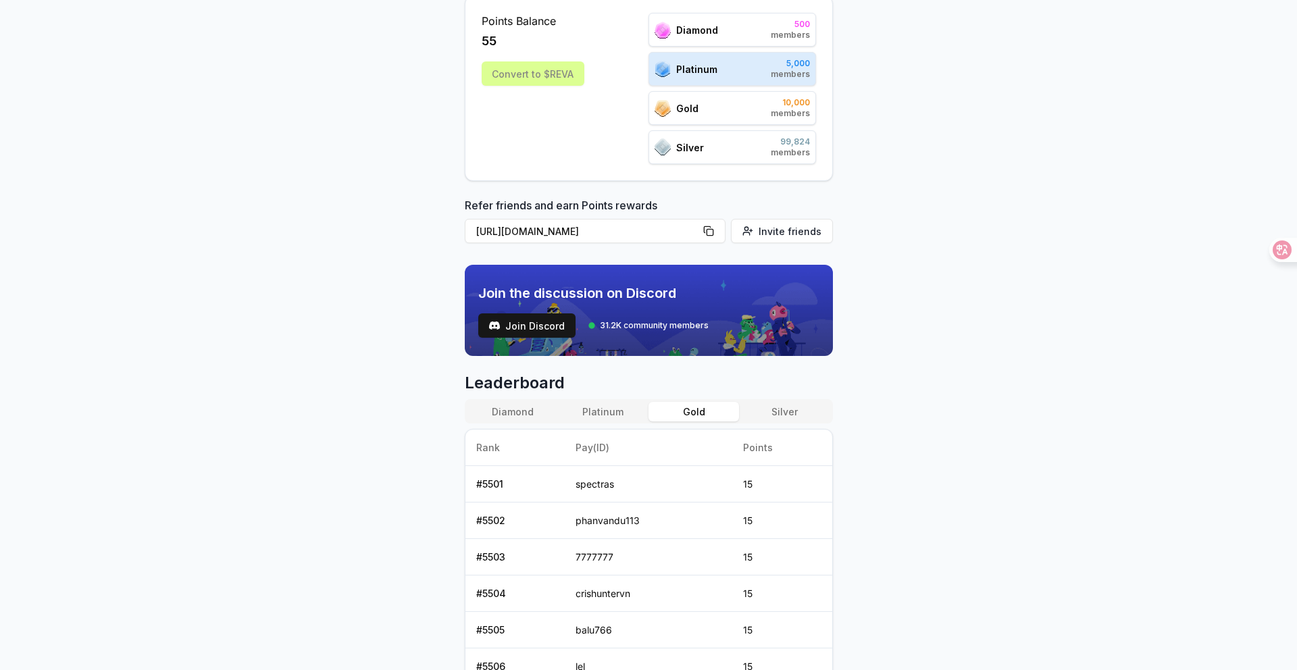
click at [616, 411] on button "Platinum" at bounding box center [603, 412] width 91 height 20
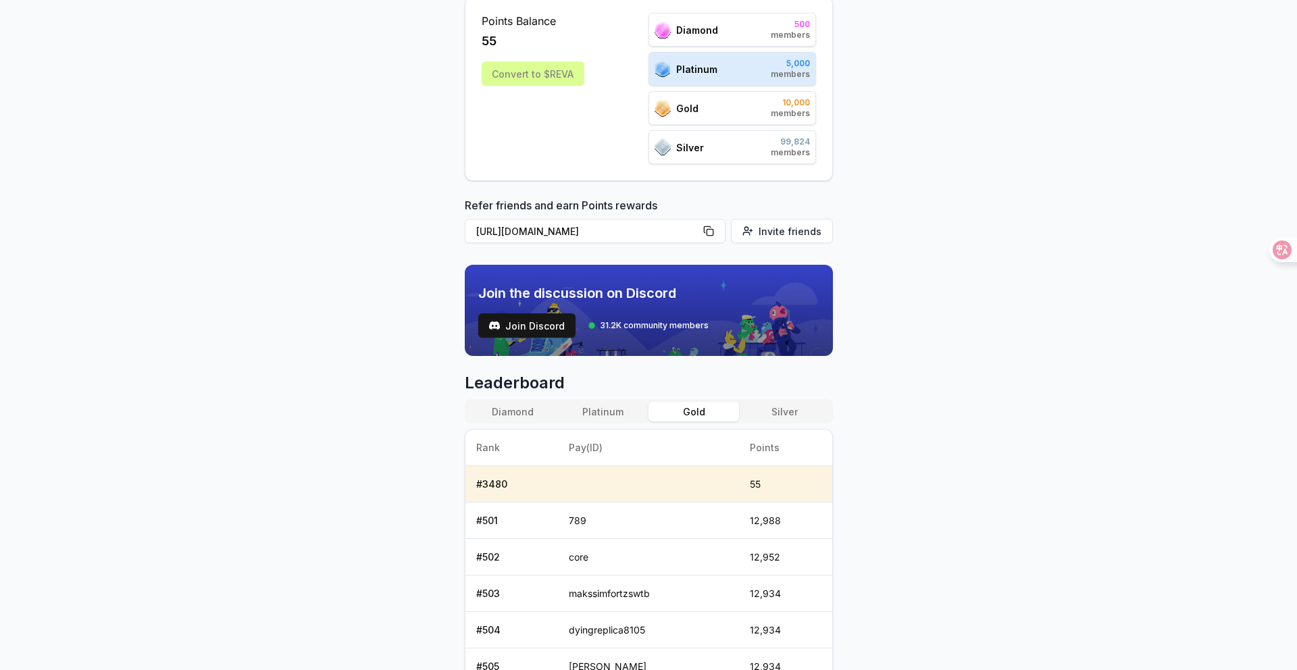
click at [684, 412] on button "Gold" at bounding box center [693, 412] width 91 height 20
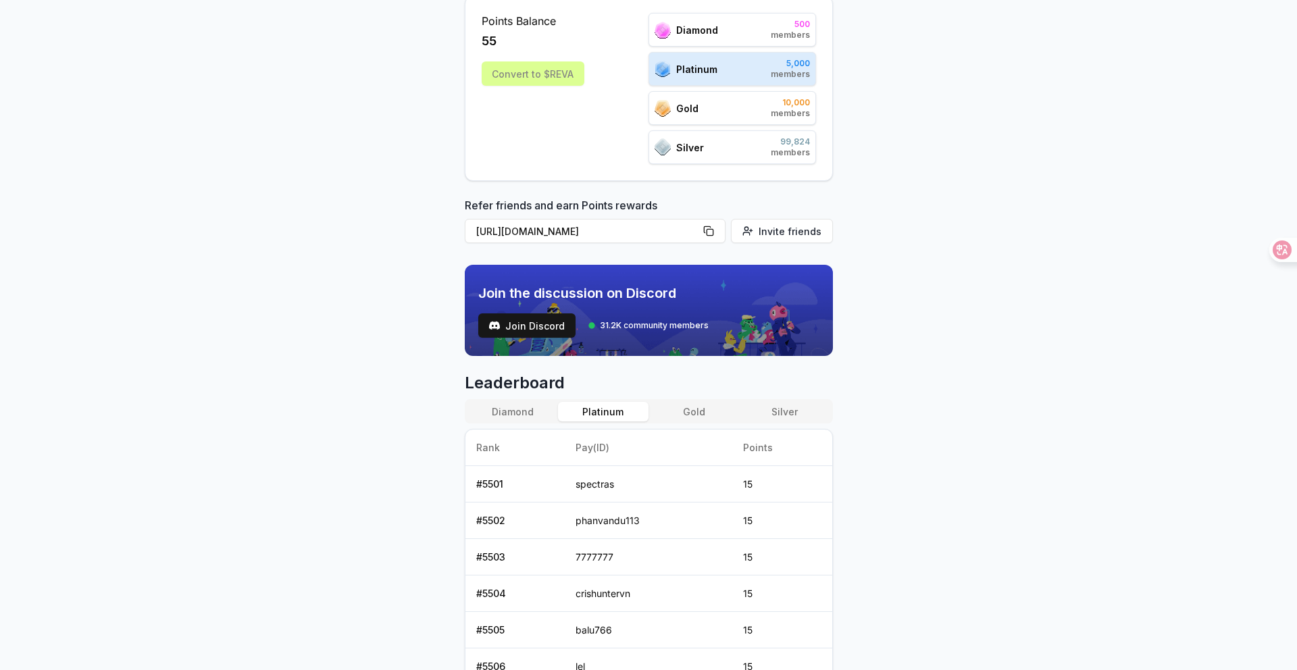
click at [596, 409] on button "Platinum" at bounding box center [603, 412] width 91 height 20
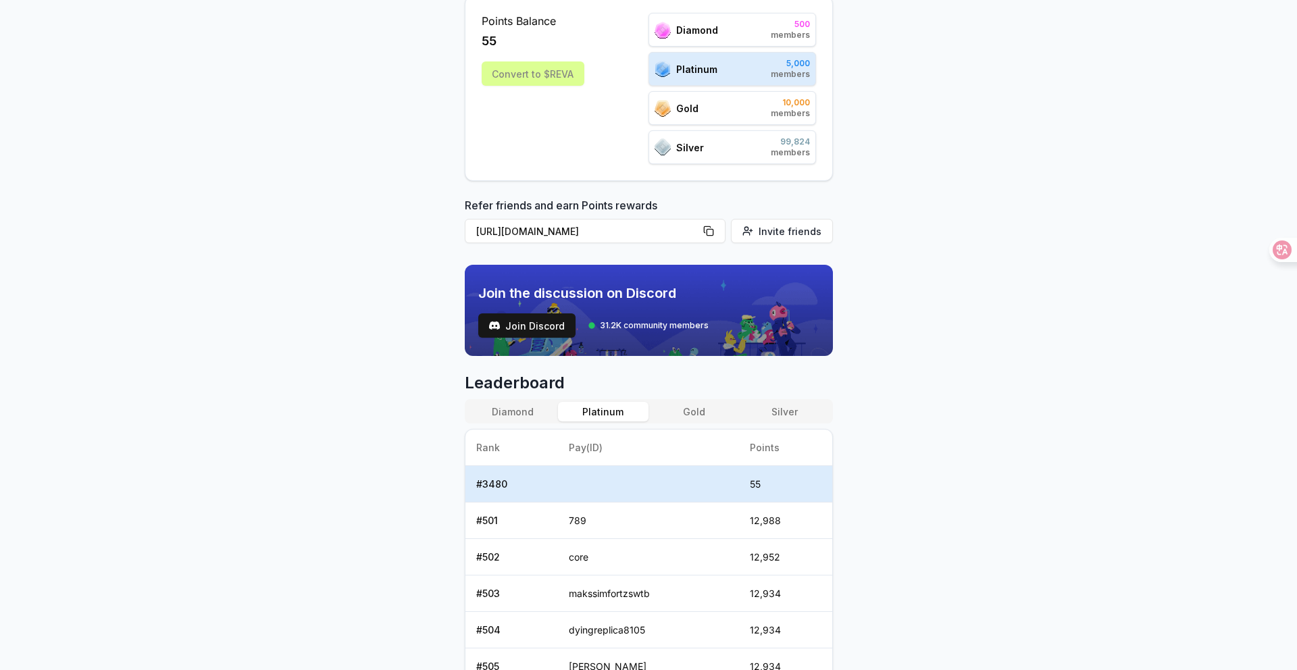
click at [673, 413] on button "Gold" at bounding box center [693, 412] width 91 height 20
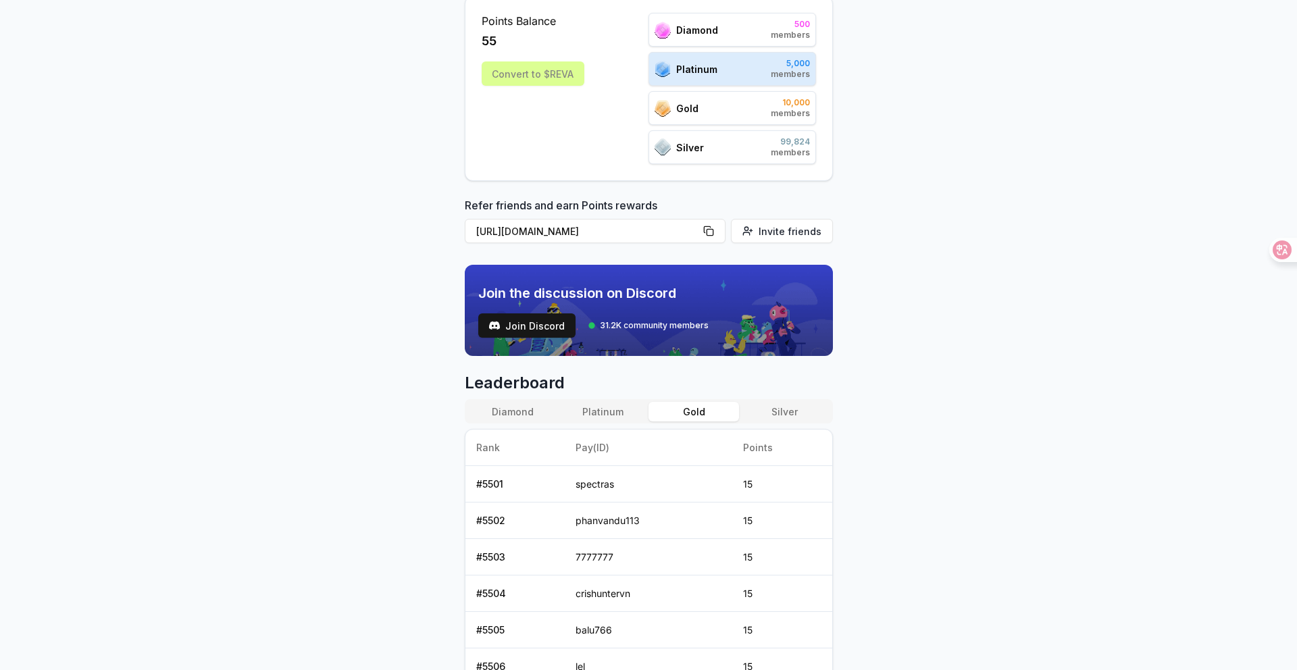
click at [616, 412] on button "Platinum" at bounding box center [603, 412] width 91 height 20
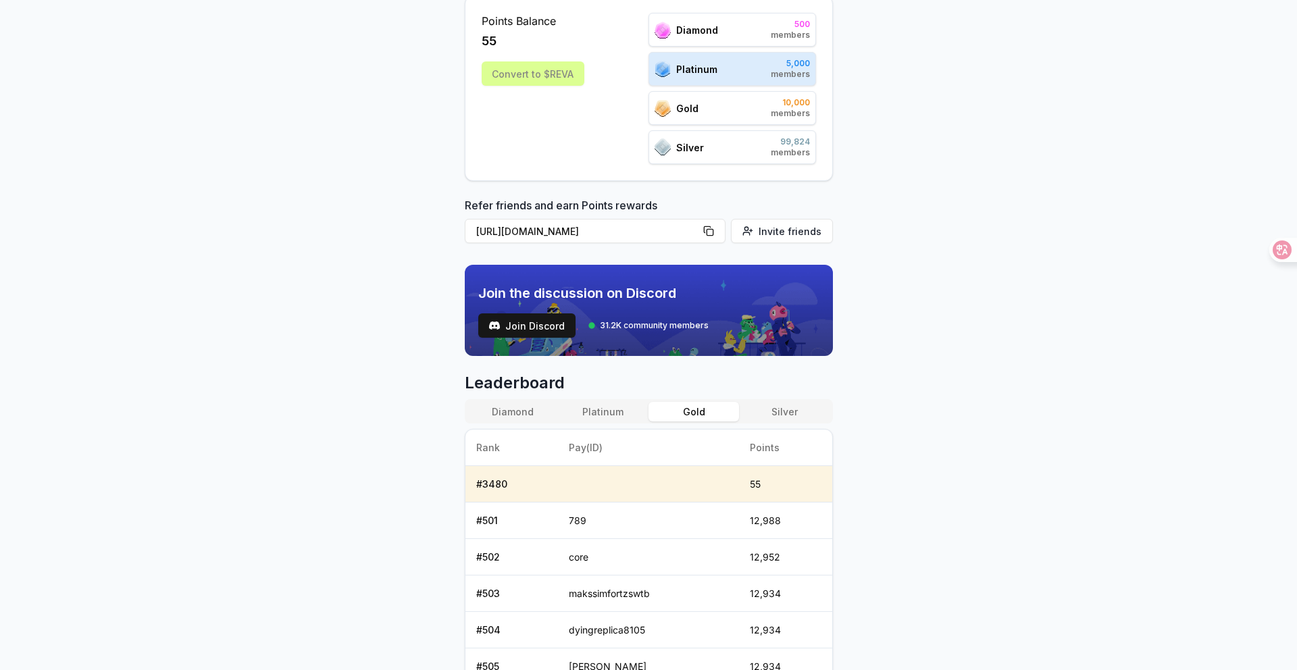
click at [707, 413] on button "Gold" at bounding box center [693, 412] width 91 height 20
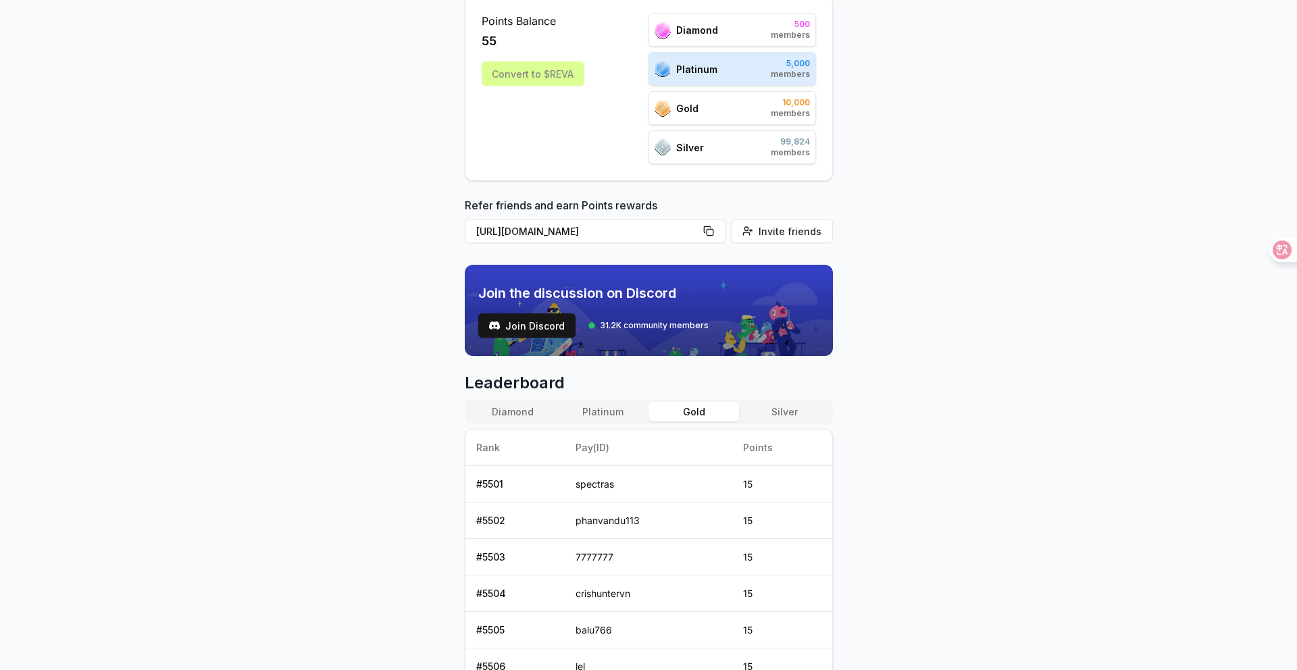
click at [340, 426] on div "Reveel Points 🚀 Earn Reveel Points by transacting and interacting with Reveel p…" at bounding box center [648, 177] width 1297 height 632
click at [620, 411] on button "Platinum" at bounding box center [603, 412] width 91 height 20
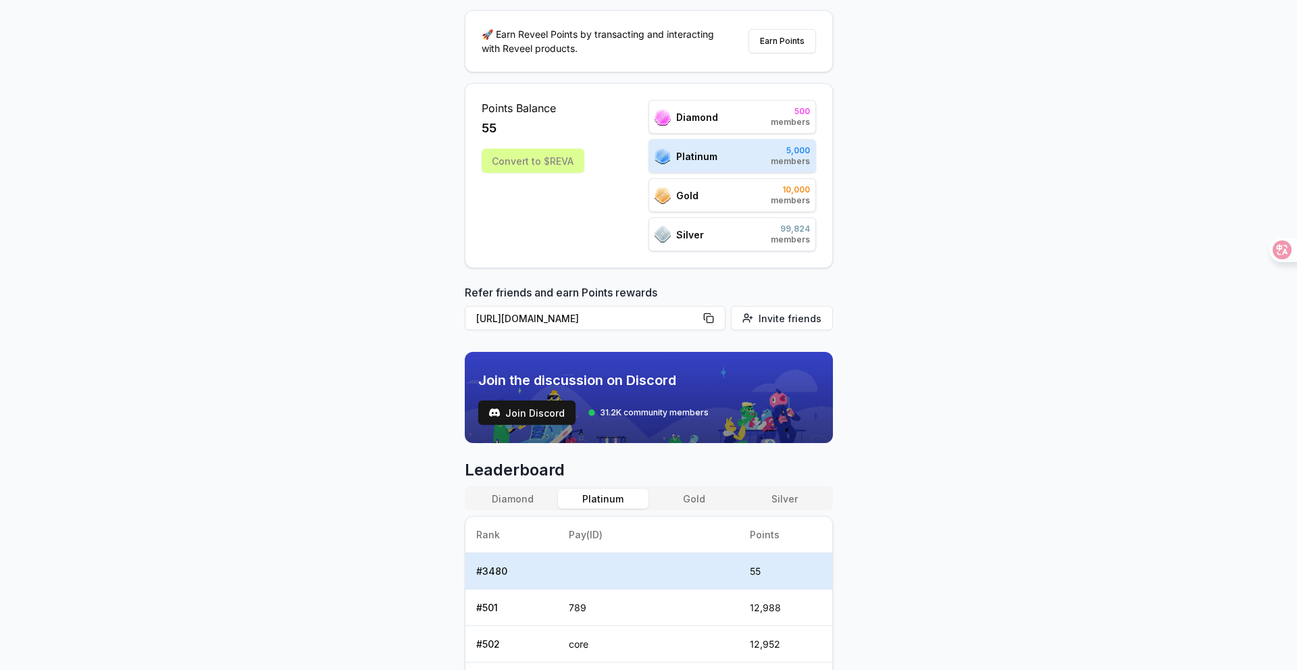
scroll to position [51, 0]
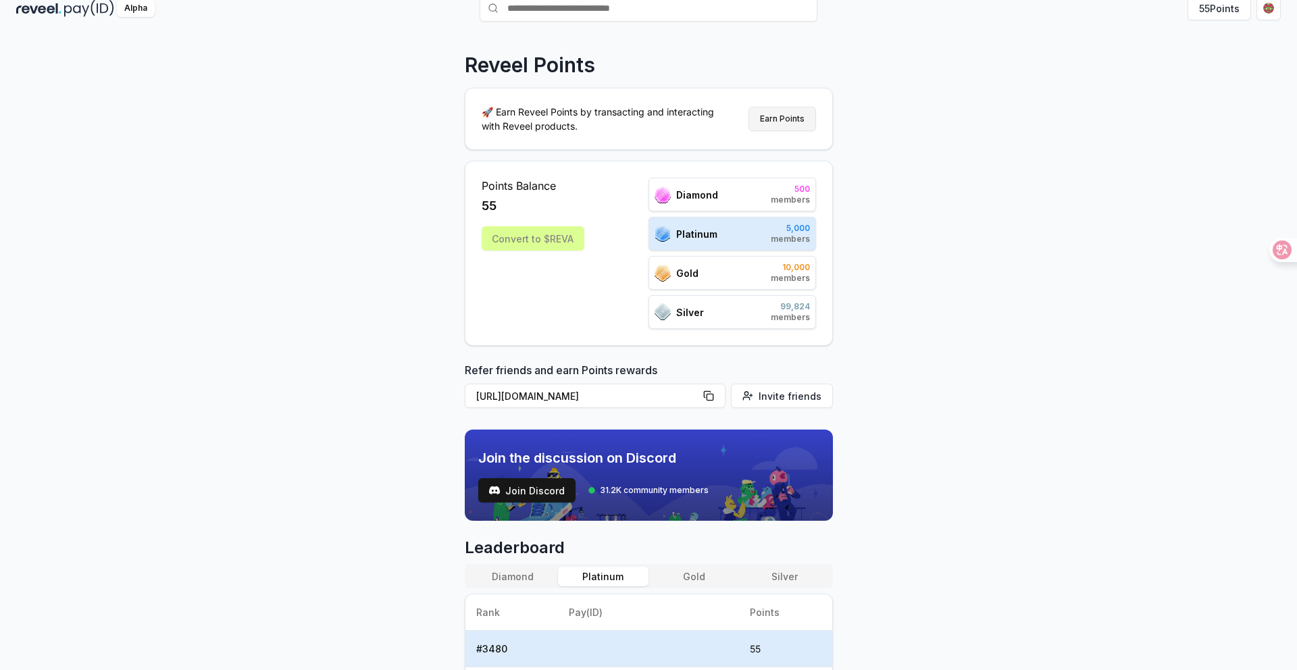
click at [792, 118] on button "Earn Points" at bounding box center [782, 119] width 68 height 24
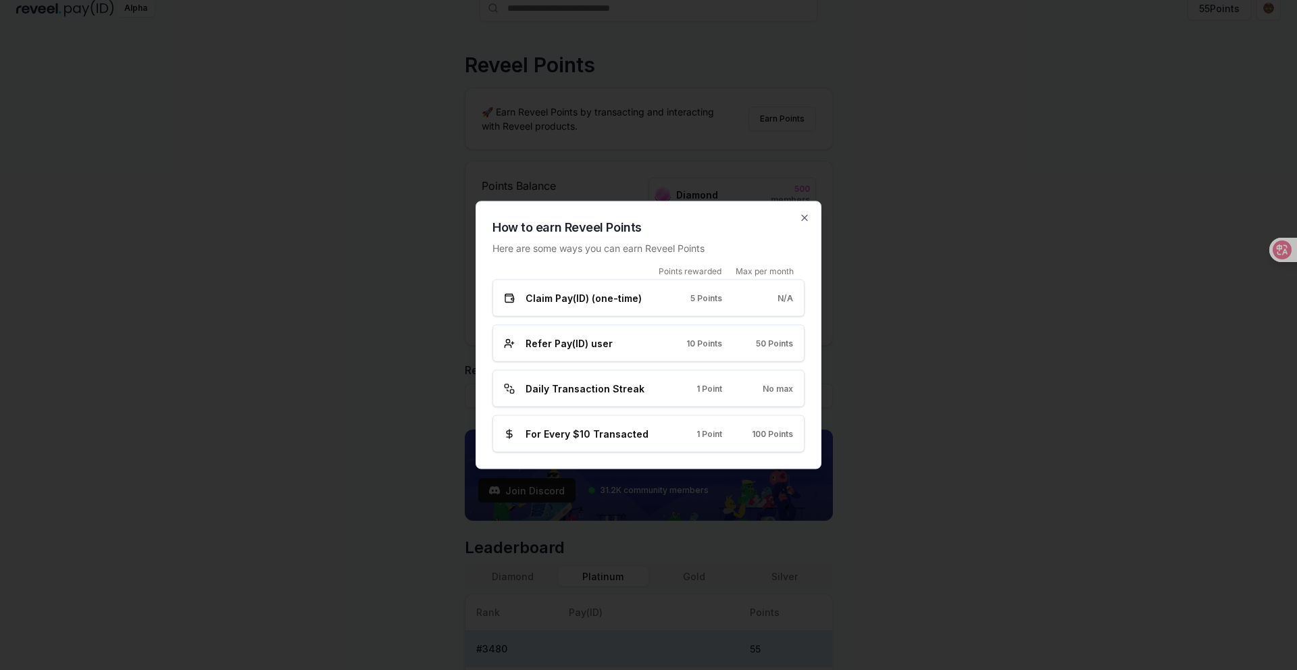
click at [678, 343] on div "10 Points" at bounding box center [697, 343] width 49 height 11
drag, startPoint x: 756, startPoint y: 343, endPoint x: 796, endPoint y: 342, distance: 40.5
click at [796, 343] on div "Refer Pay(ID) user 10 Points 50 Points" at bounding box center [648, 343] width 312 height 37
click at [806, 218] on icon "button" at bounding box center [804, 218] width 11 height 11
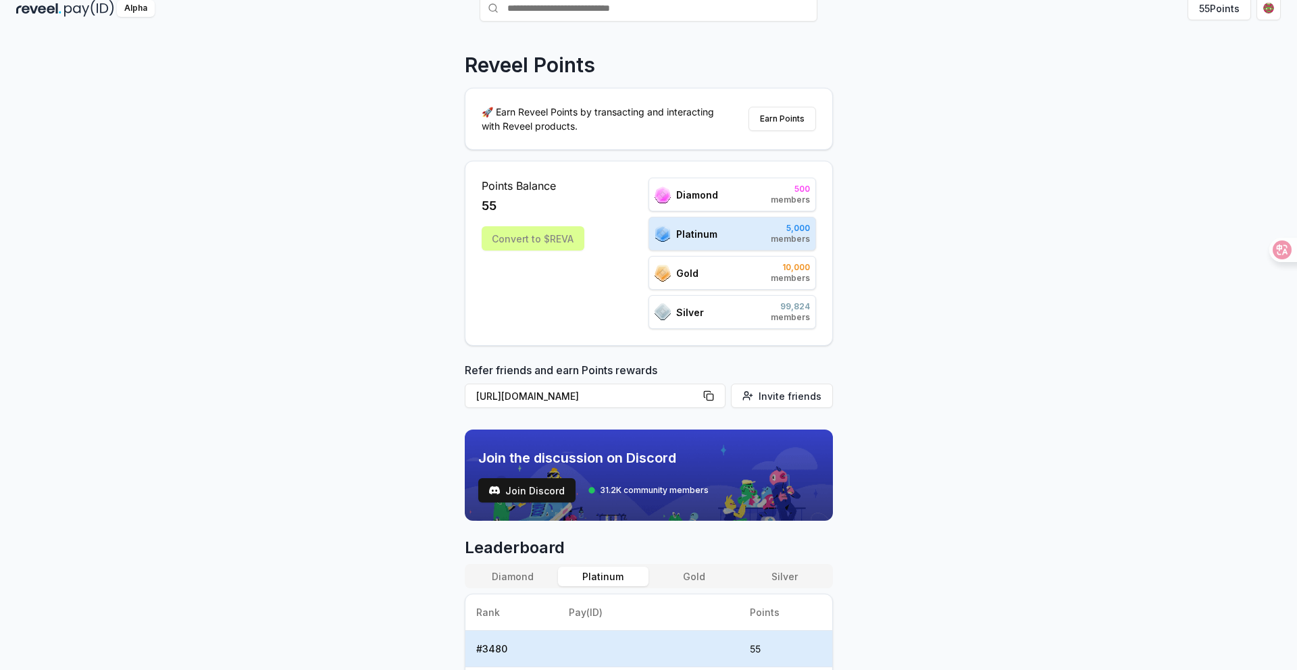
scroll to position [0, 0]
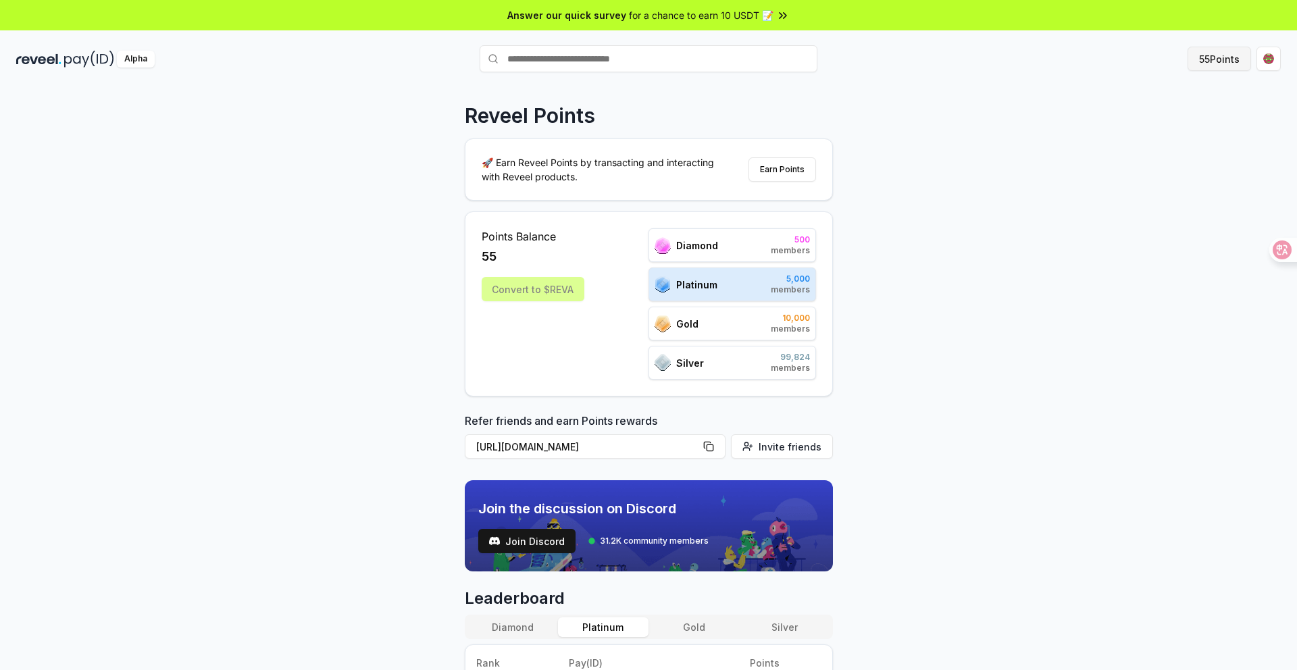
click at [1231, 61] on button "55 Points" at bounding box center [1218, 59] width 63 height 24
click at [782, 170] on button "Earn Points" at bounding box center [782, 169] width 68 height 24
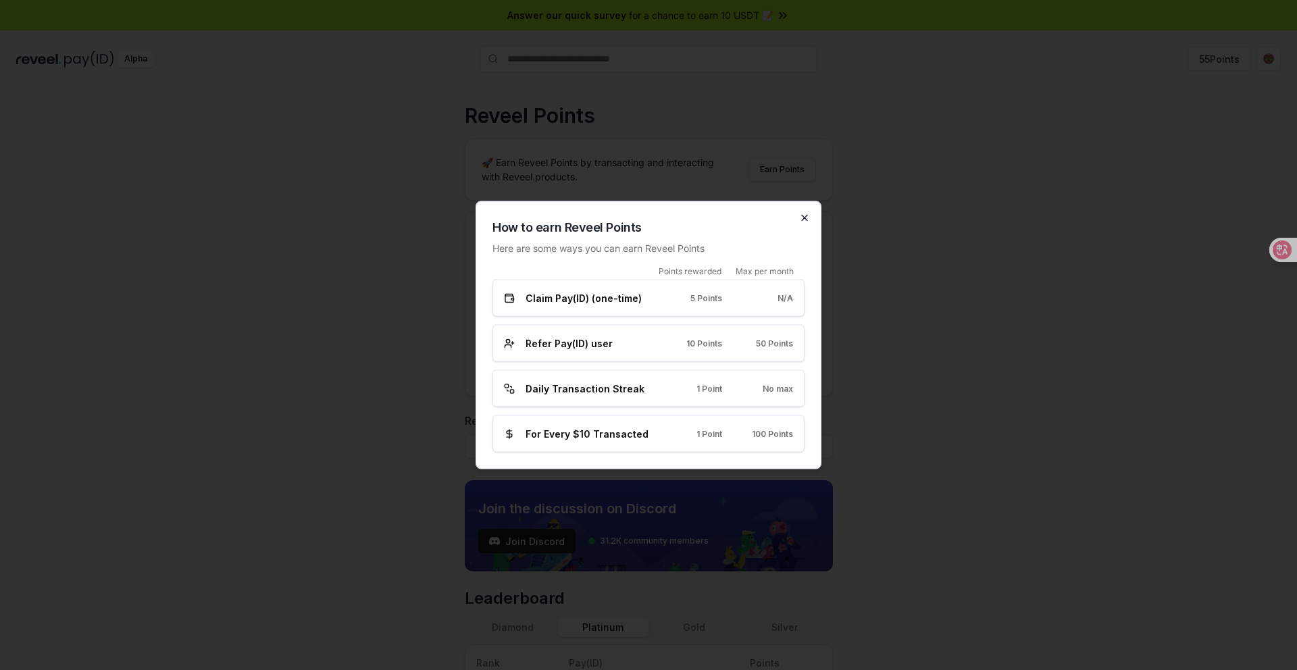
click at [803, 216] on icon "button" at bounding box center [804, 218] width 11 height 11
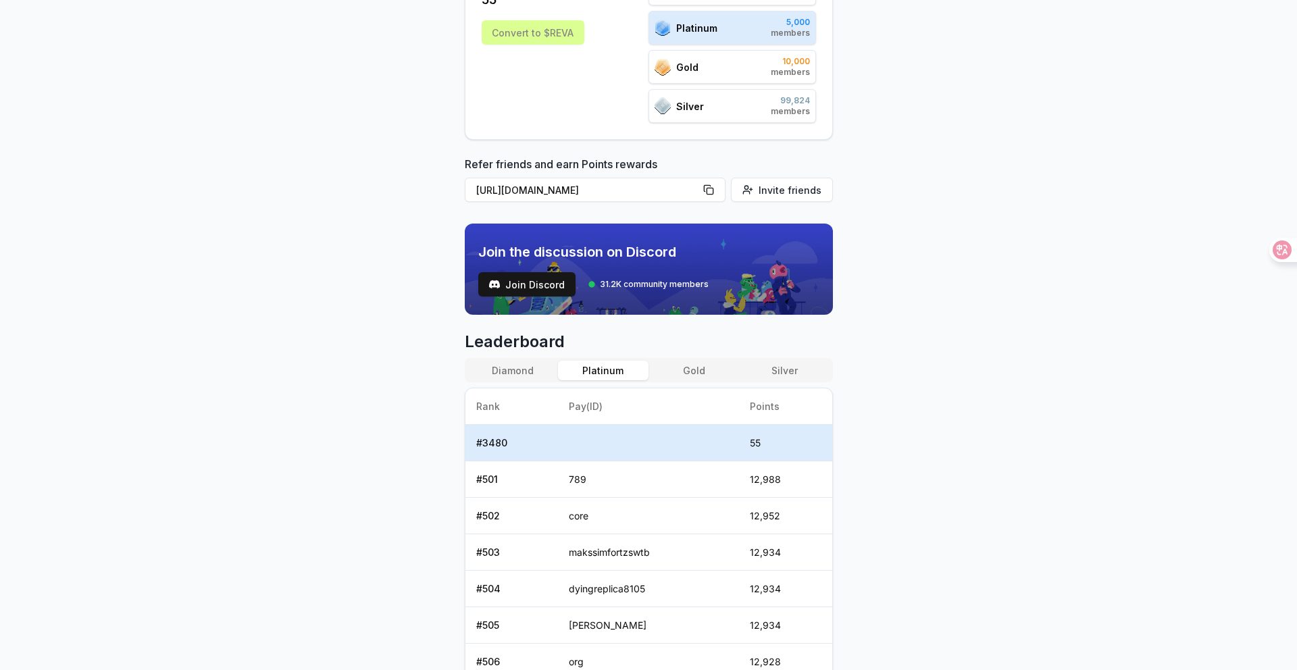
scroll to position [272, 0]
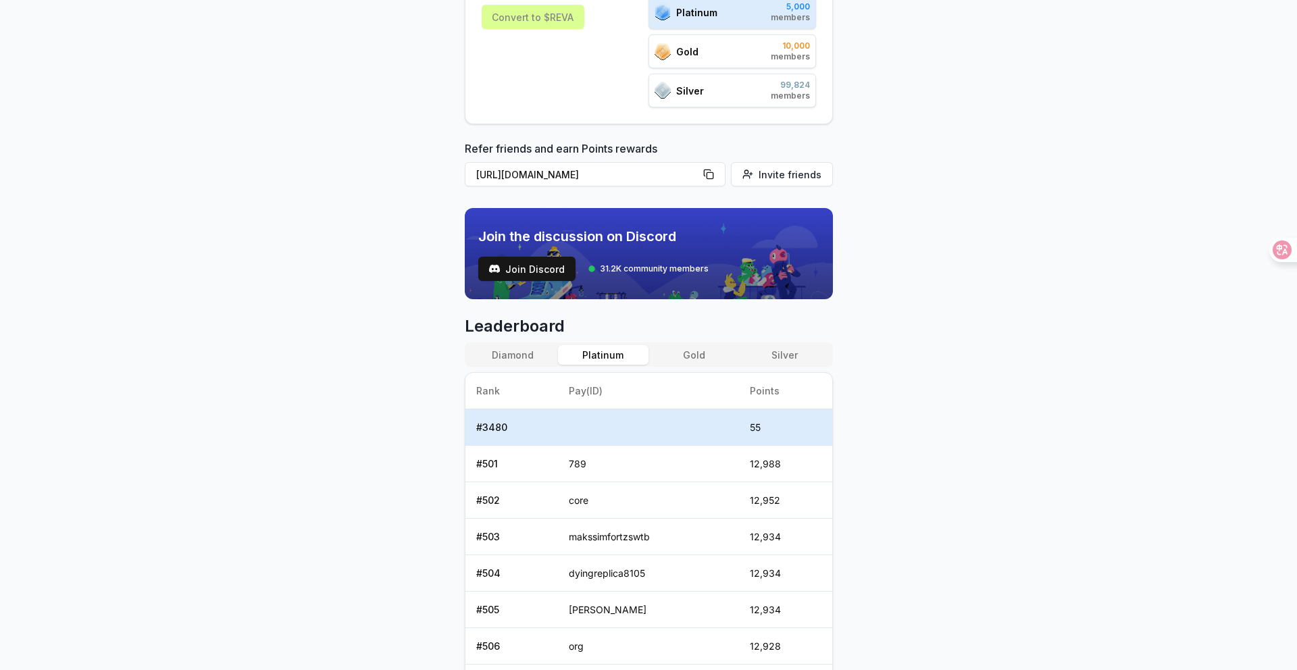
click at [690, 359] on button "Gold" at bounding box center [693, 355] width 91 height 20
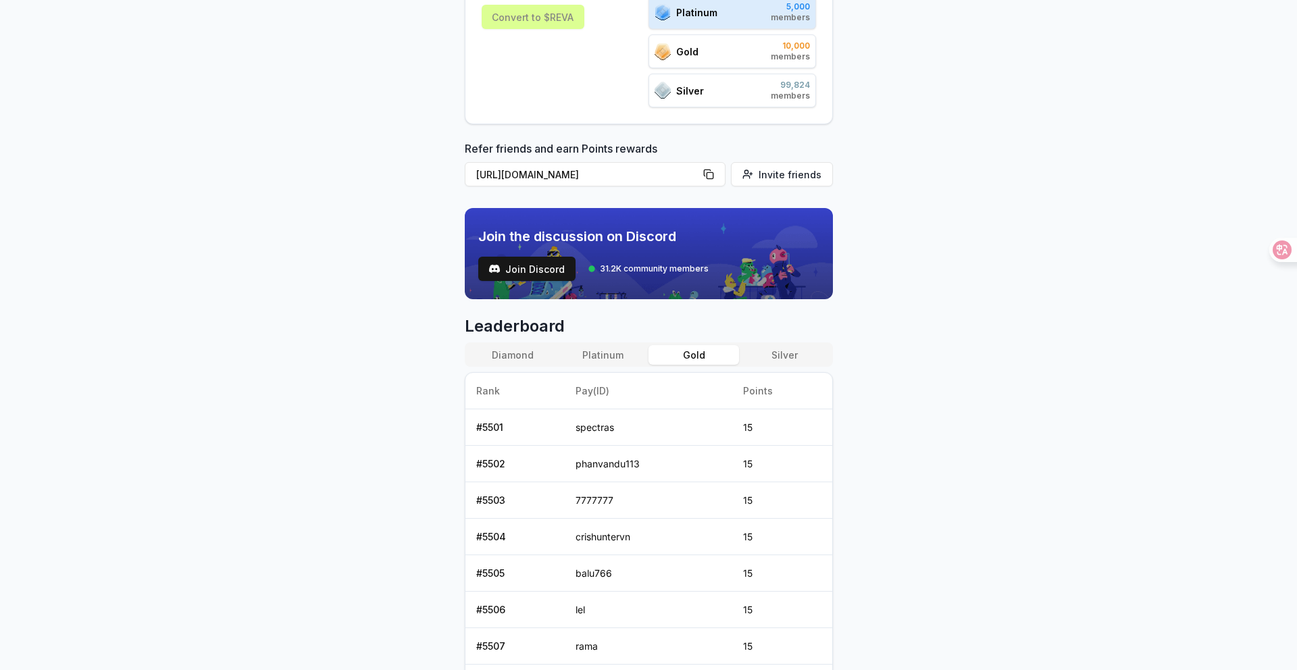
click at [617, 359] on button "Platinum" at bounding box center [603, 355] width 91 height 20
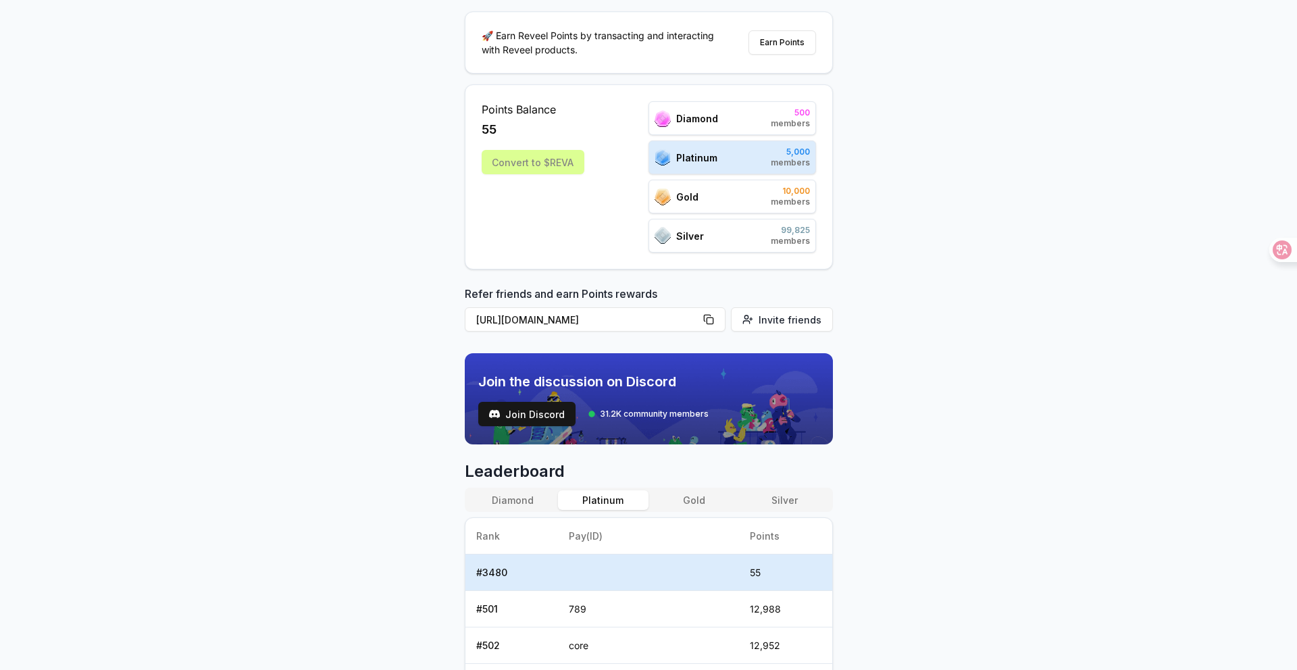
scroll to position [0, 0]
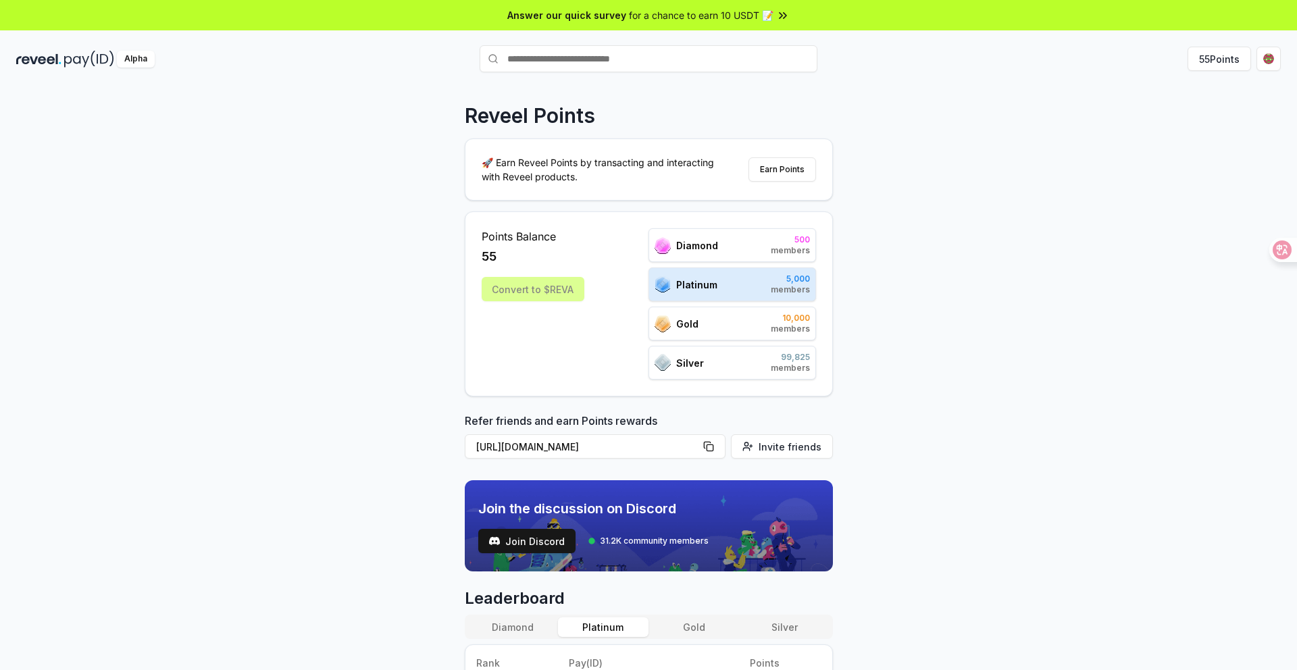
click at [68, 61] on img at bounding box center [89, 59] width 50 height 17
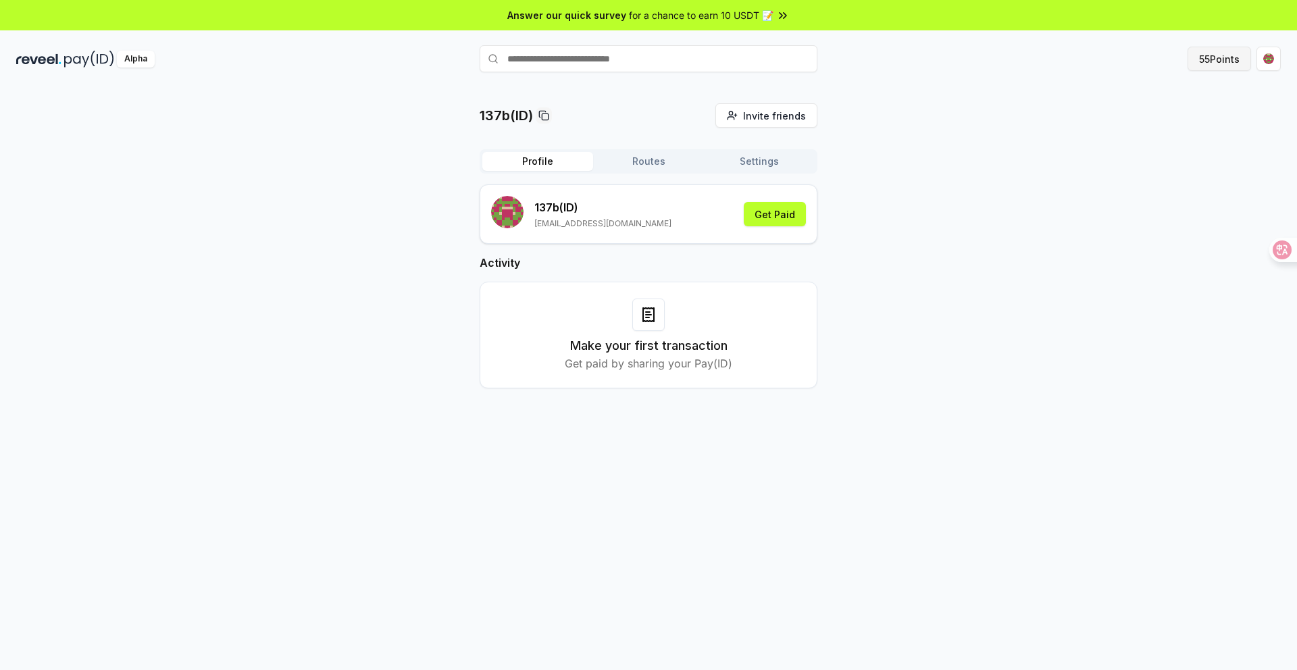
click at [1213, 63] on button "55 Points" at bounding box center [1218, 59] width 63 height 24
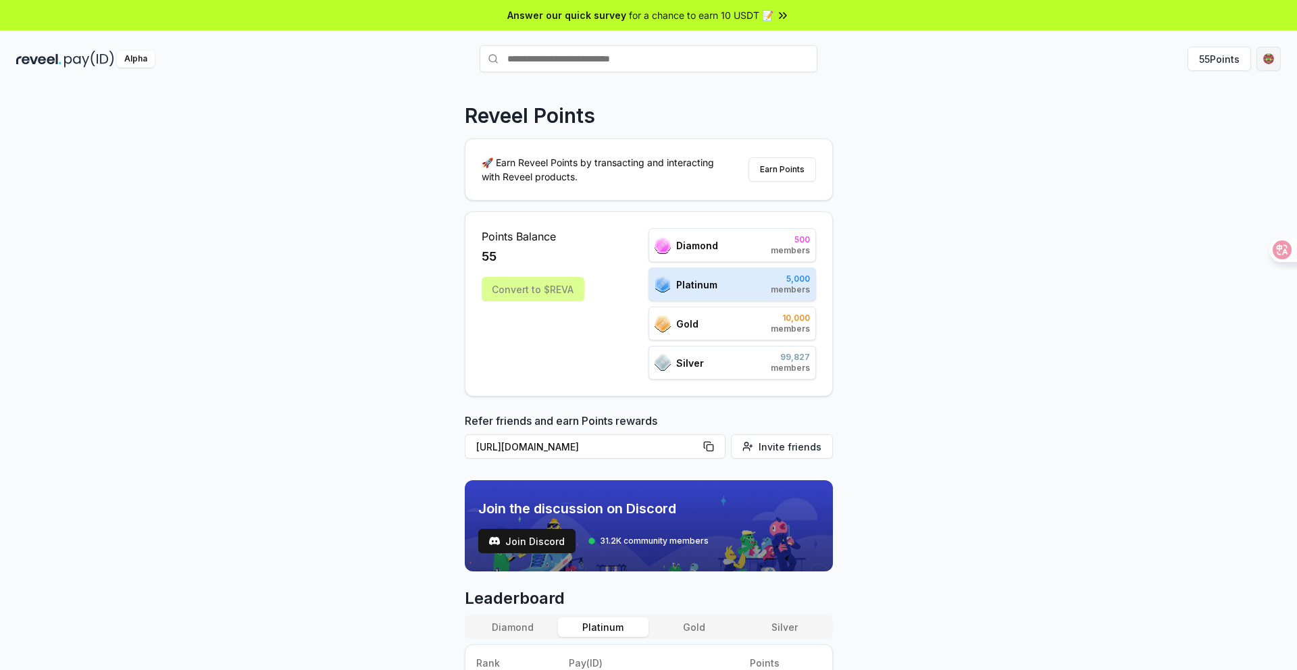
click at [1271, 61] on html "Answer our quick survey for a chance to earn 10 USDT 📝 Alpha 55 Points Reveel P…" at bounding box center [648, 335] width 1297 height 670
click at [1165, 264] on div "Sign Out" at bounding box center [1205, 258] width 150 height 22
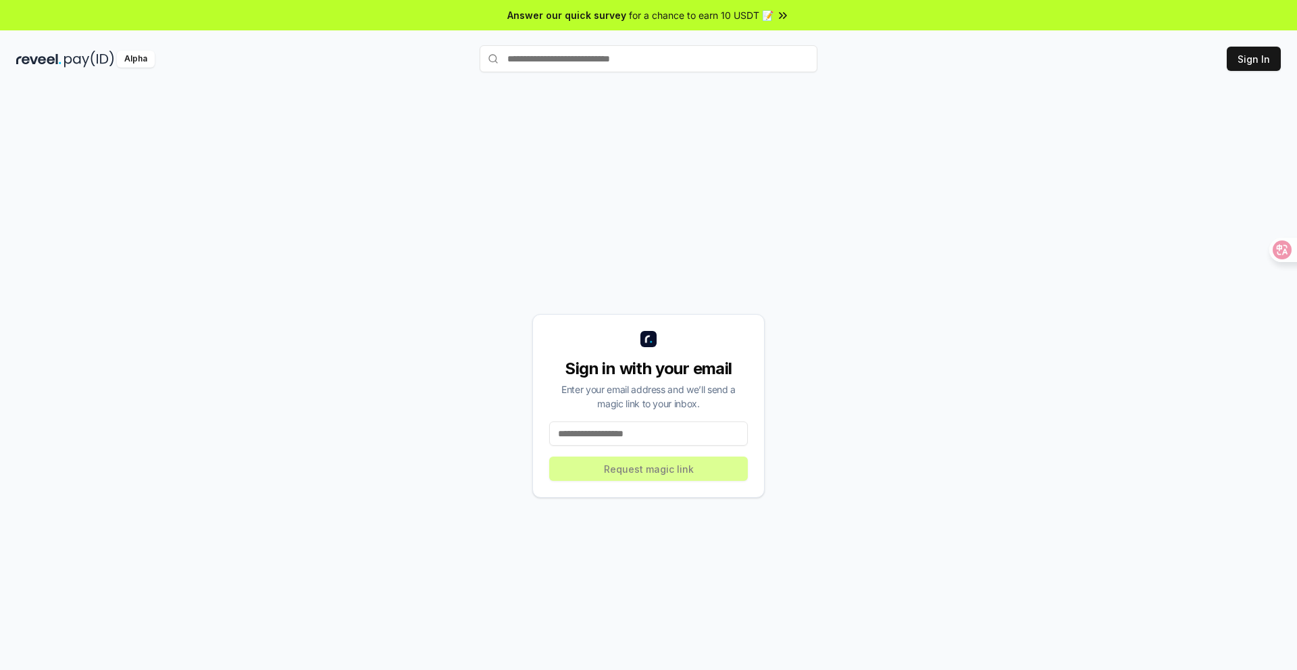
click at [660, 433] on input at bounding box center [648, 433] width 199 height 24
click at [656, 433] on input at bounding box center [648, 433] width 199 height 24
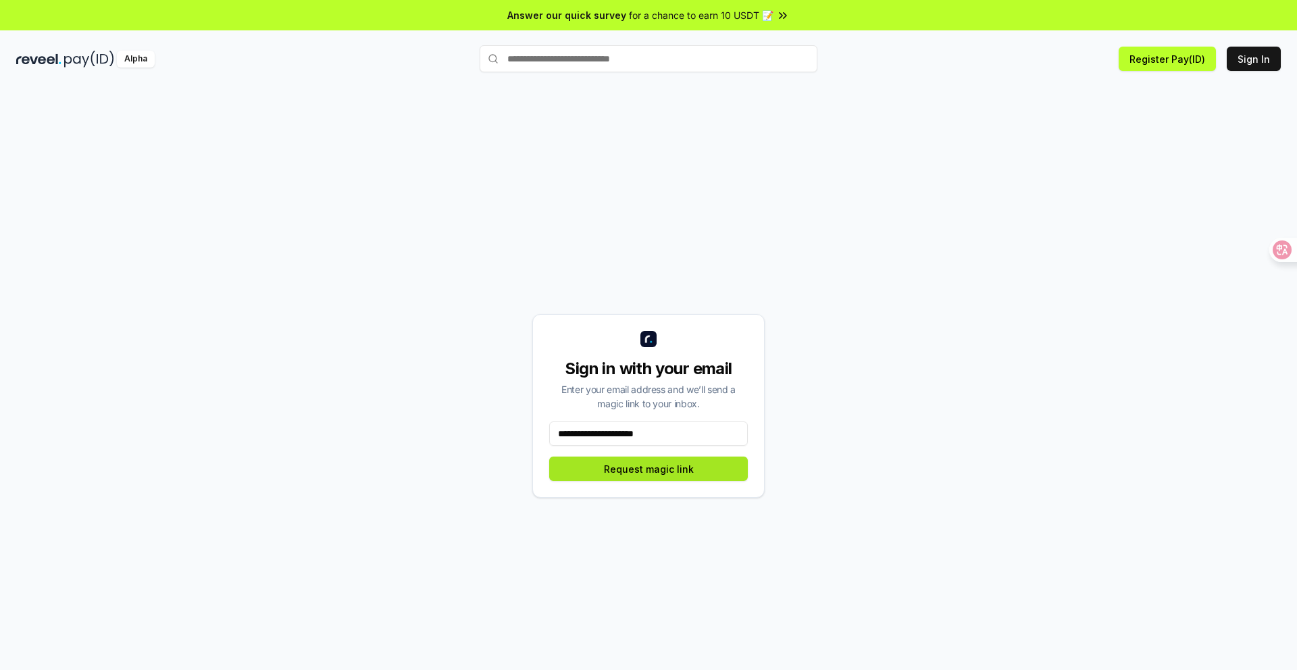
type input "**********"
click at [657, 471] on button "Request magic link" at bounding box center [648, 469] width 199 height 24
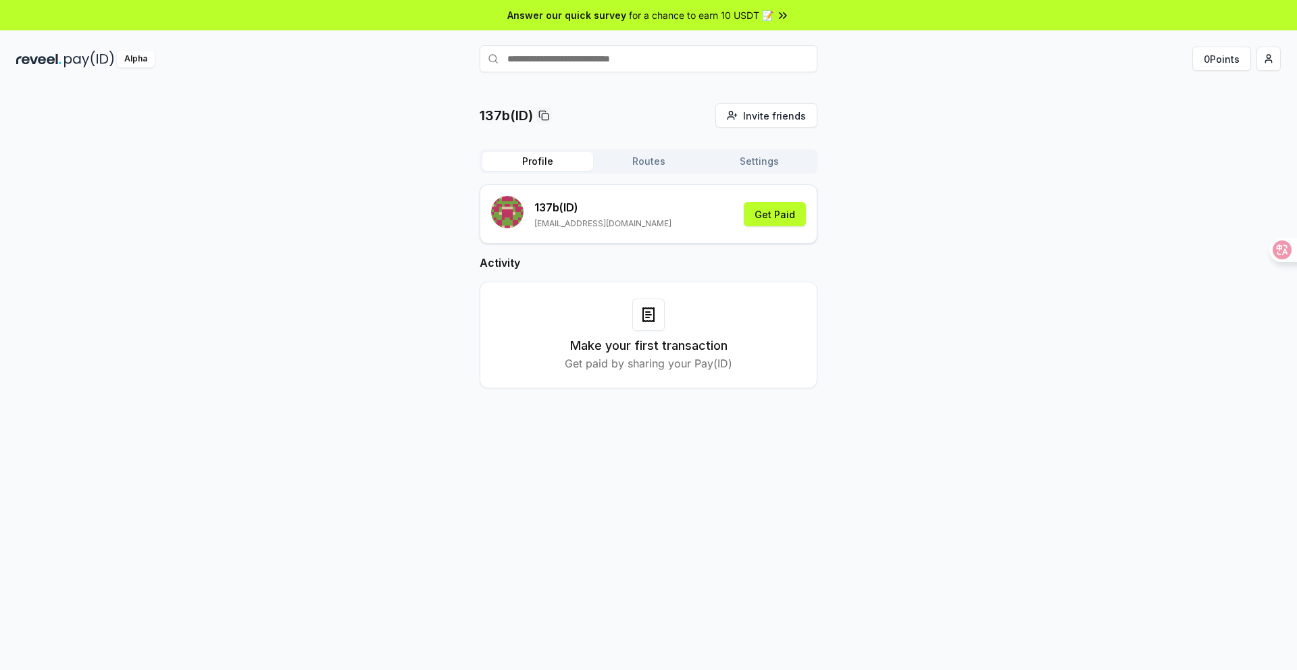
click at [767, 159] on button "Settings" at bounding box center [759, 161] width 111 height 19
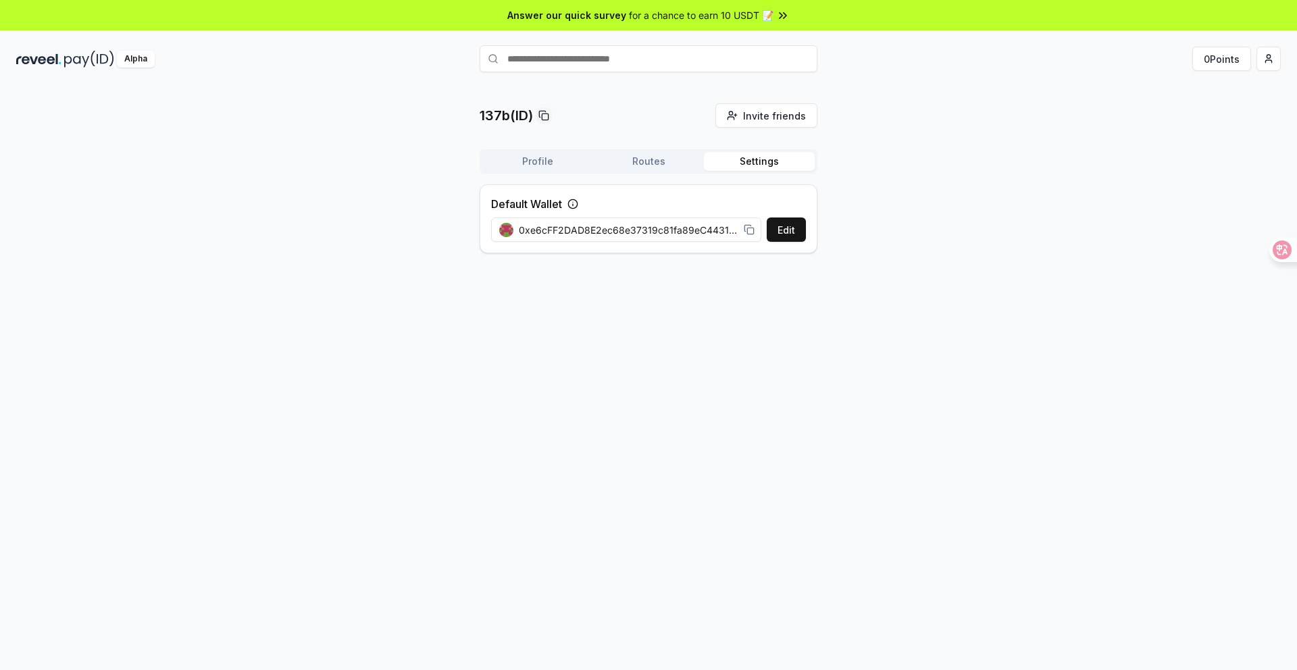
click at [575, 204] on icon at bounding box center [572, 204] width 11 height 11
click at [780, 234] on button "Edit" at bounding box center [786, 230] width 39 height 24
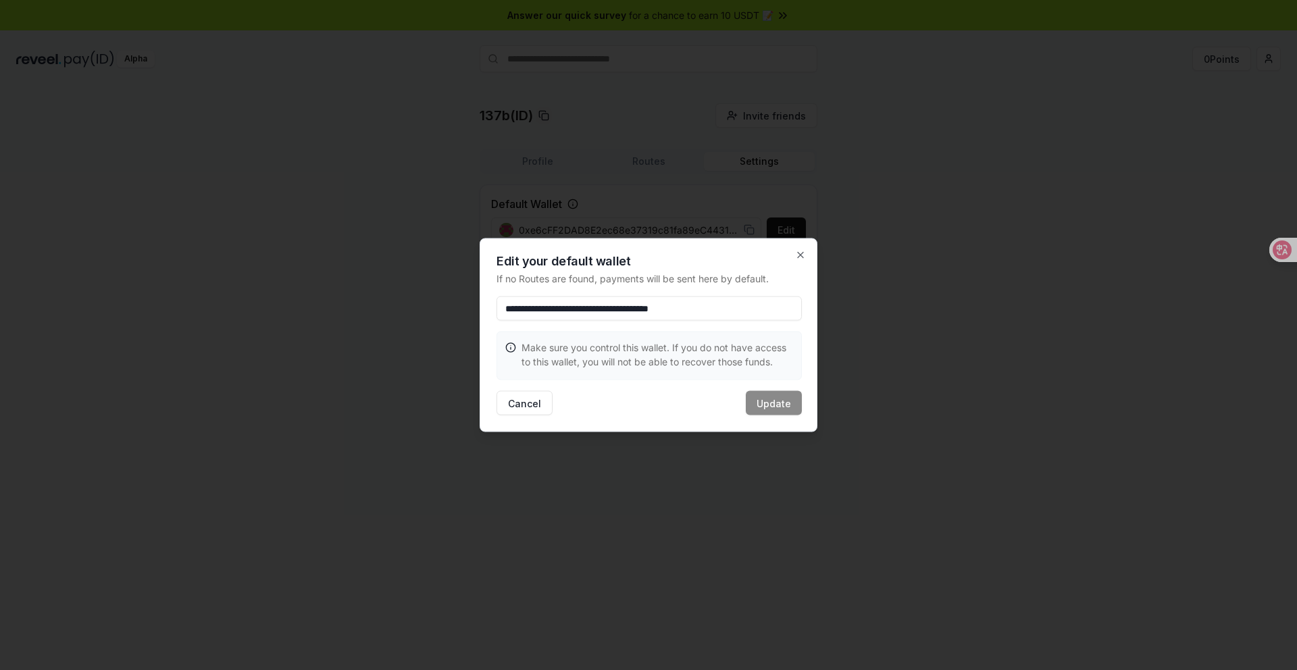
click at [810, 253] on div "**********" at bounding box center [649, 335] width 338 height 194
click at [796, 256] on icon "button" at bounding box center [800, 255] width 11 height 11
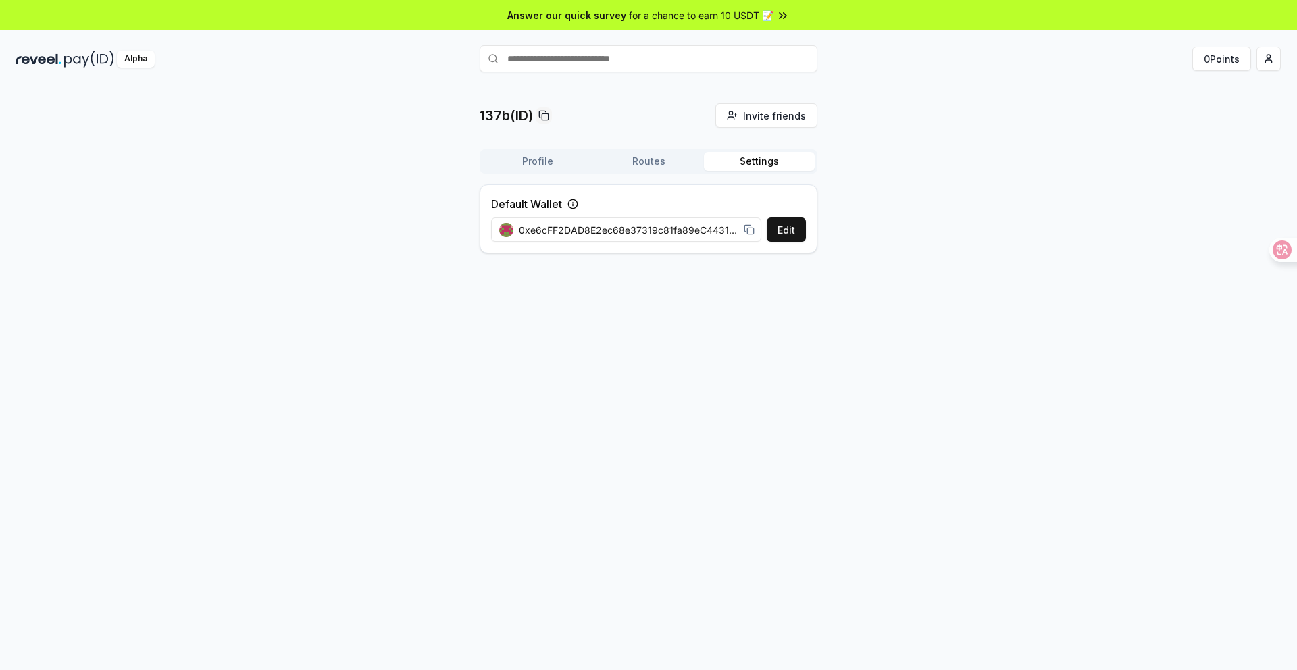
click at [658, 163] on button "Routes" at bounding box center [648, 161] width 111 height 19
click at [1271, 54] on html "Answer our quick survey for a chance to earn 10 USDT 📝 Alpha 0 Points 137b(ID) …" at bounding box center [648, 335] width 1297 height 670
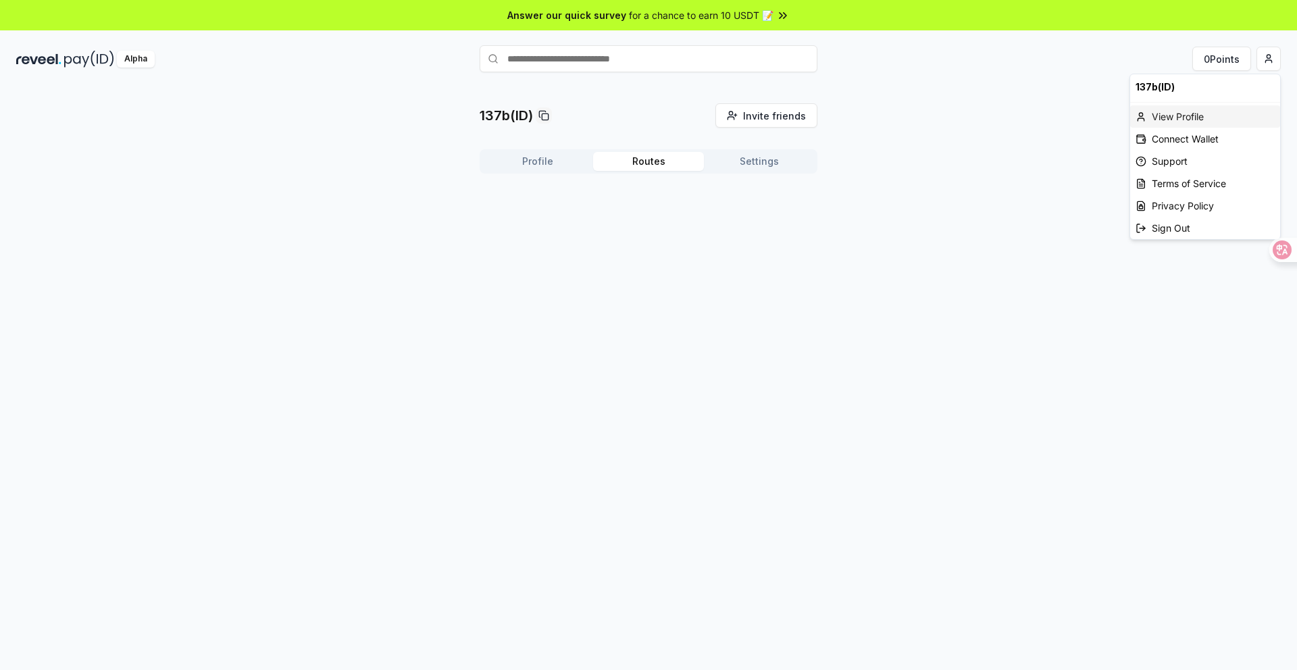
click at [1229, 113] on div "View Profile" at bounding box center [1205, 116] width 150 height 22
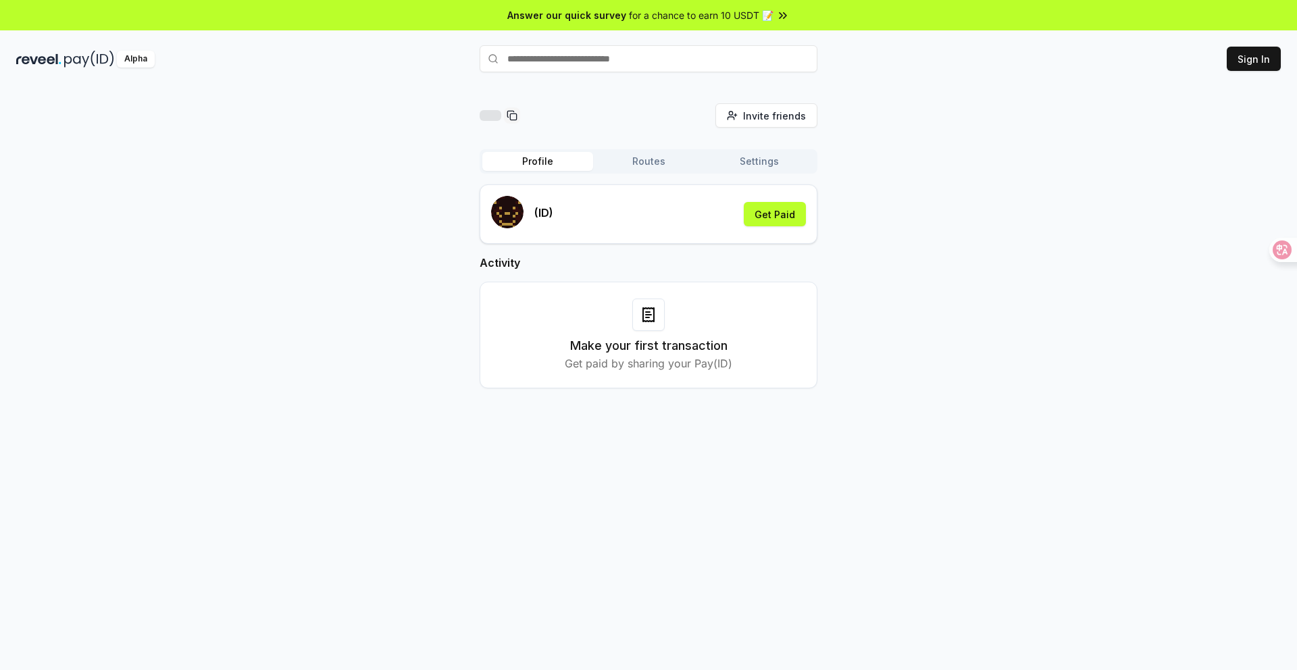
click at [1270, 63] on button "Sign In" at bounding box center [1254, 59] width 54 height 24
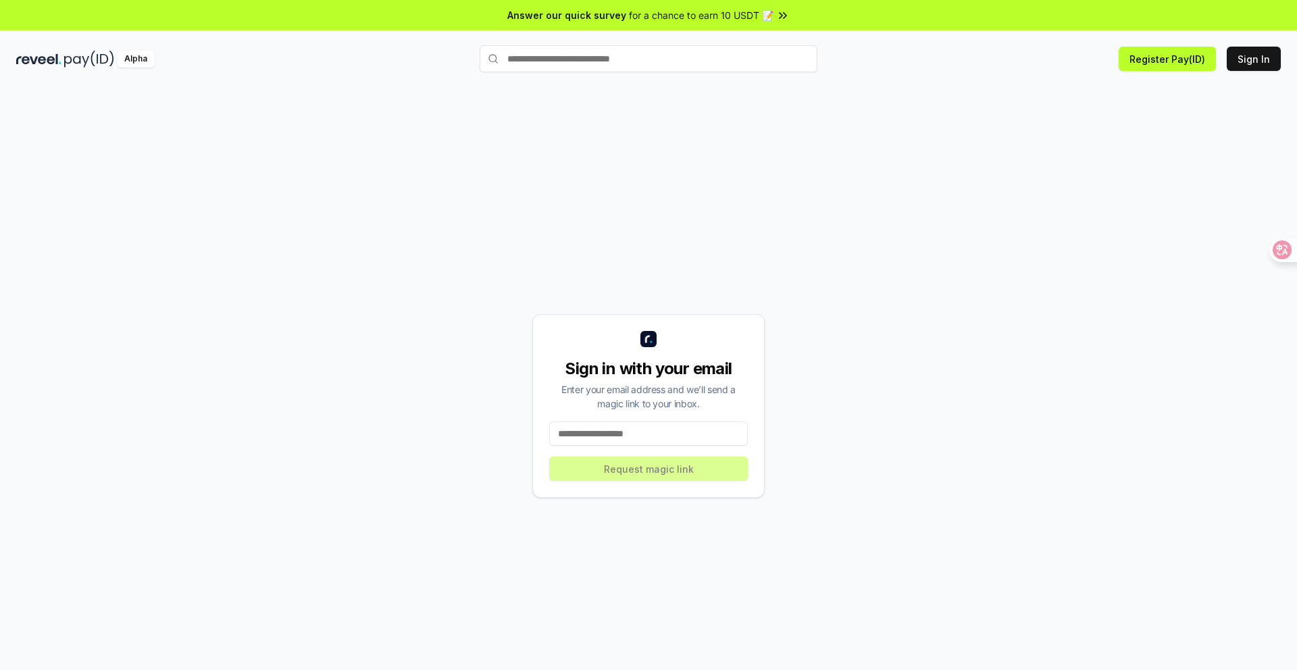
click at [638, 435] on input at bounding box center [648, 433] width 199 height 24
click at [680, 436] on input at bounding box center [648, 433] width 199 height 24
type input "**********"
click at [685, 469] on button "Request magic link" at bounding box center [648, 469] width 199 height 24
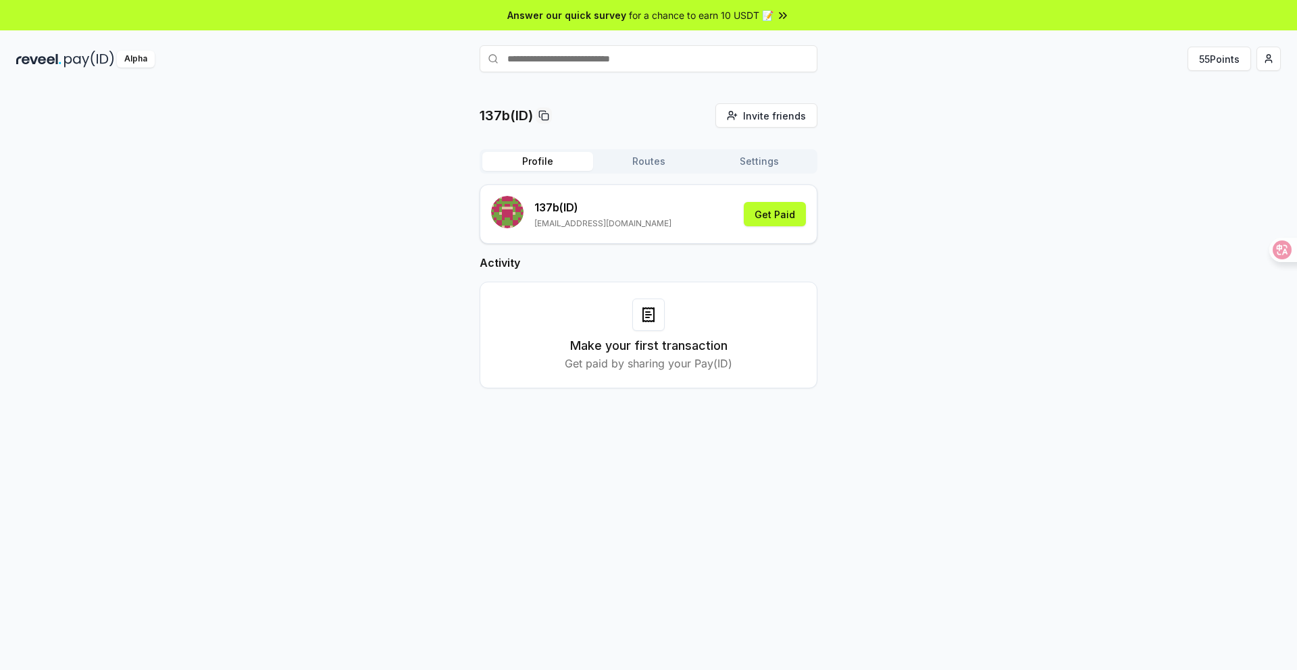
click at [1252, 58] on div "55 Points" at bounding box center [1069, 59] width 421 height 24
click at [1260, 62] on html "Answer our quick survey for a chance to earn 10 USDT 📝 Alpha 55 Points 137b(ID)…" at bounding box center [648, 335] width 1297 height 670
click at [1219, 155] on div "Support" at bounding box center [1205, 161] width 150 height 22
